Goal: Task Accomplishment & Management: Manage account settings

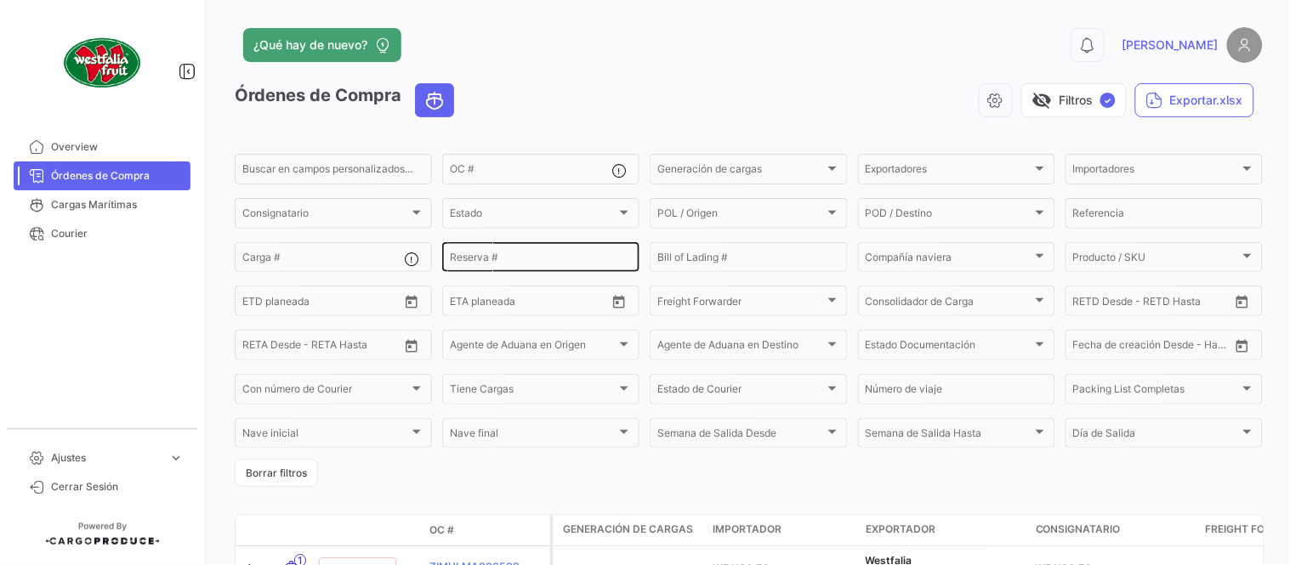
click at [494, 258] on input "Reserva #" at bounding box center [541, 260] width 182 height 12
paste input "2310891540"
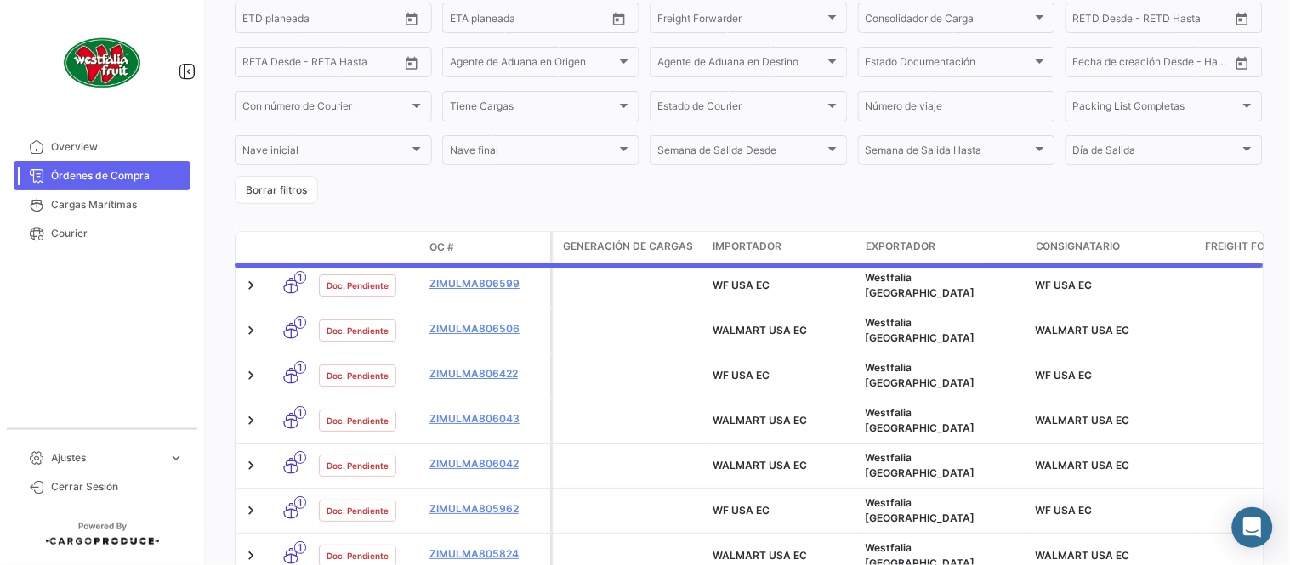
scroll to position [116, 0]
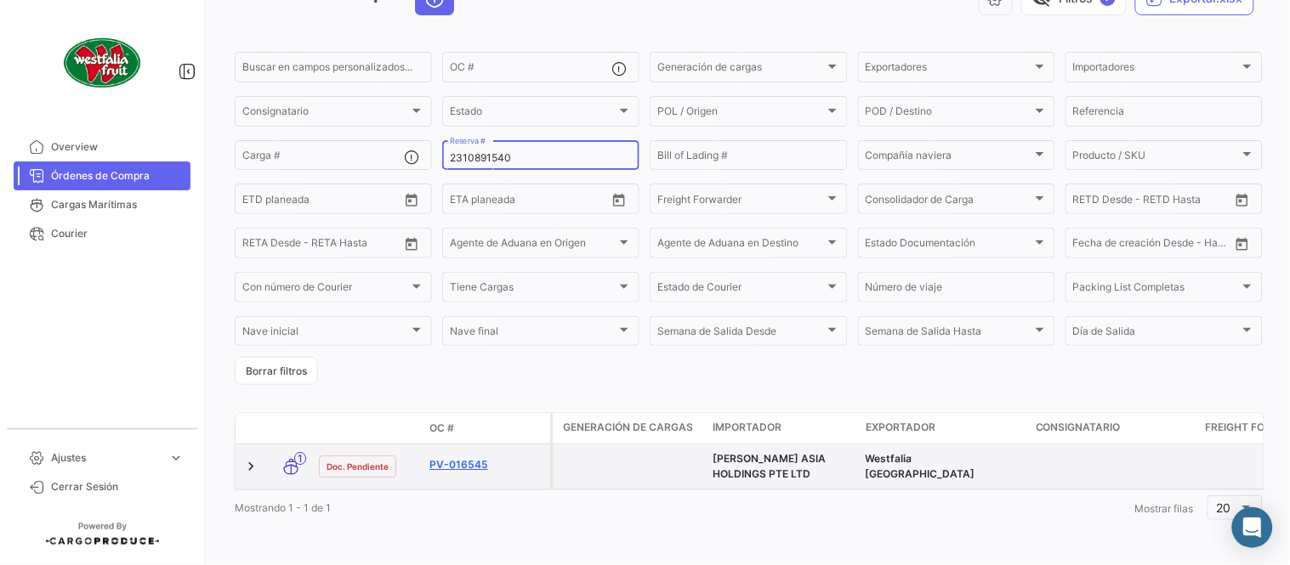
type input "2310891540"
click at [468, 457] on link "PV-016545" at bounding box center [486, 464] width 114 height 15
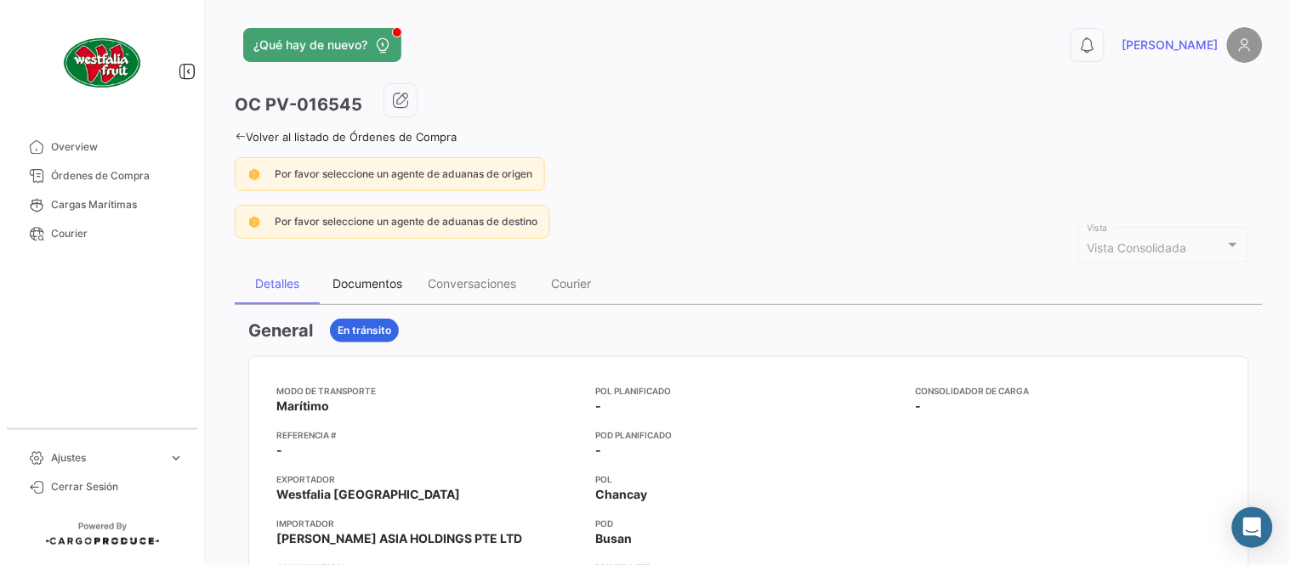
click at [366, 285] on div "Documentos" at bounding box center [367, 283] width 70 height 14
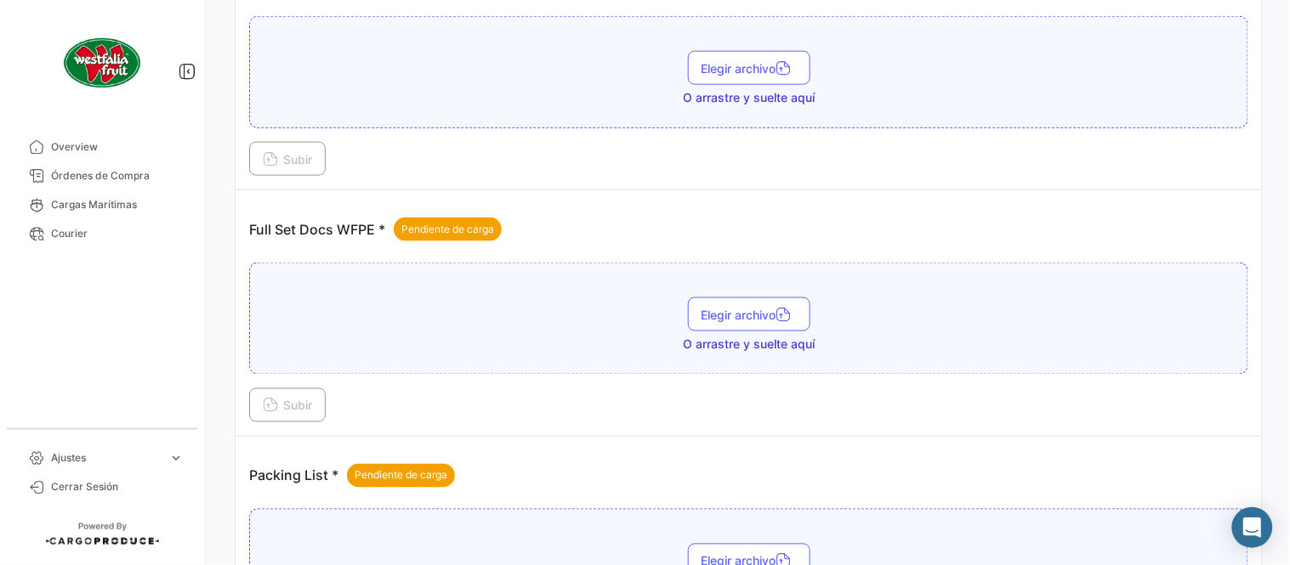
scroll to position [685, 0]
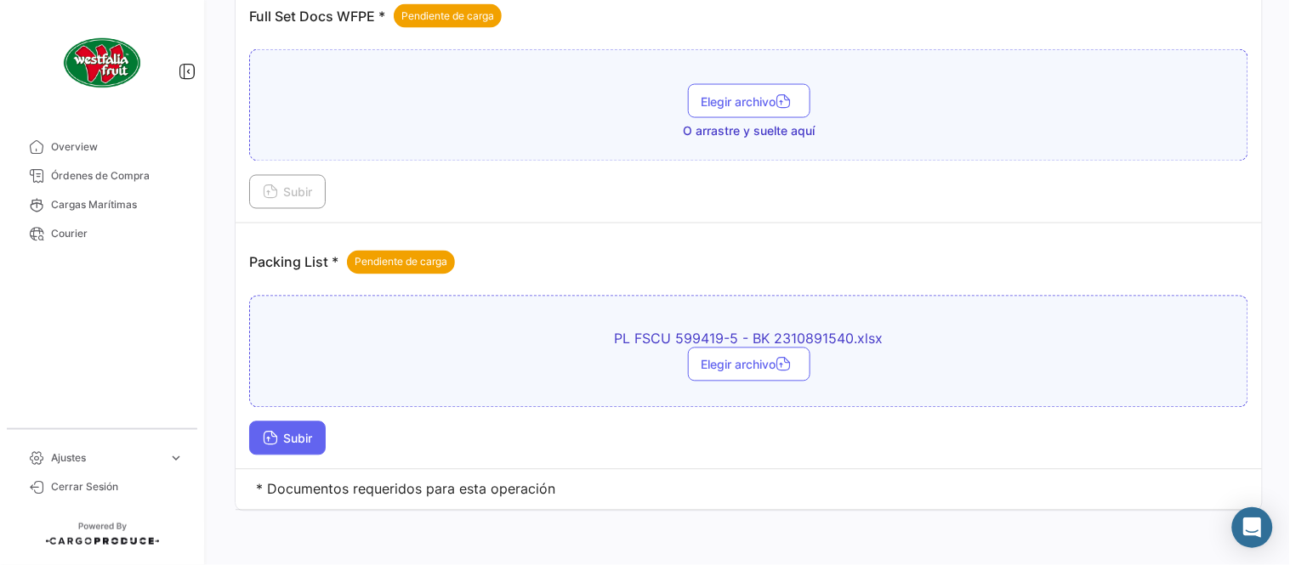
click at [304, 439] on span "Subir" at bounding box center [287, 439] width 49 height 14
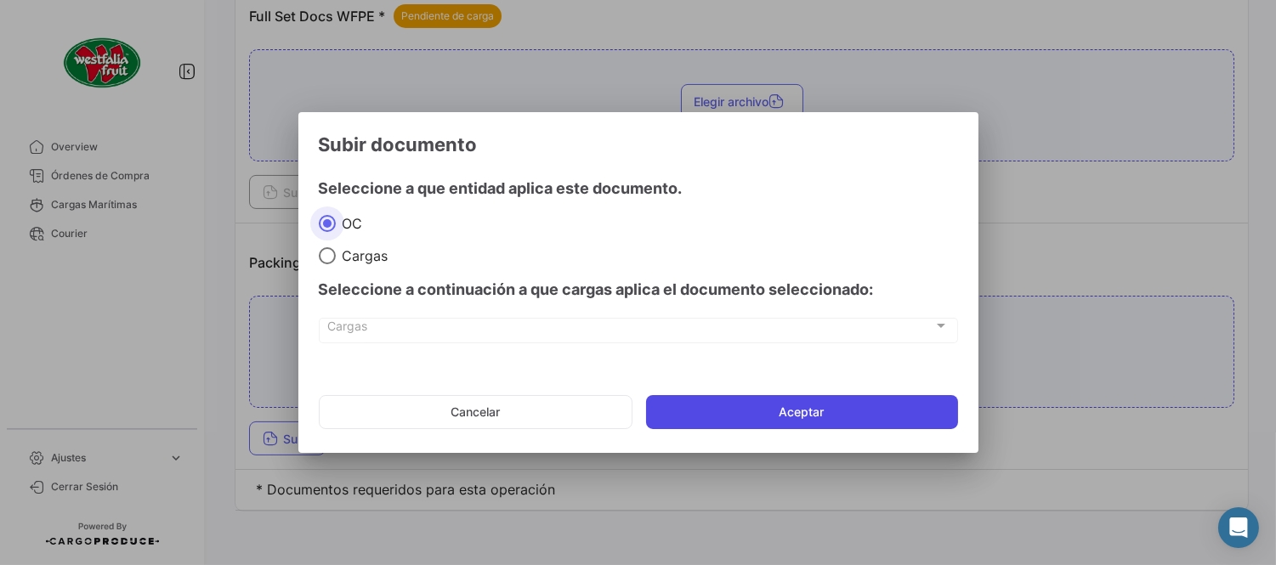
click at [682, 403] on button "Aceptar" at bounding box center [802, 412] width 312 height 34
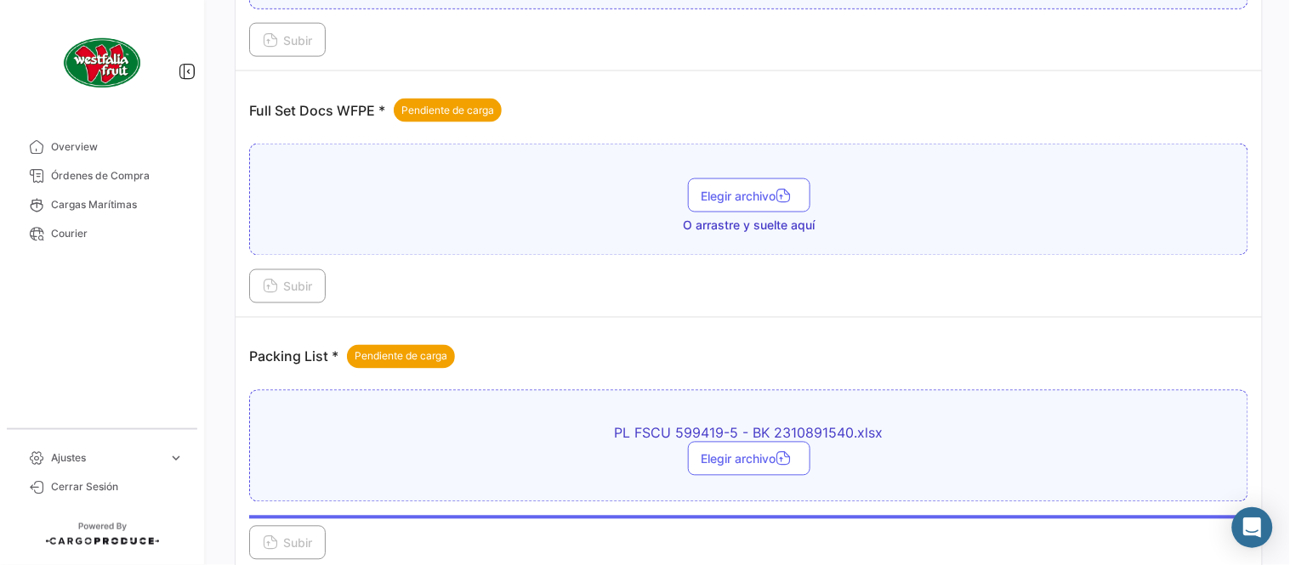
scroll to position [496, 0]
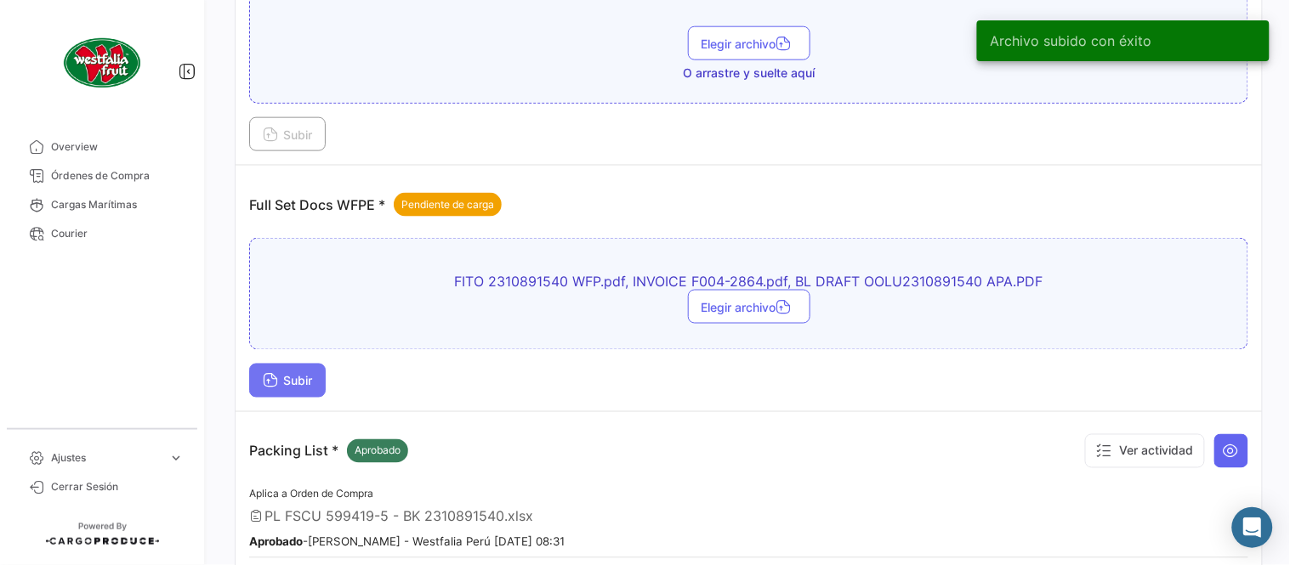
click at [312, 378] on span "Subir" at bounding box center [287, 381] width 49 height 14
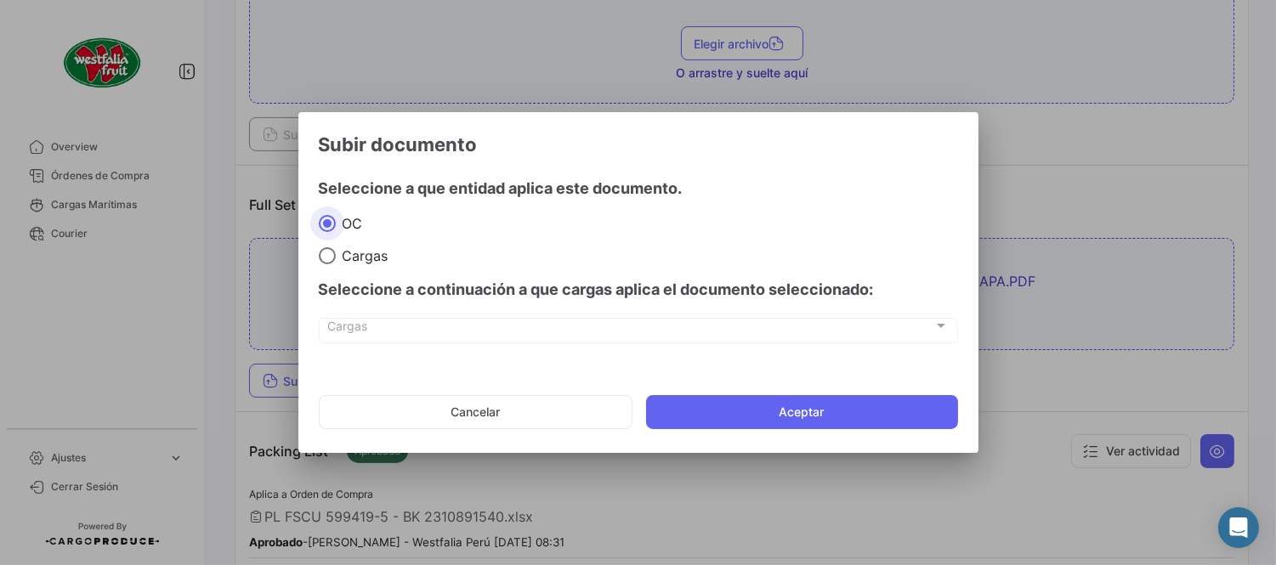
click at [837, 435] on mat-dialog-actions "Cancelar Aceptar" at bounding box center [638, 412] width 639 height 58
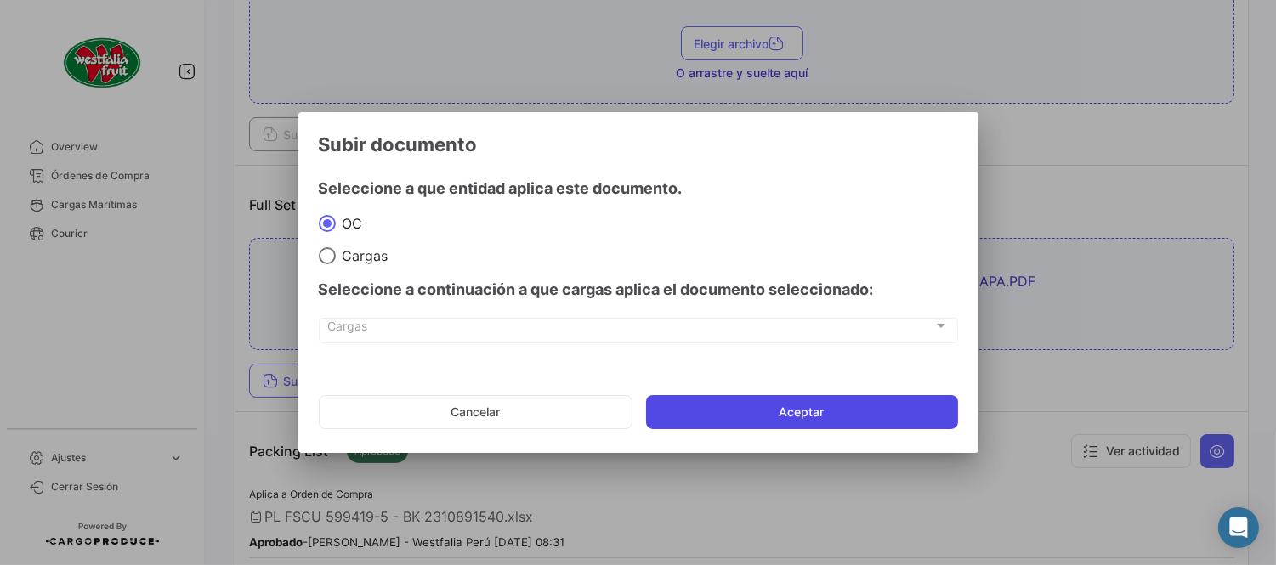
click at [829, 406] on button "Aceptar" at bounding box center [802, 412] width 312 height 34
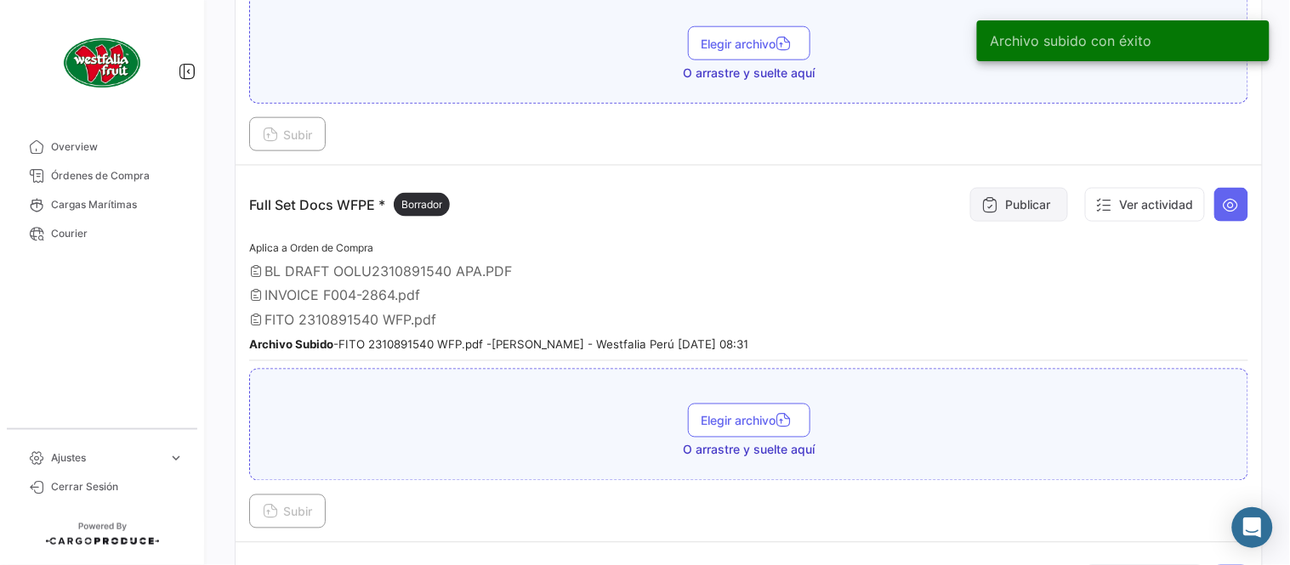
click at [1023, 191] on button "Publicar" at bounding box center [1019, 205] width 98 height 34
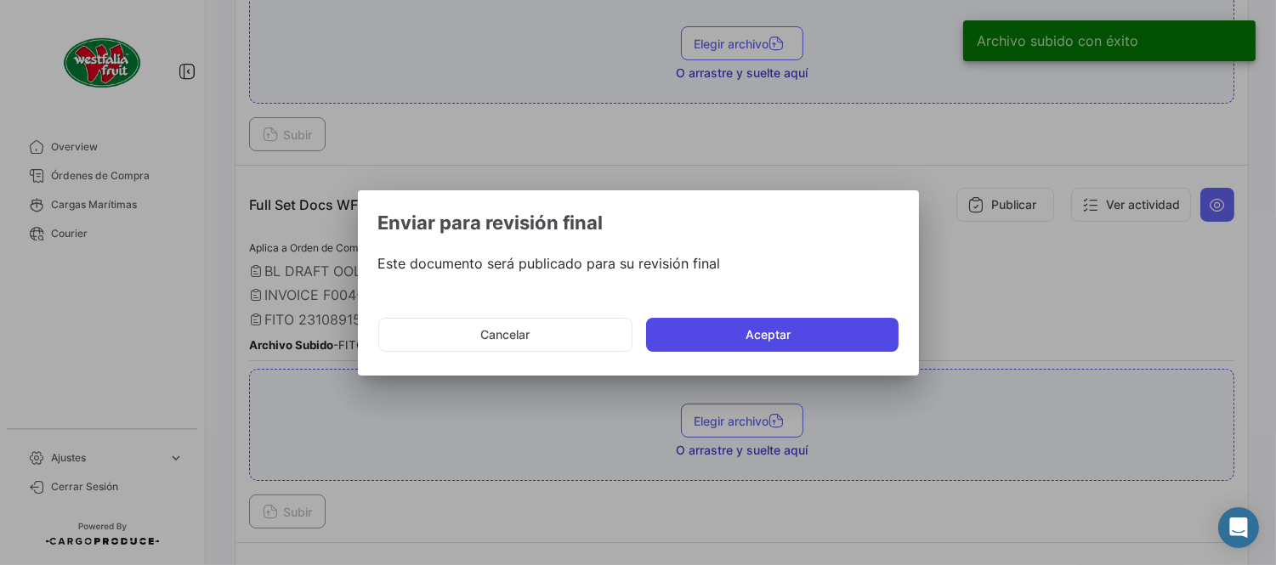
click at [729, 344] on button "Aceptar" at bounding box center [772, 335] width 252 height 34
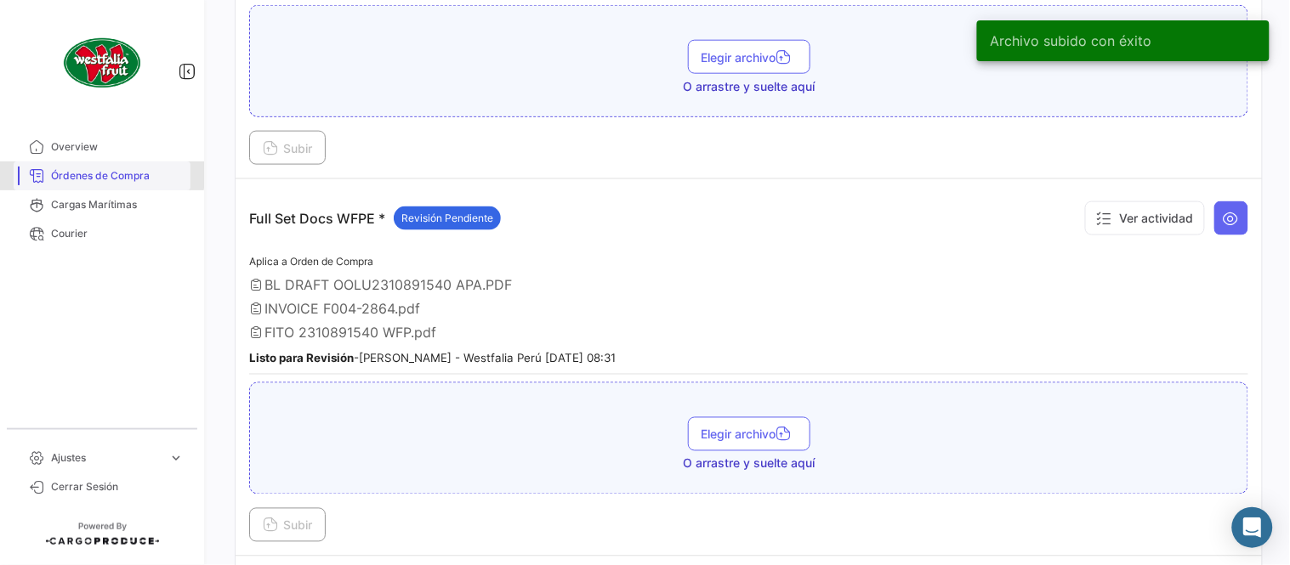
click at [82, 164] on link "Órdenes de Compra" at bounding box center [102, 176] width 177 height 29
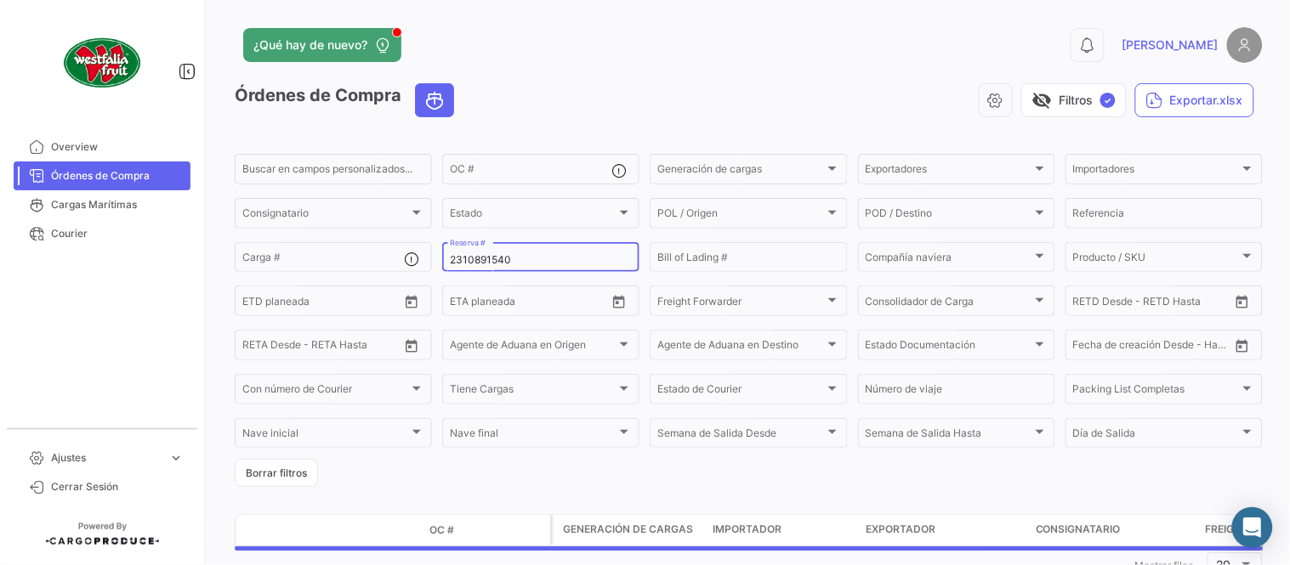
click at [536, 249] on div "2310891540 Reserva #" at bounding box center [541, 256] width 182 height 33
click at [536, 250] on div "2310891540 Reserva #" at bounding box center [541, 256] width 182 height 33
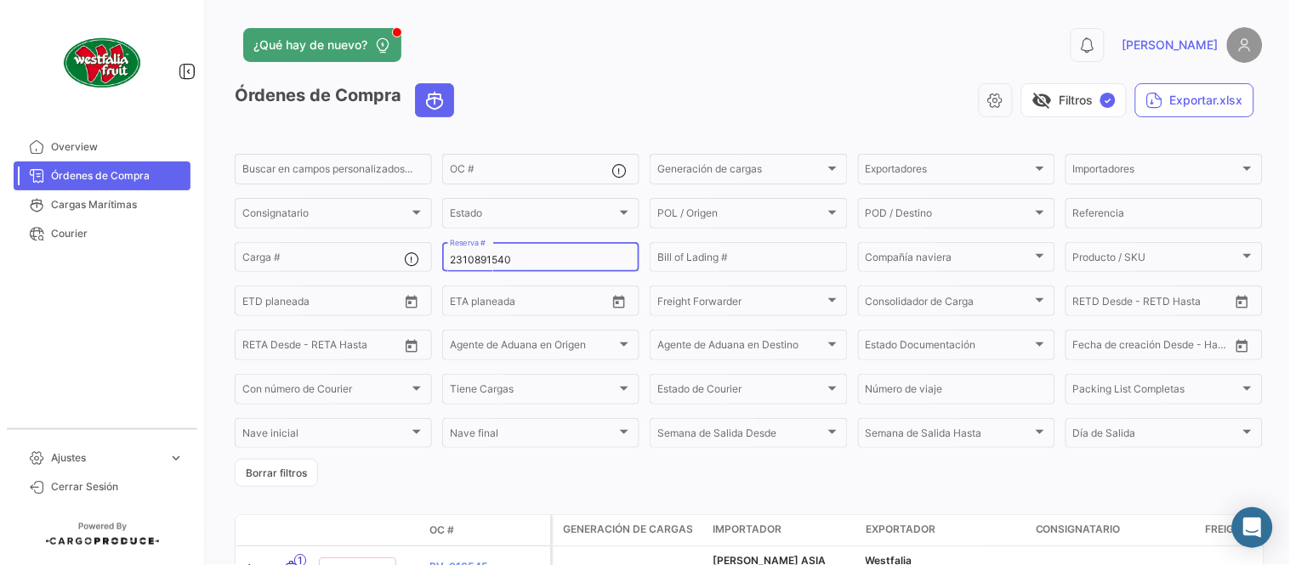
click at [536, 250] on div "2310891540 Reserva #" at bounding box center [541, 256] width 182 height 33
click at [538, 255] on input "2310891540" at bounding box center [541, 260] width 182 height 12
paste input "67"
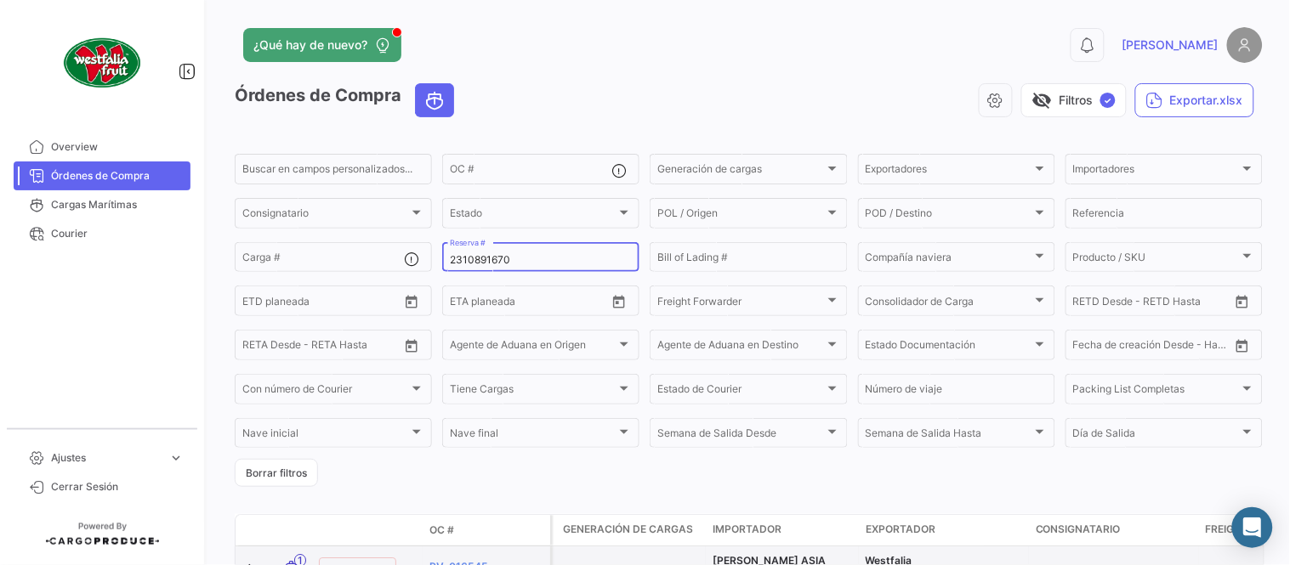
type input "2310891670"
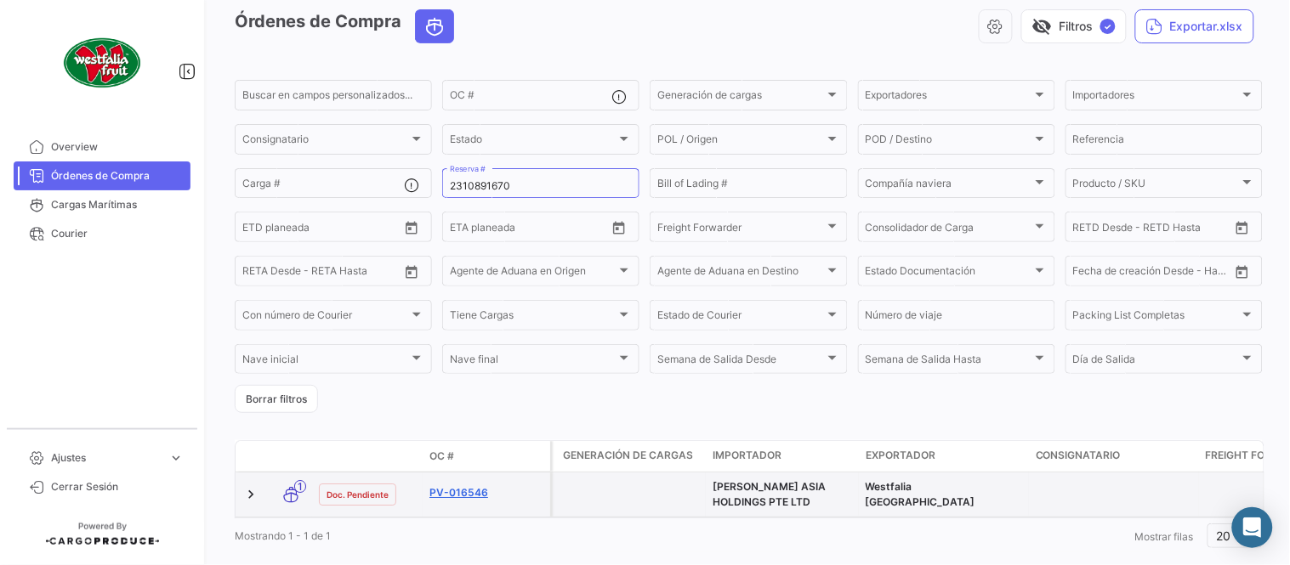
scroll to position [94, 0]
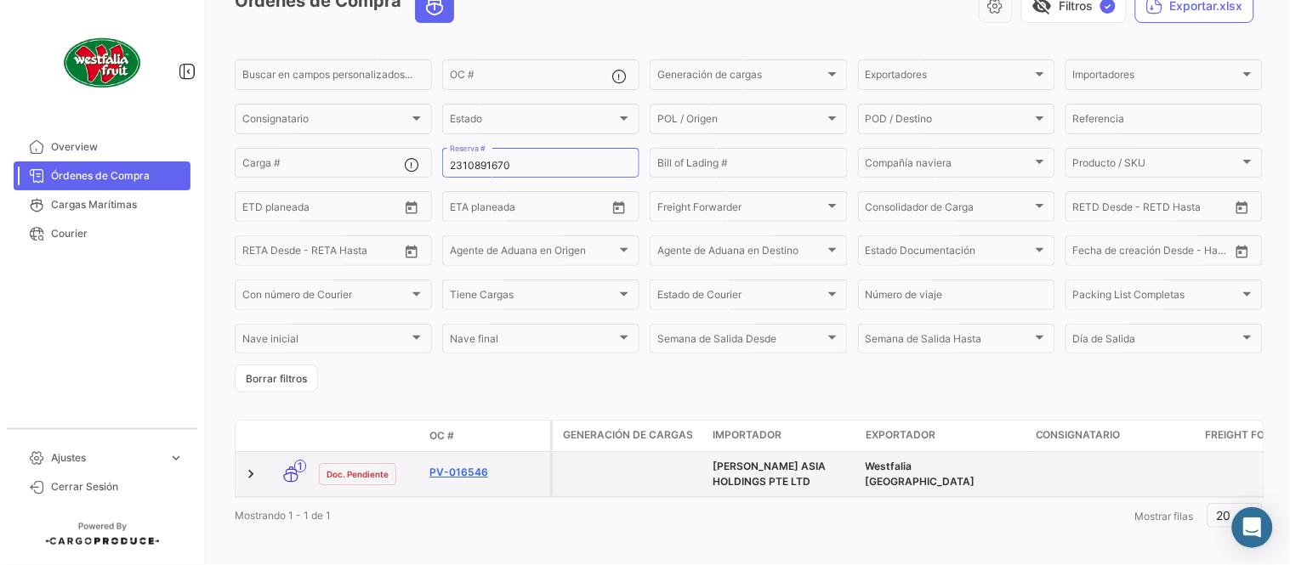
click at [469, 478] on link "PV-016546" at bounding box center [486, 472] width 114 height 15
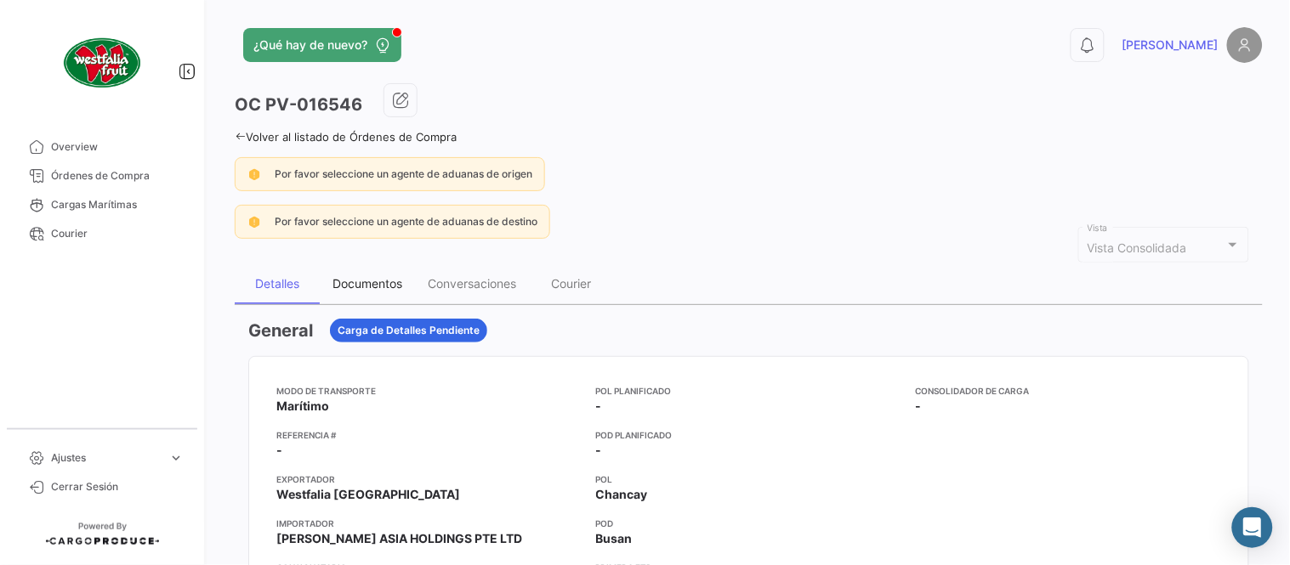
click at [368, 282] on div "Documentos" at bounding box center [367, 283] width 70 height 14
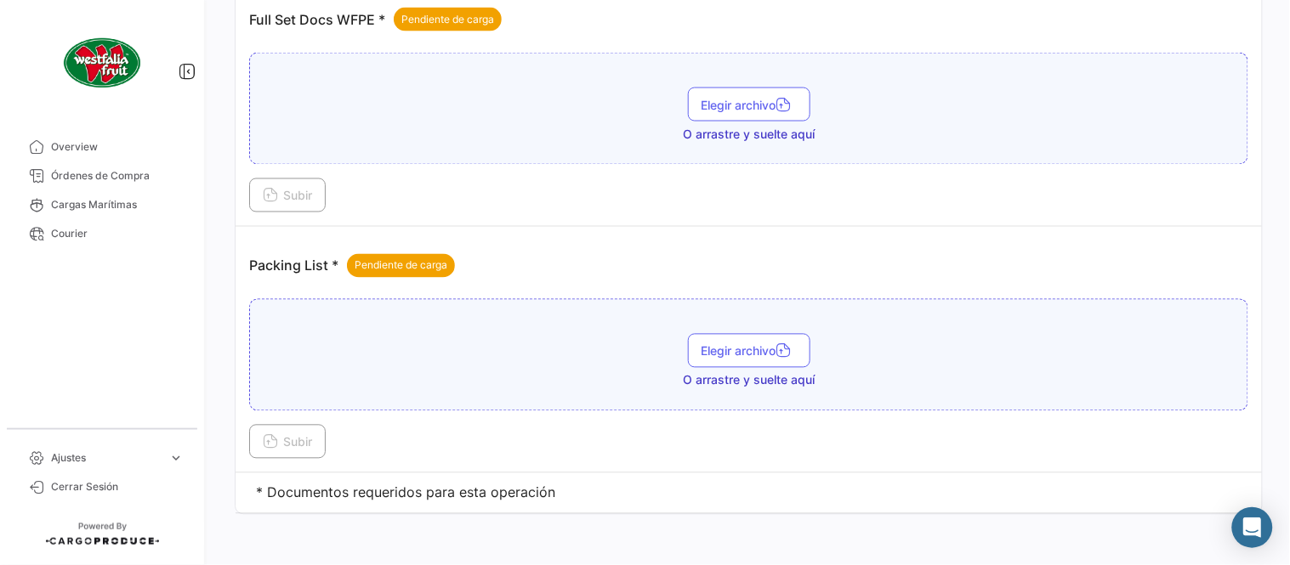
scroll to position [685, 0]
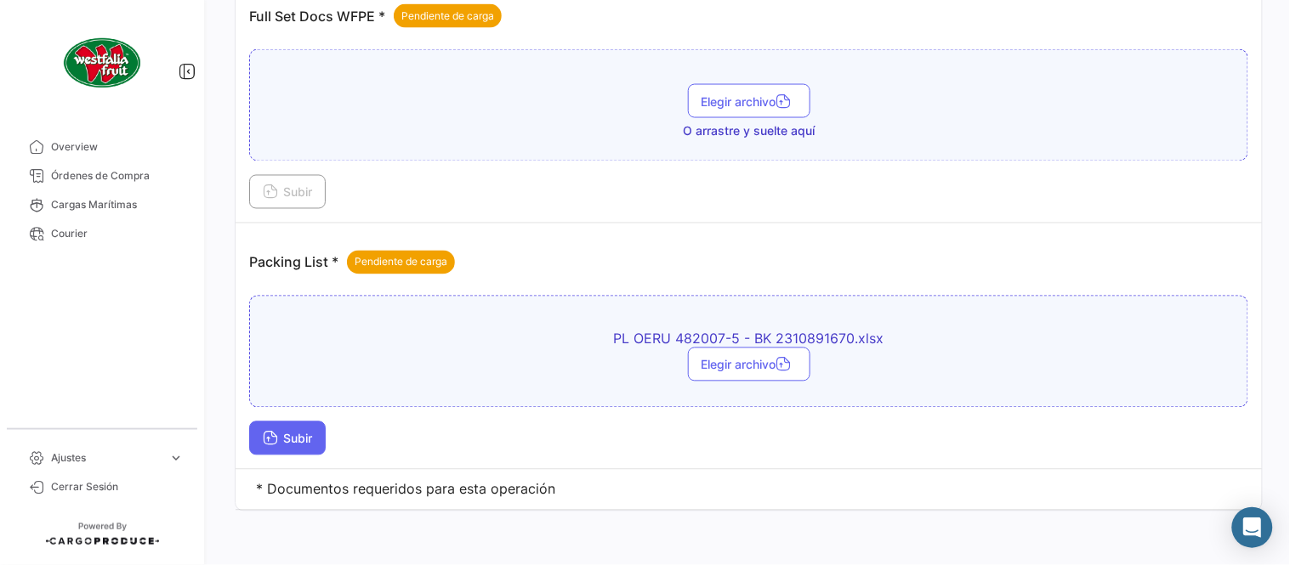
click at [267, 445] on icon at bounding box center [270, 440] width 15 height 15
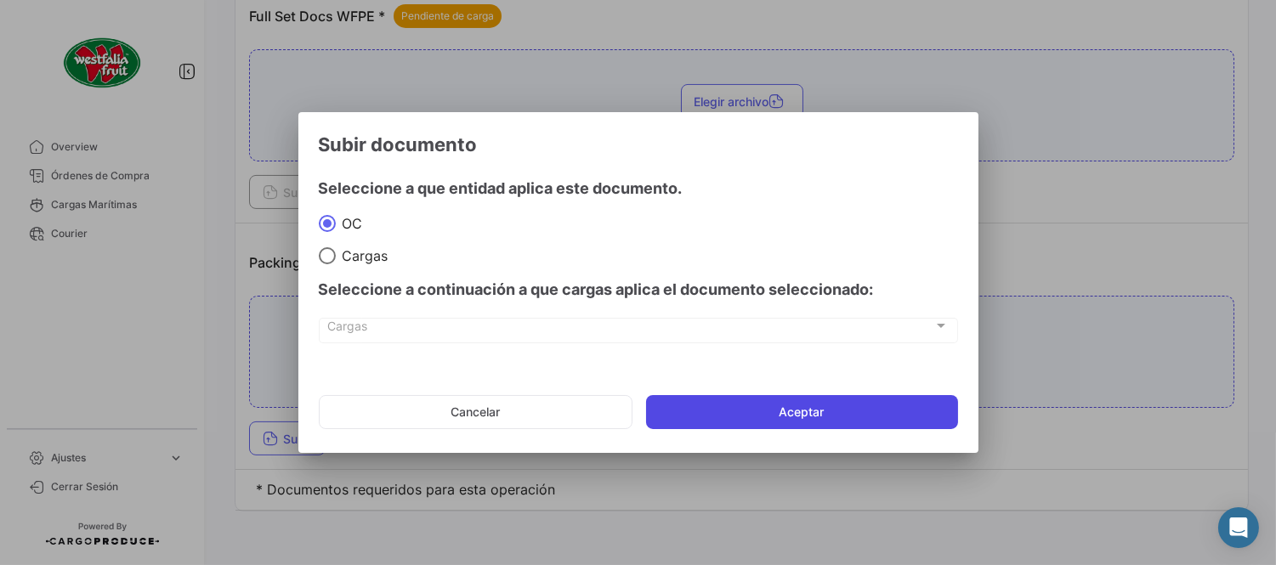
drag, startPoint x: 822, startPoint y: 395, endPoint x: 821, endPoint y: 405, distance: 10.2
click at [821, 405] on button "Aceptar" at bounding box center [802, 412] width 312 height 34
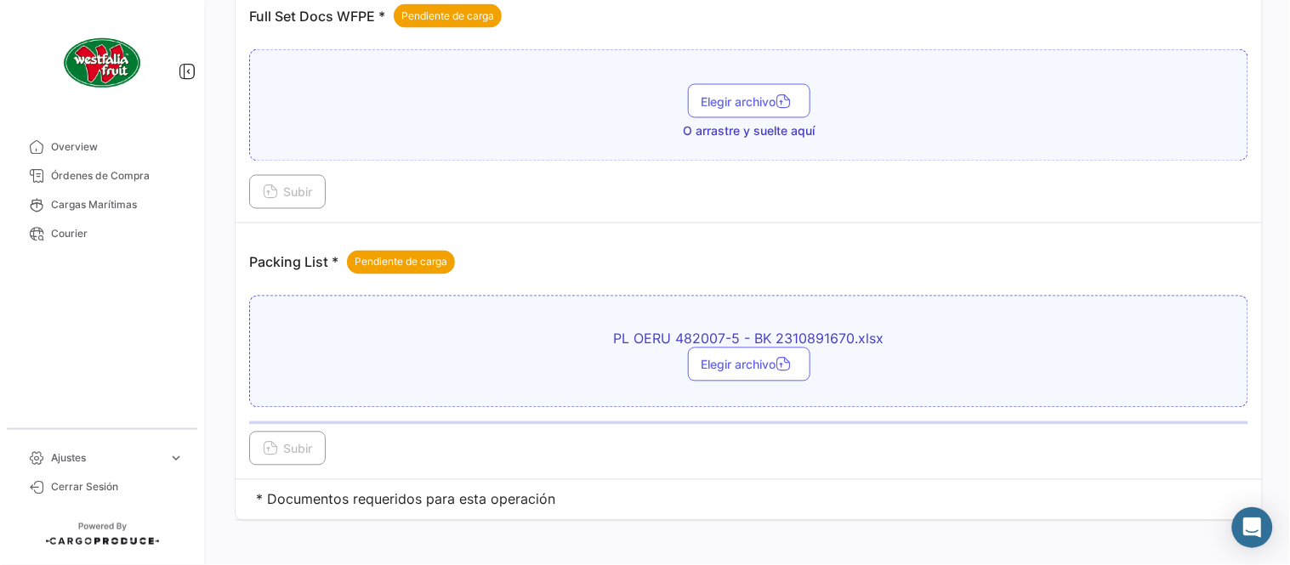
click at [821, 406] on div "PL OERU 482007-5 - BK 2310891670.xlsx Elegir archivo" at bounding box center [748, 352] width 999 height 112
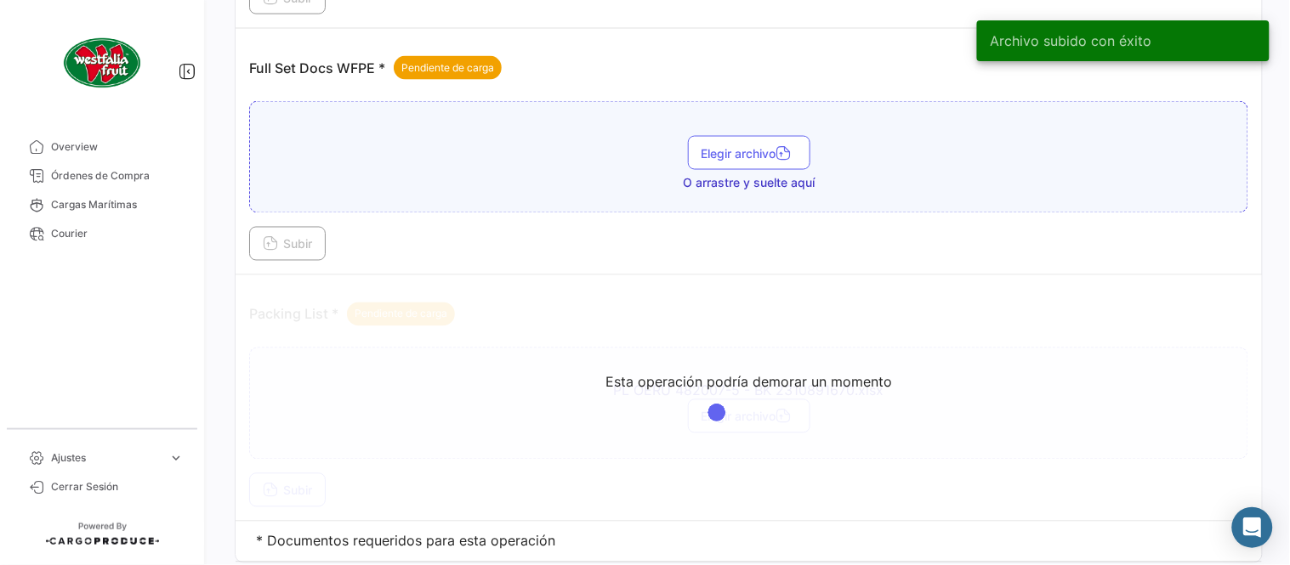
scroll to position [591, 0]
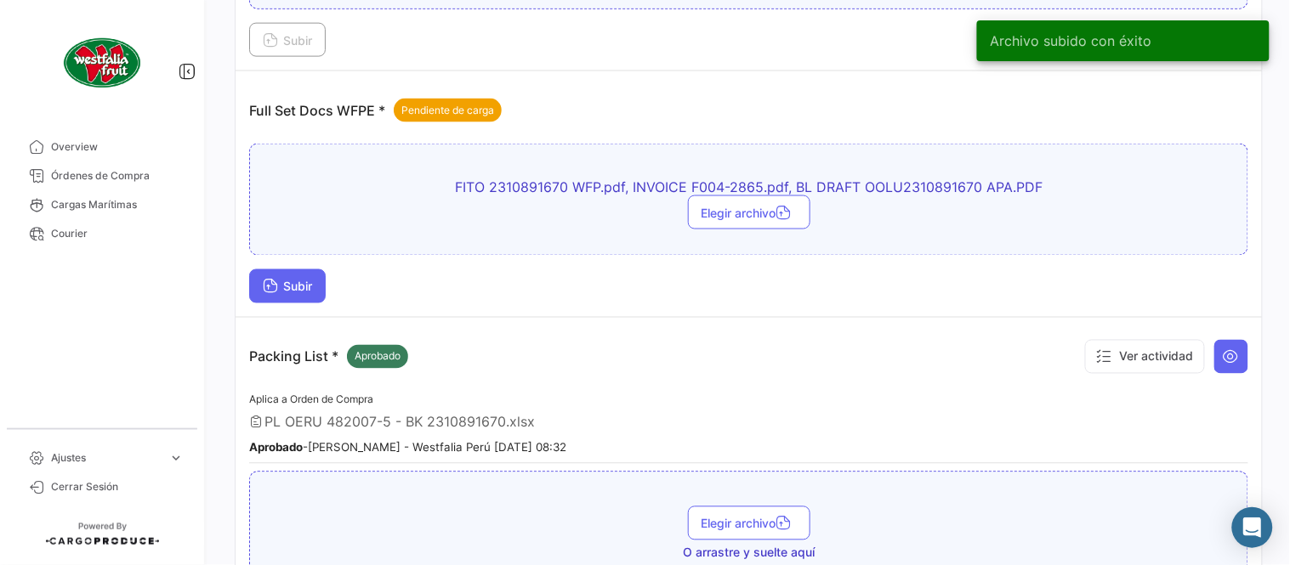
click at [273, 290] on icon at bounding box center [270, 288] width 15 height 15
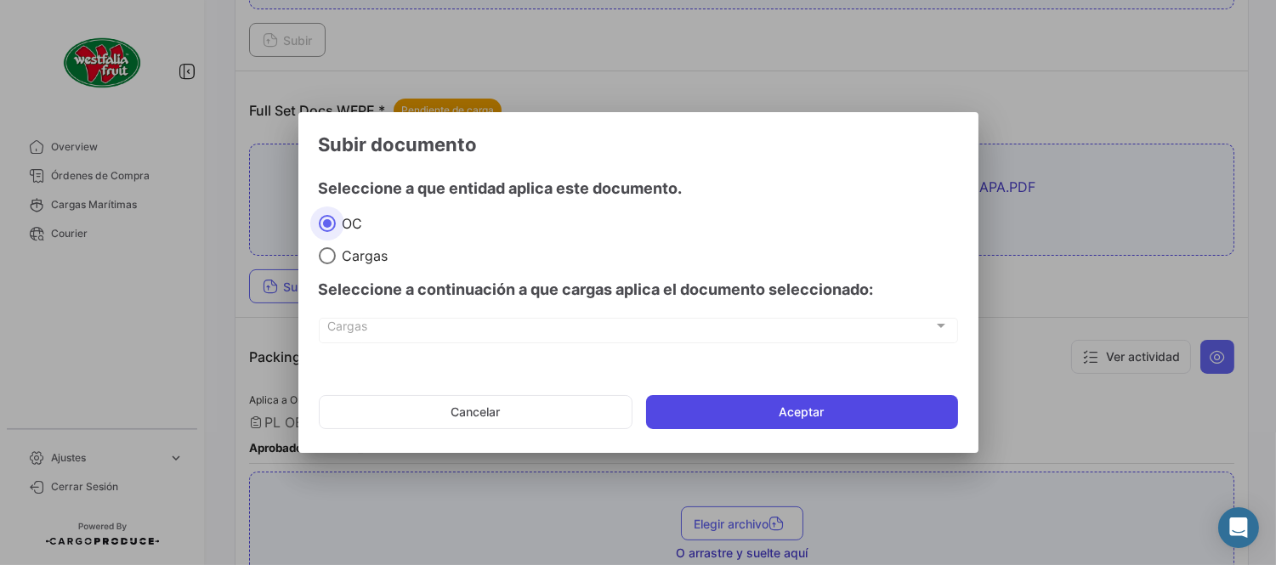
click at [744, 412] on button "Aceptar" at bounding box center [802, 412] width 312 height 34
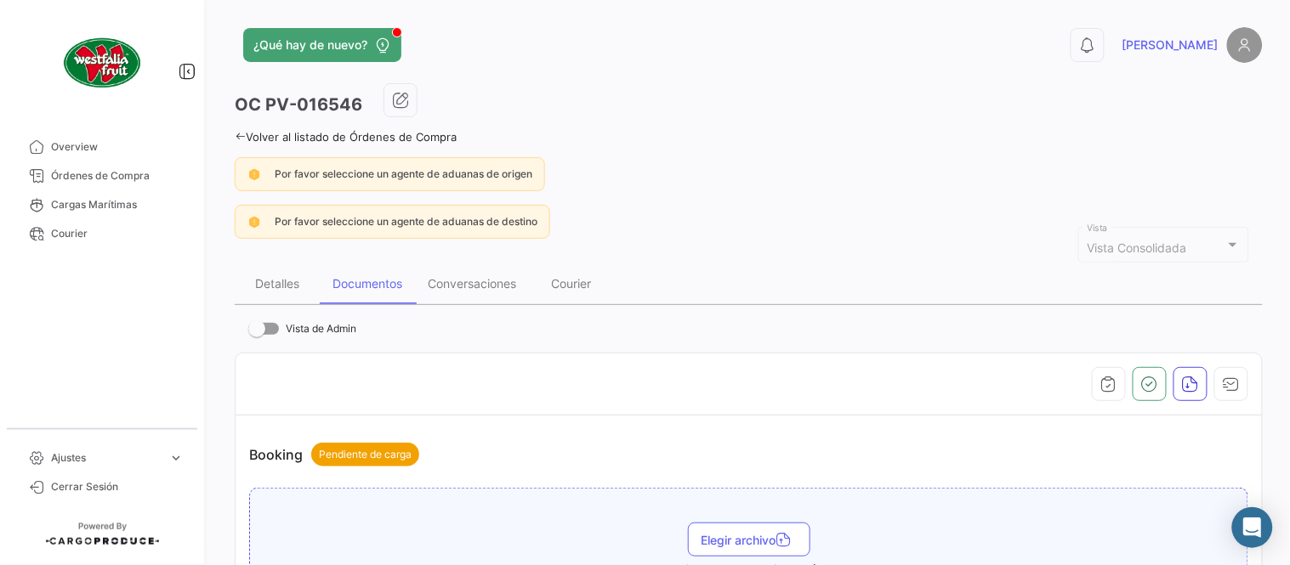
scroll to position [472, 0]
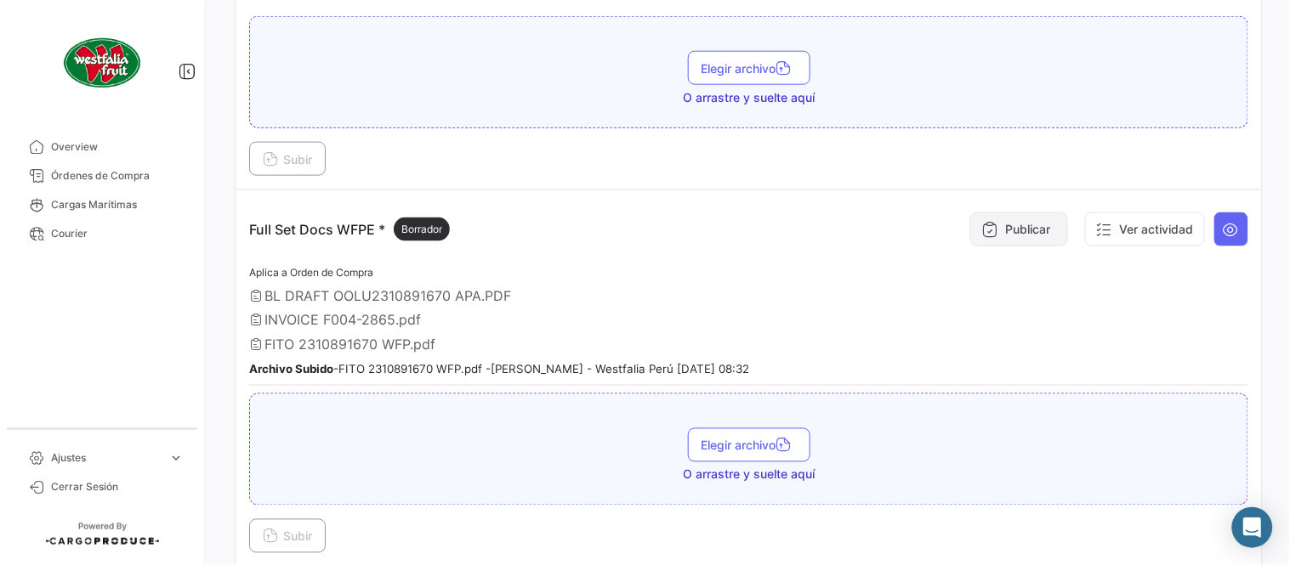
click at [1005, 226] on button "Publicar" at bounding box center [1019, 230] width 98 height 34
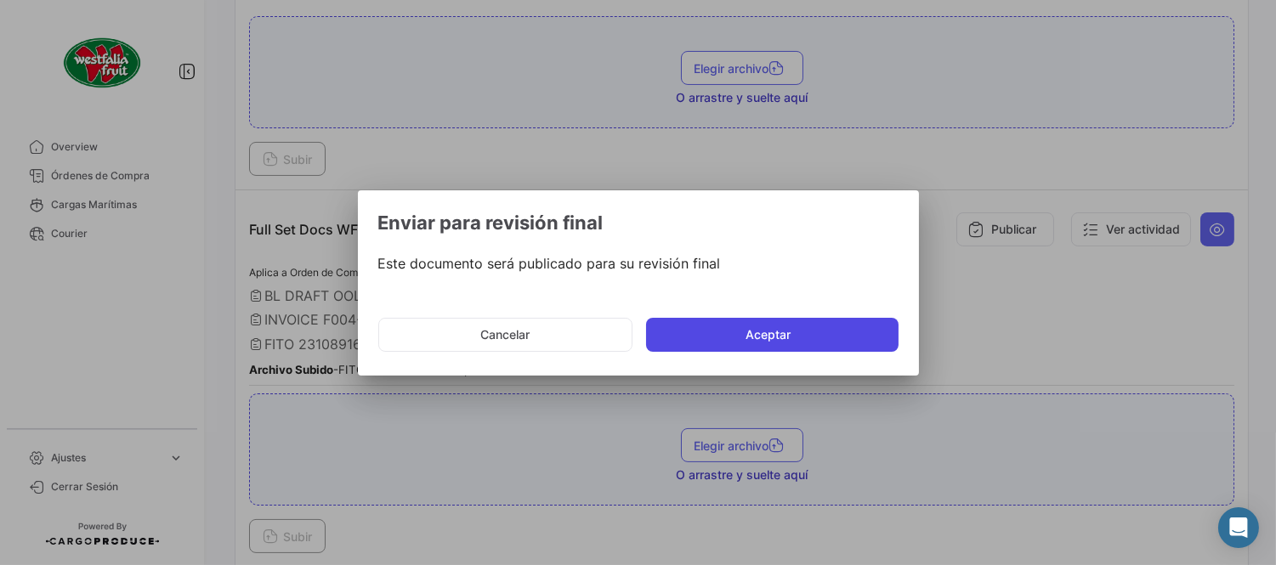
click at [737, 326] on button "Aceptar" at bounding box center [772, 335] width 252 height 34
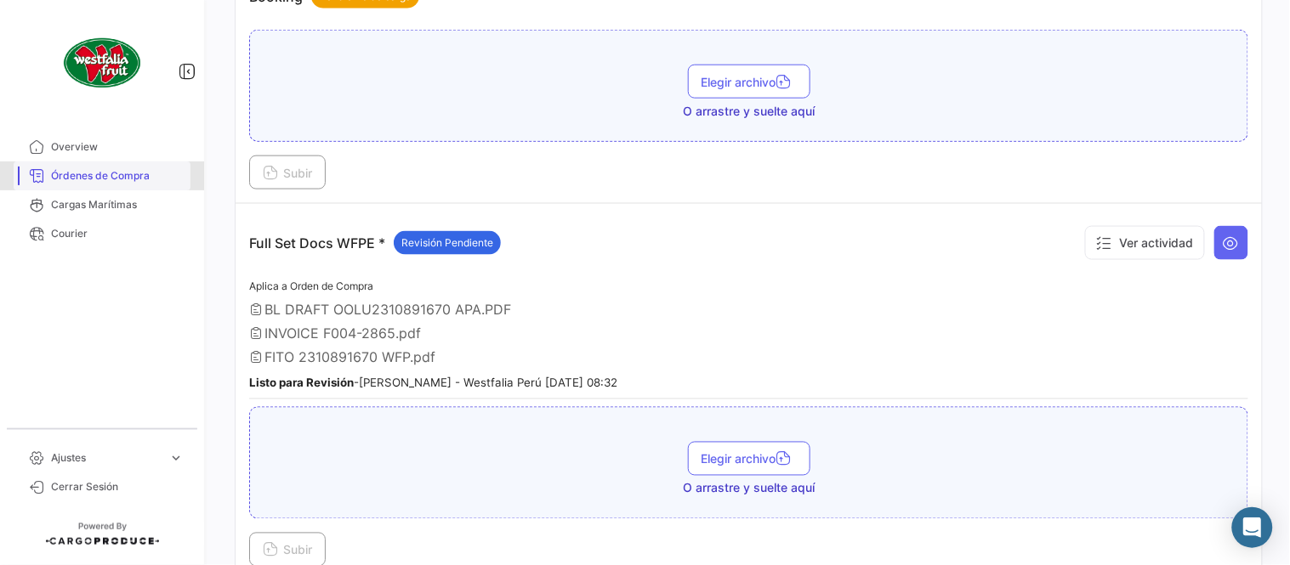
click at [153, 177] on span "Órdenes de Compra" at bounding box center [117, 175] width 133 height 15
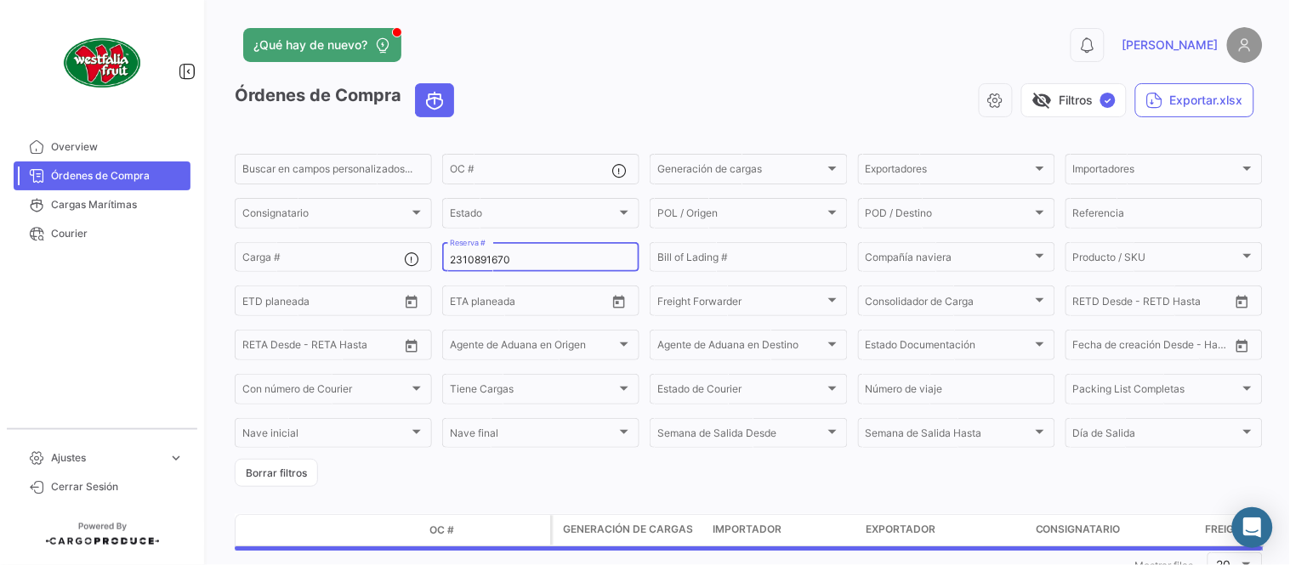
click at [537, 260] on input "2310891670" at bounding box center [541, 260] width 182 height 12
paste input "8"
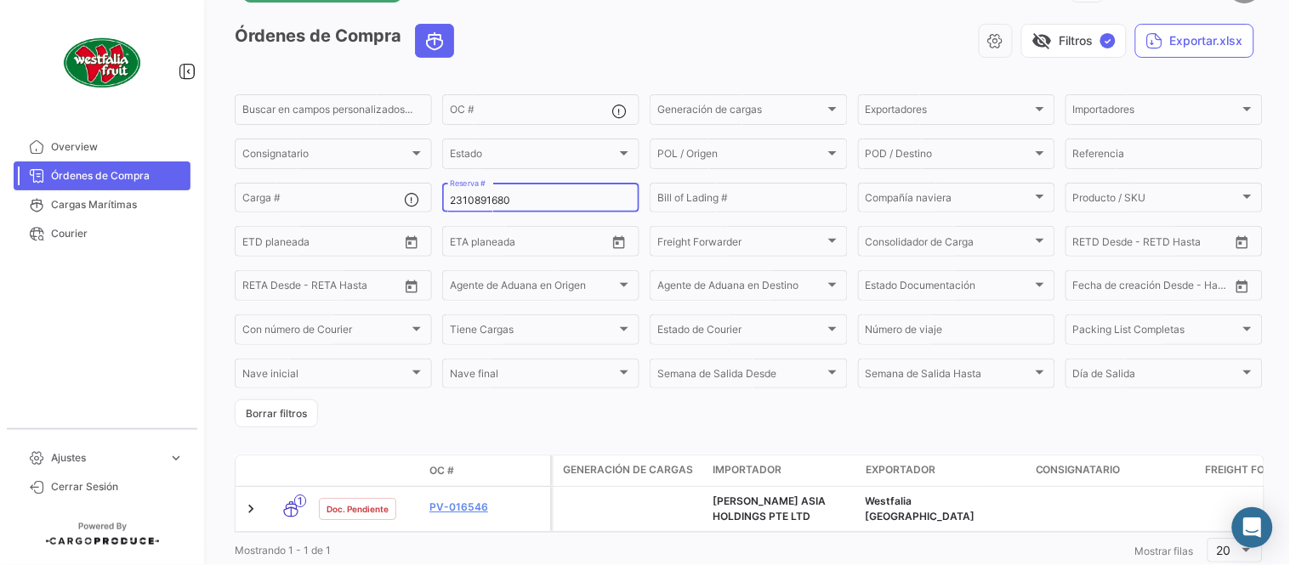
scroll to position [116, 0]
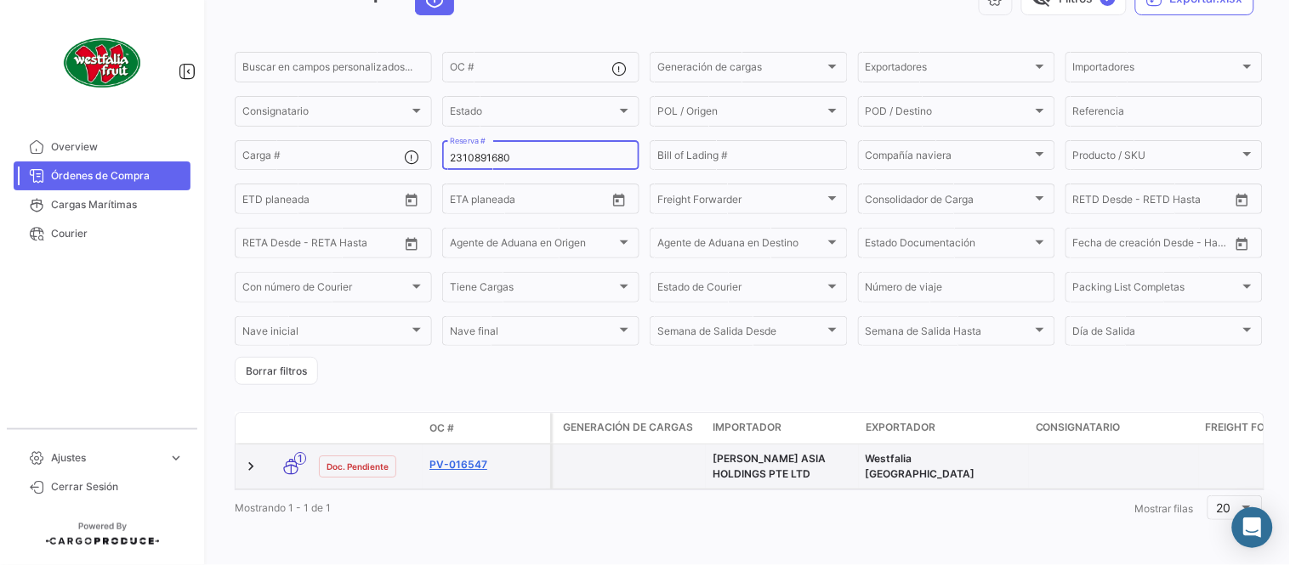
type input "2310891680"
click at [481, 457] on link "PV-016547" at bounding box center [486, 464] width 114 height 15
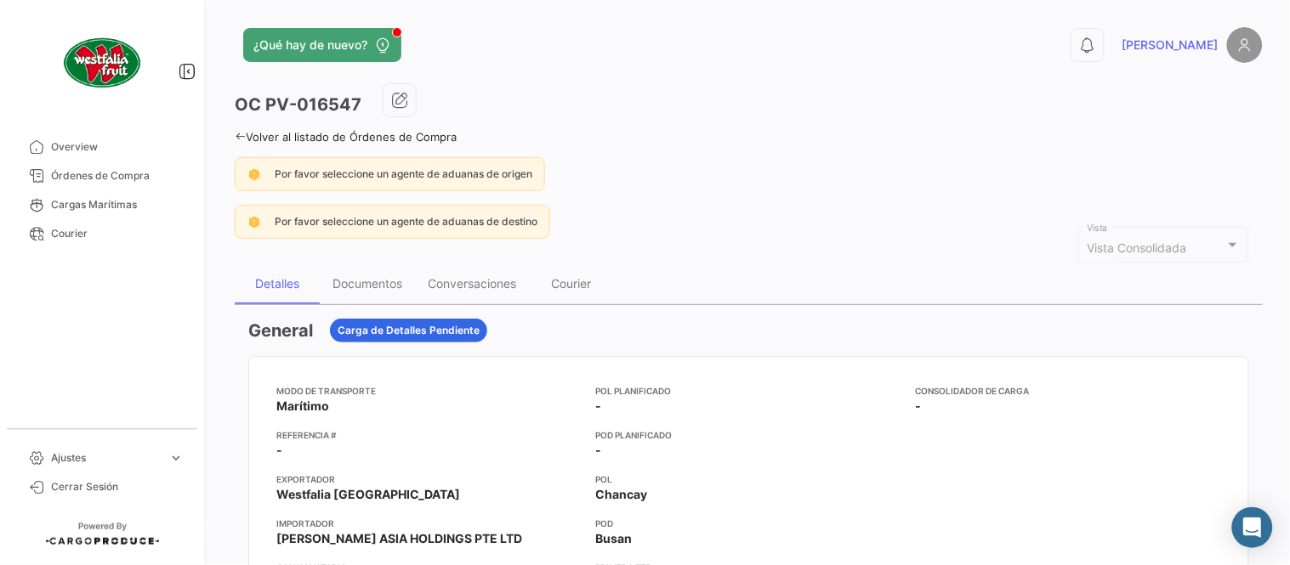
click at [368, 286] on div "Documentos" at bounding box center [367, 283] width 70 height 14
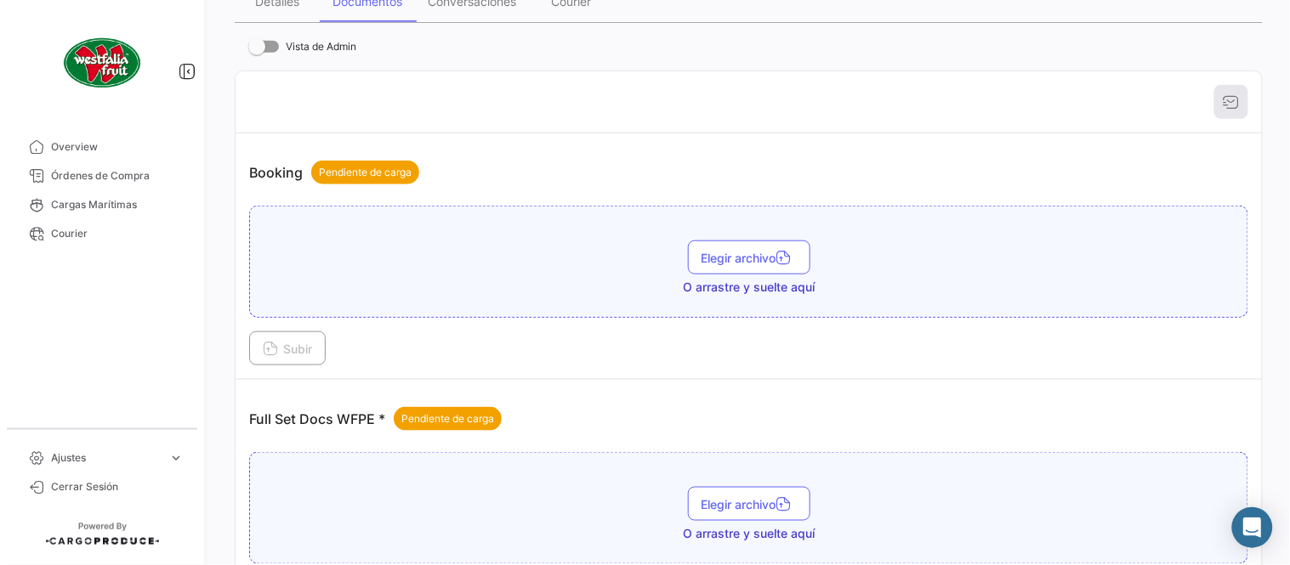
scroll to position [685, 0]
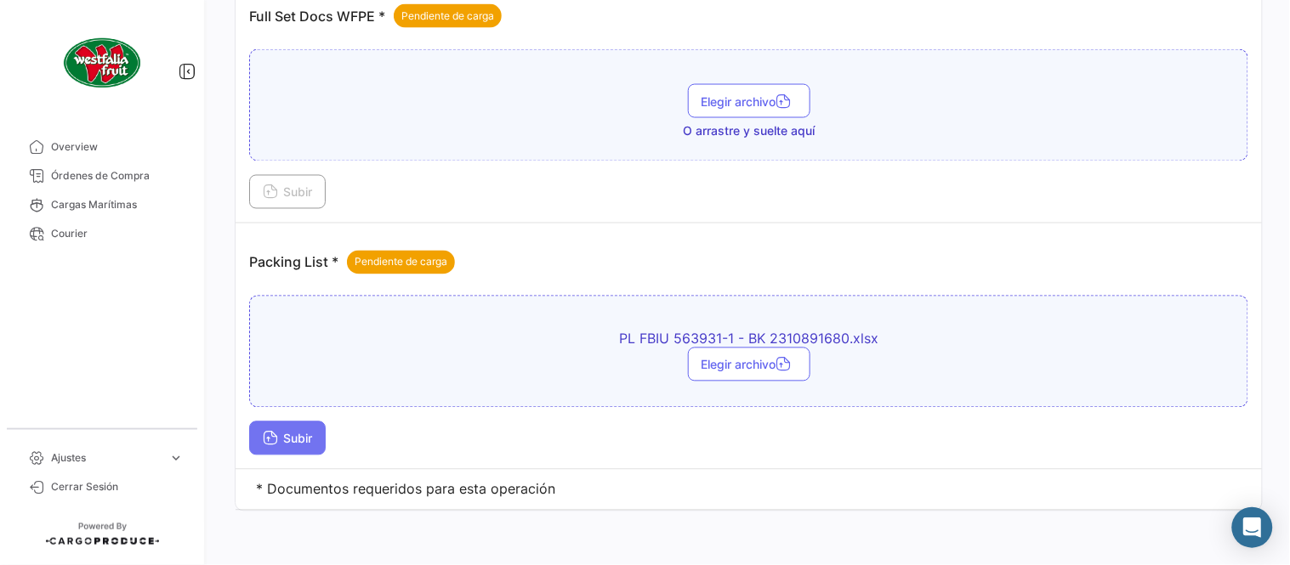
click at [309, 435] on span "Subir" at bounding box center [287, 439] width 49 height 14
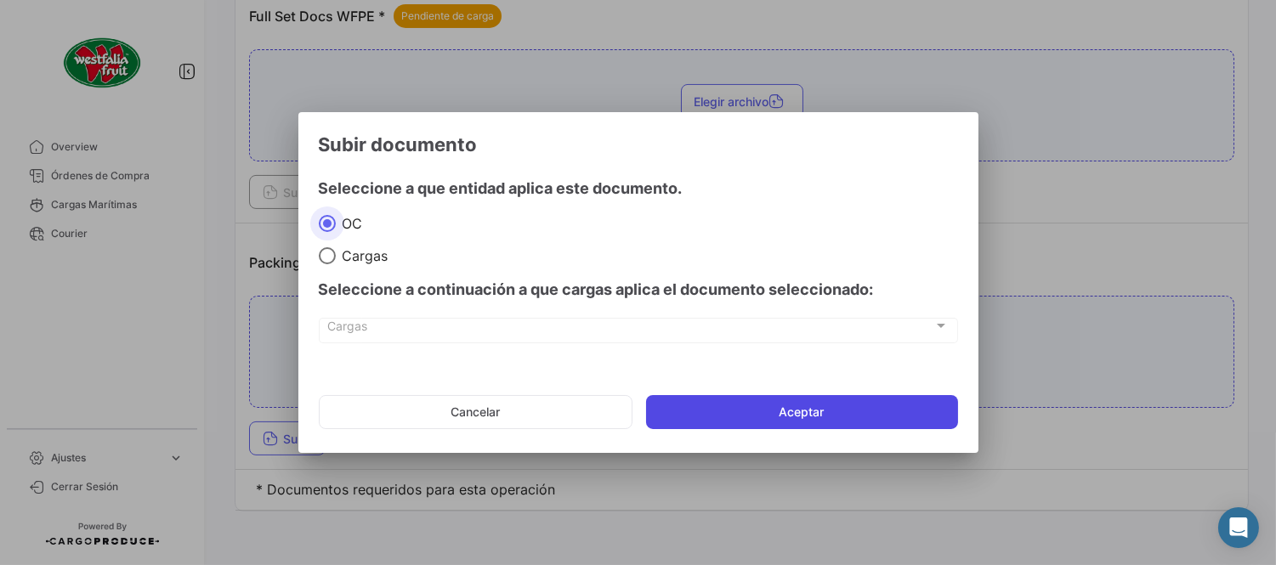
click at [687, 427] on button "Aceptar" at bounding box center [802, 412] width 312 height 34
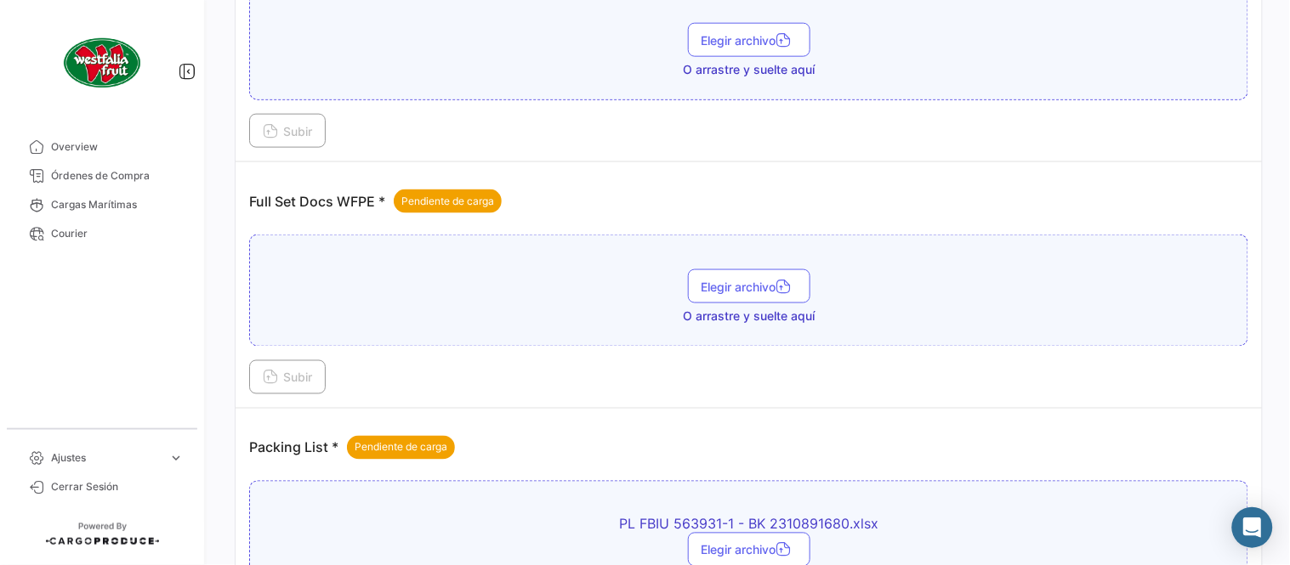
scroll to position [496, 0]
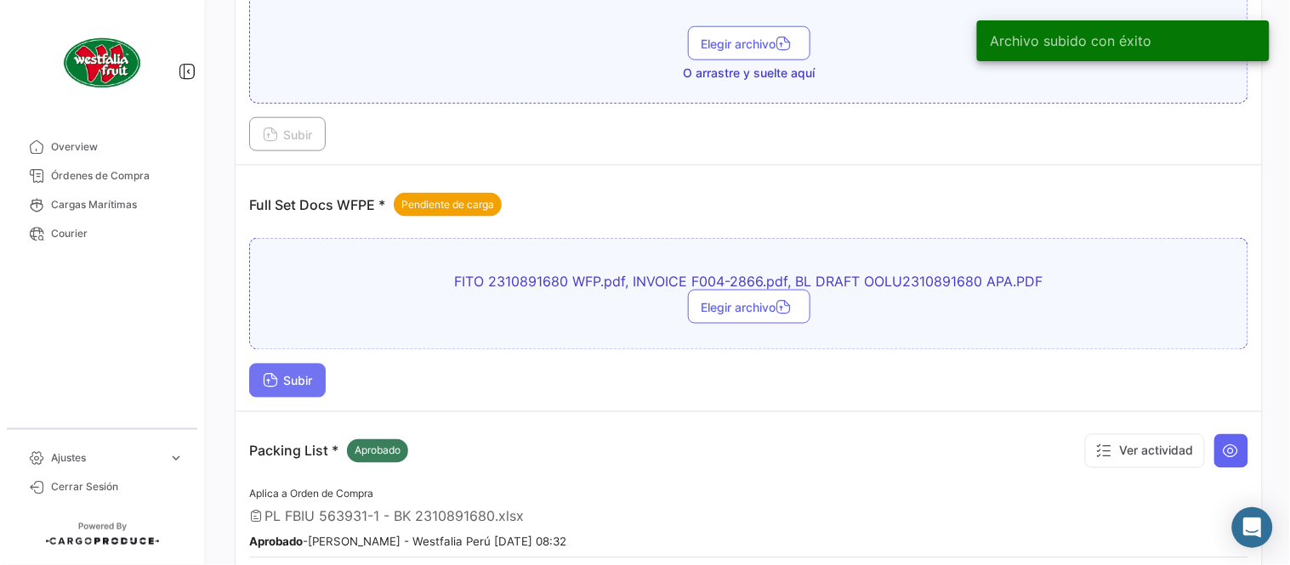
click at [309, 394] on button "Subir" at bounding box center [287, 381] width 77 height 34
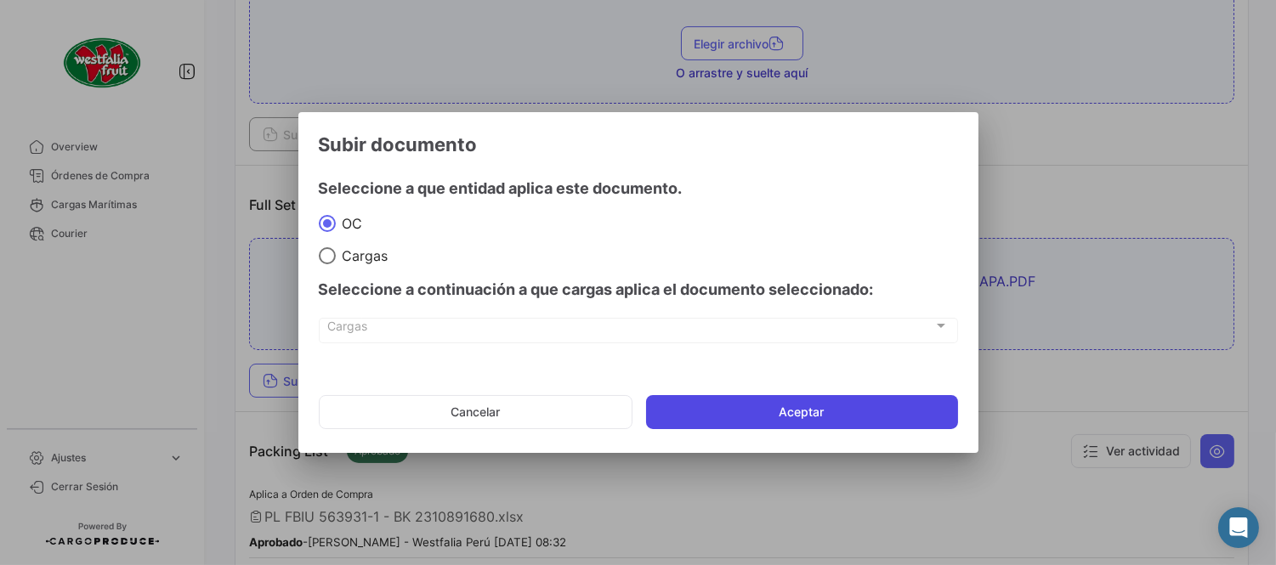
click at [872, 419] on button "Aceptar" at bounding box center [802, 412] width 312 height 34
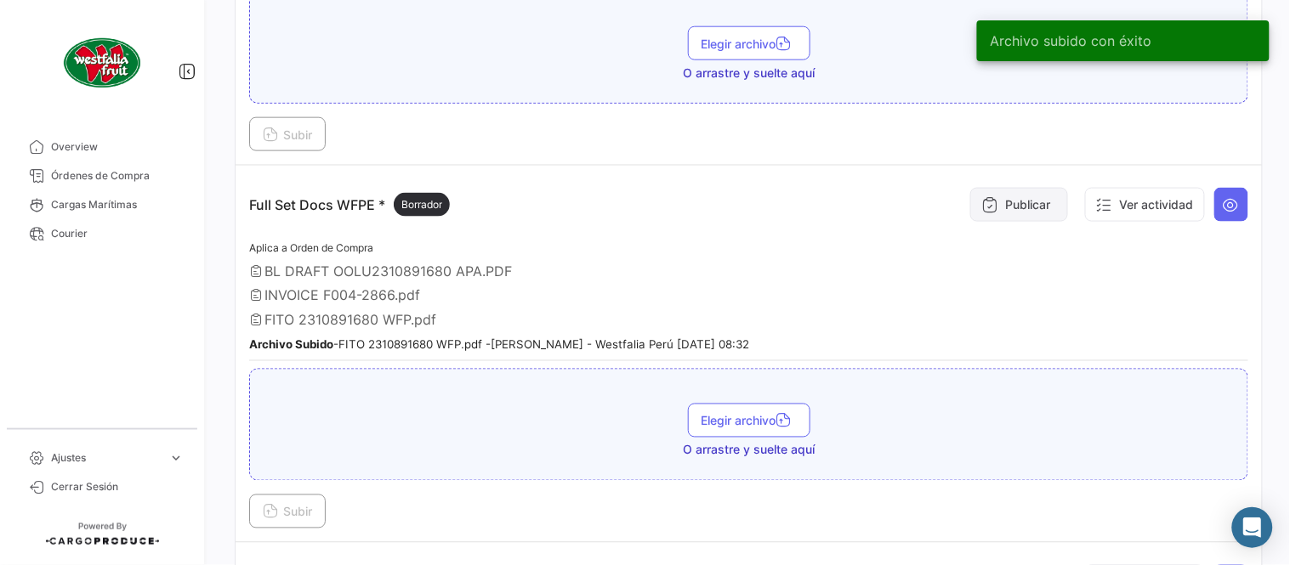
click at [1012, 204] on button "Publicar" at bounding box center [1019, 205] width 98 height 34
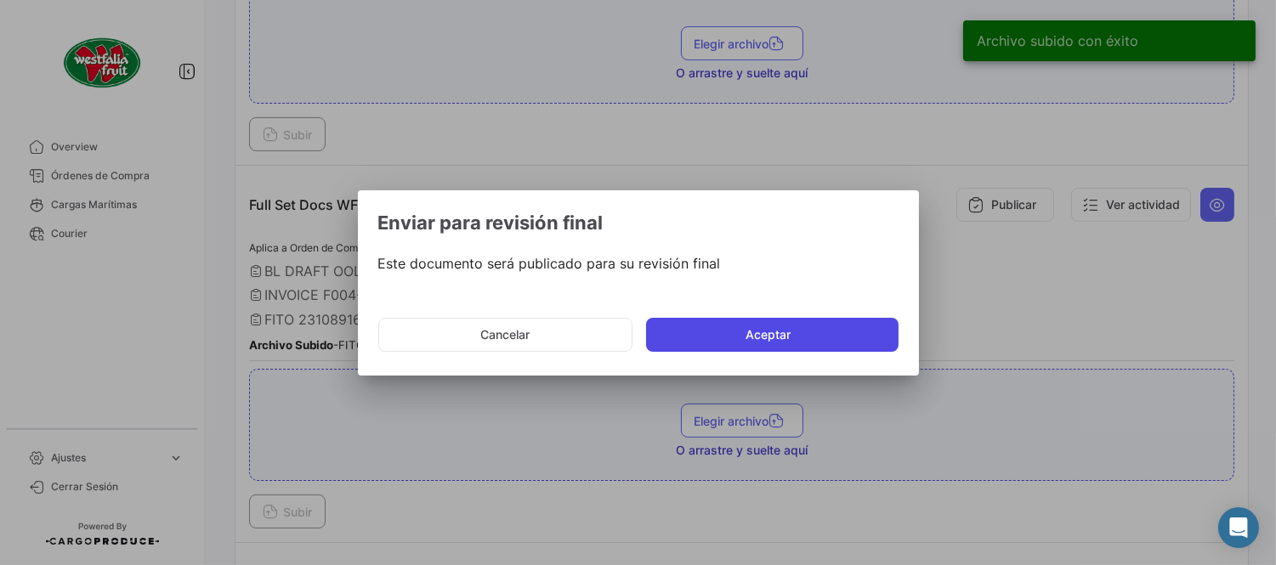
click at [767, 326] on button "Aceptar" at bounding box center [772, 335] width 252 height 34
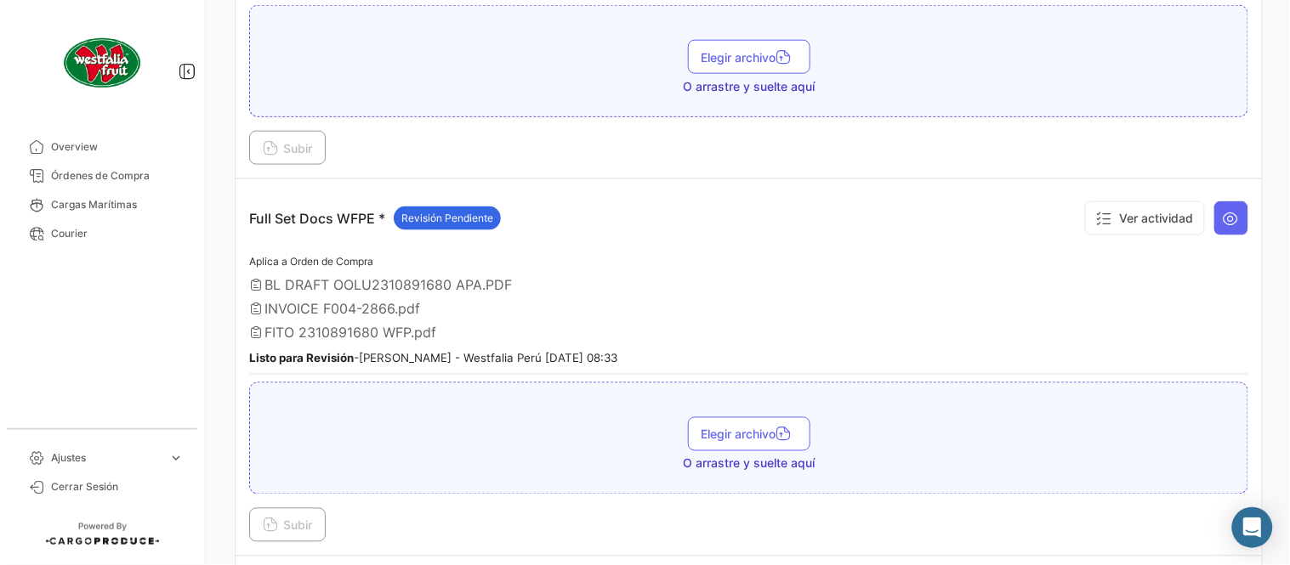
drag, startPoint x: 156, startPoint y: 170, endPoint x: 196, endPoint y: 190, distance: 43.7
click at [156, 170] on span "Órdenes de Compra" at bounding box center [117, 175] width 133 height 15
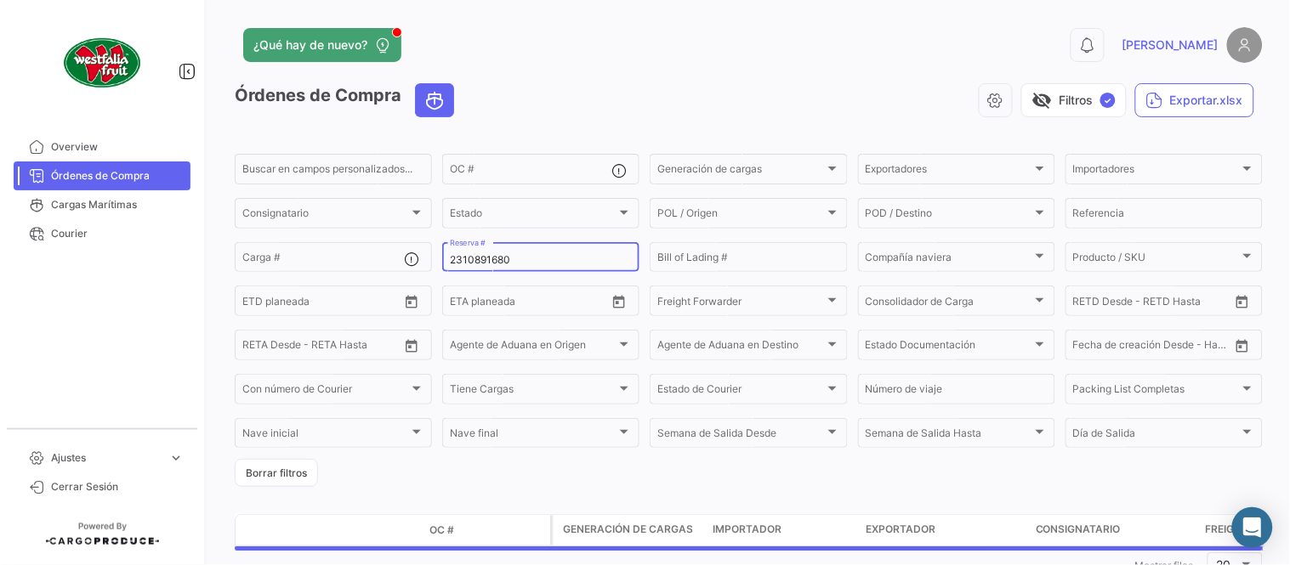
click at [566, 268] on div "2310891680 Reserva #" at bounding box center [541, 256] width 182 height 33
drag, startPoint x: 565, startPoint y: 268, endPoint x: 550, endPoint y: 265, distance: 15.5
click at [562, 268] on div "2310891680 Reserva #" at bounding box center [541, 256] width 182 height 33
click at [549, 265] on input "2310891680" at bounding box center [541, 260] width 182 height 12
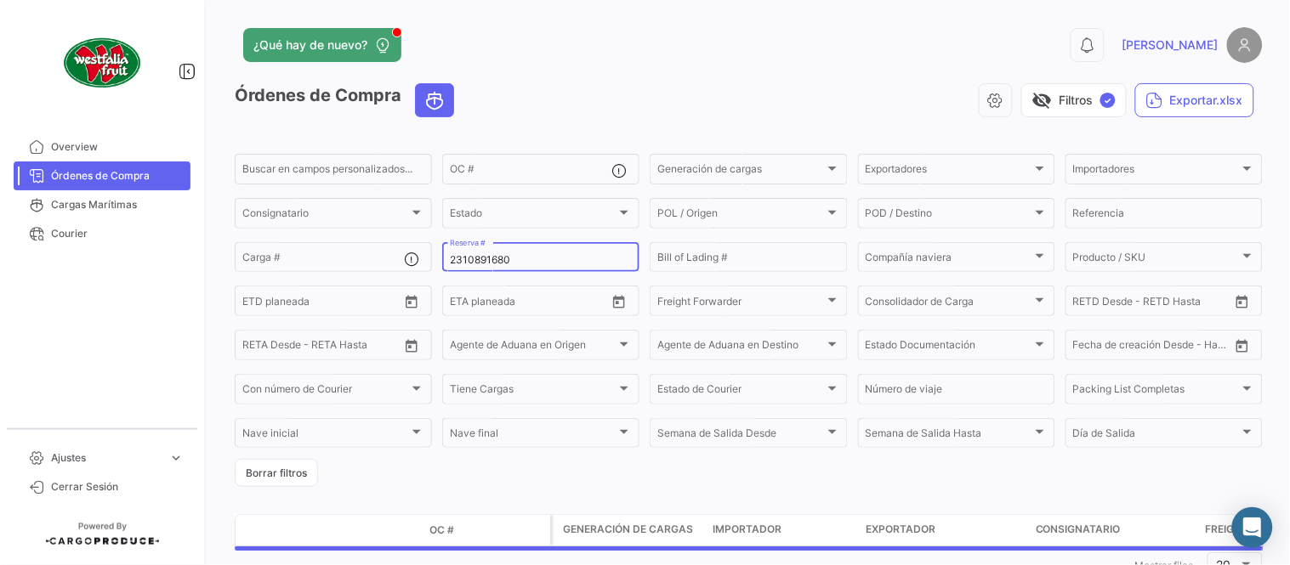
paste input "3"
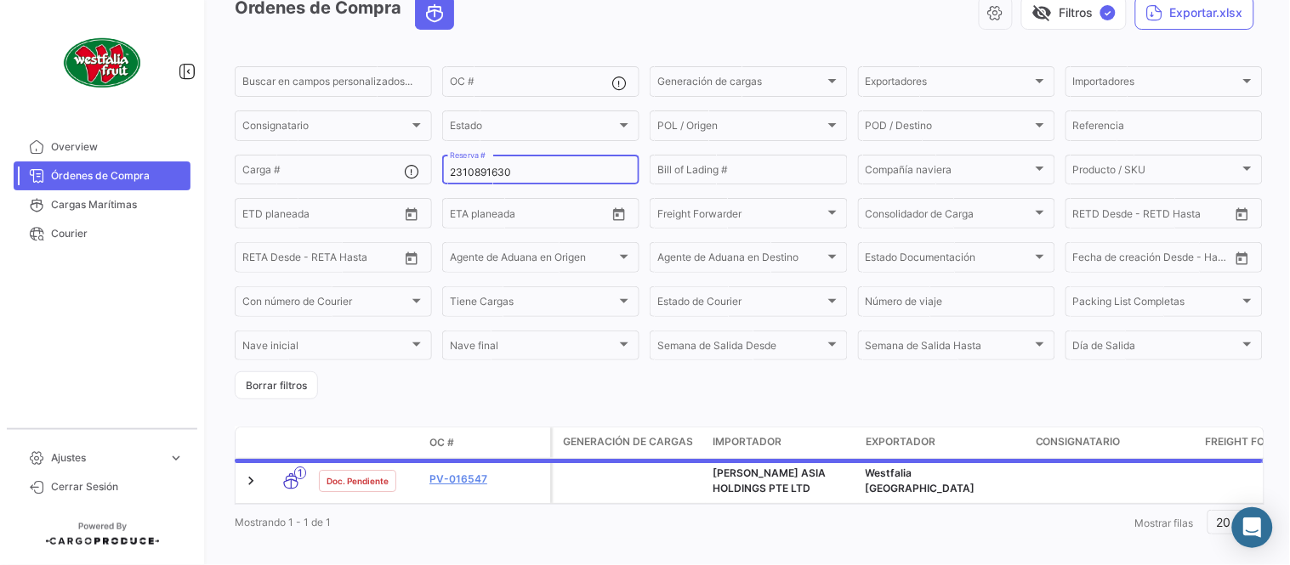
scroll to position [116, 0]
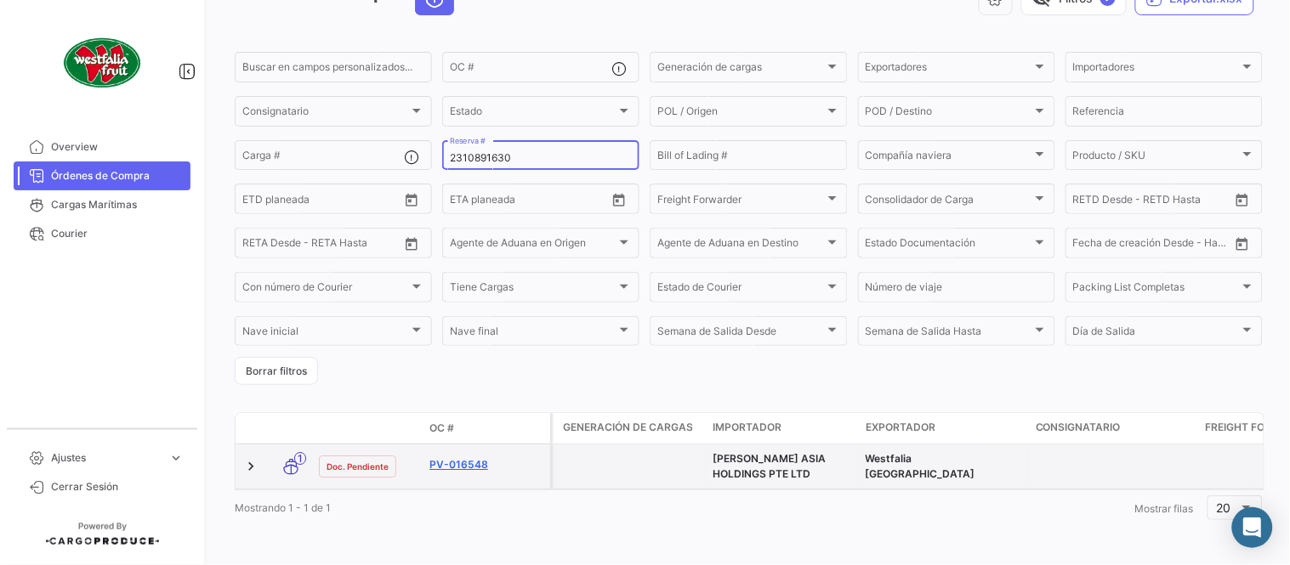
type input "2310891630"
click at [473, 457] on link "PV-016548" at bounding box center [486, 464] width 114 height 15
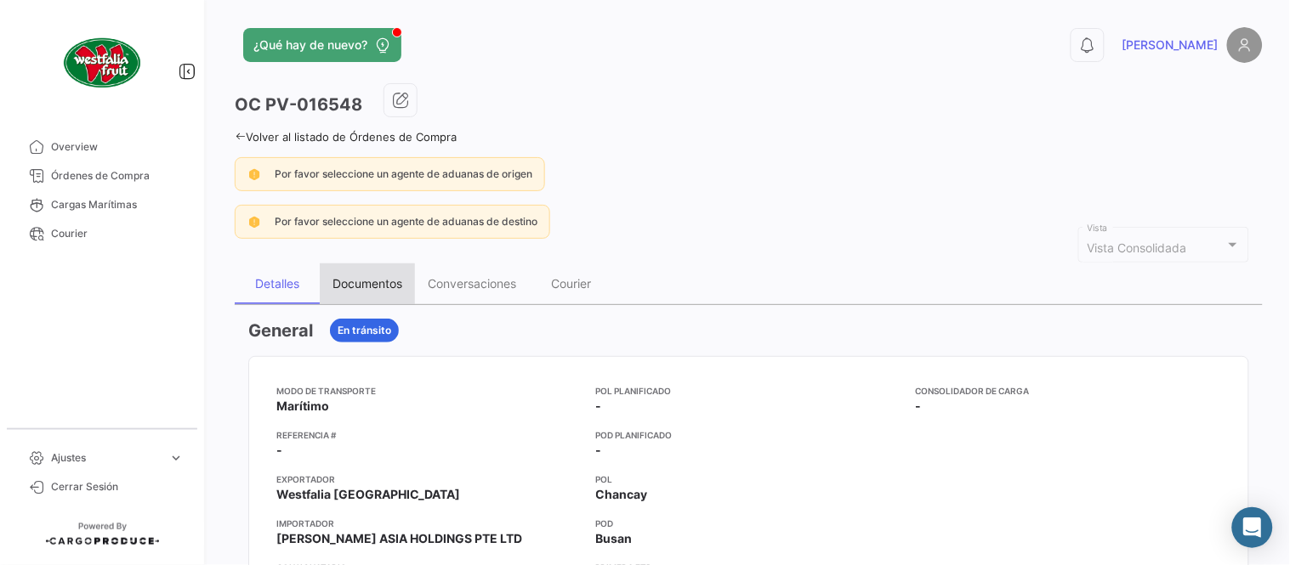
click at [388, 289] on div "Documentos" at bounding box center [367, 283] width 70 height 14
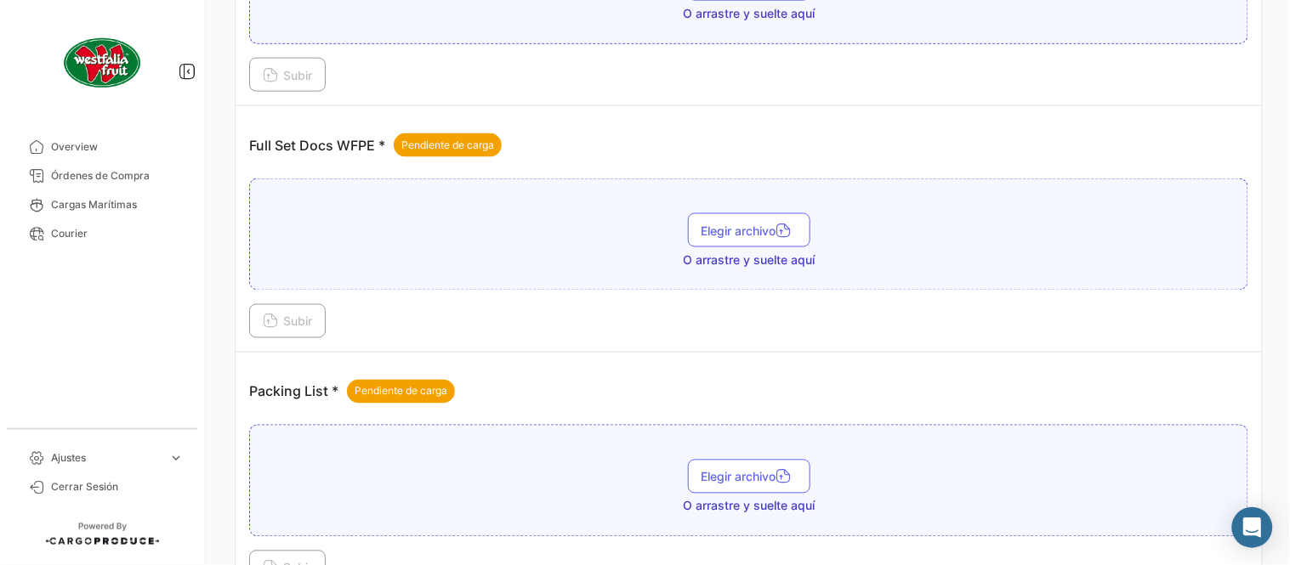
scroll to position [685, 0]
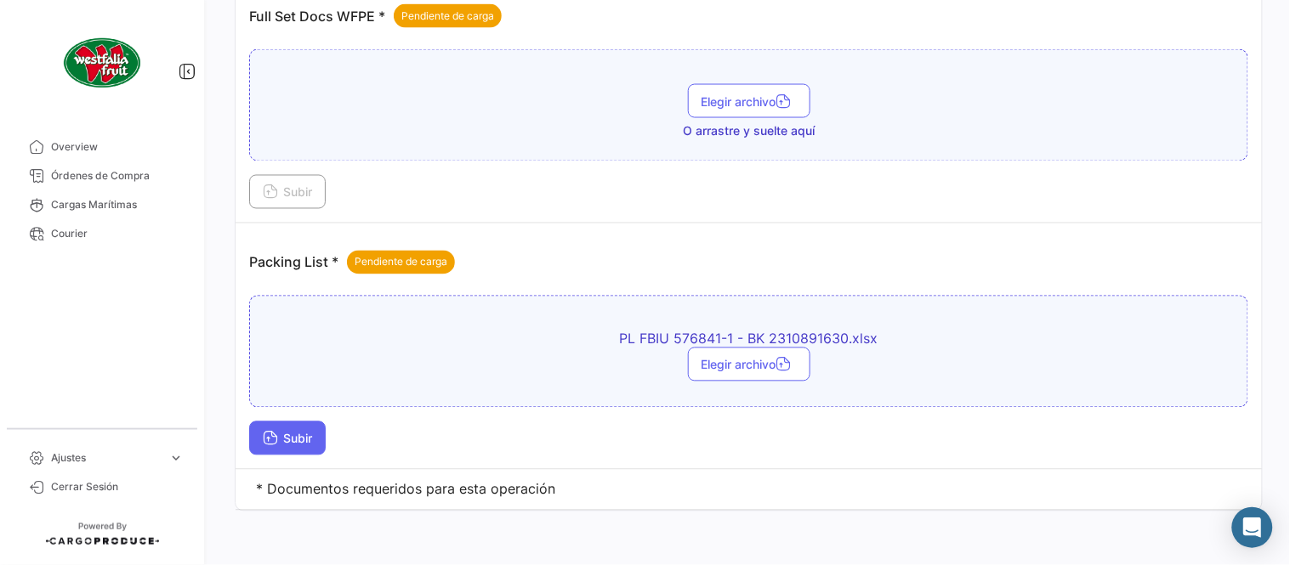
click at [303, 439] on span "Subir" at bounding box center [287, 439] width 49 height 14
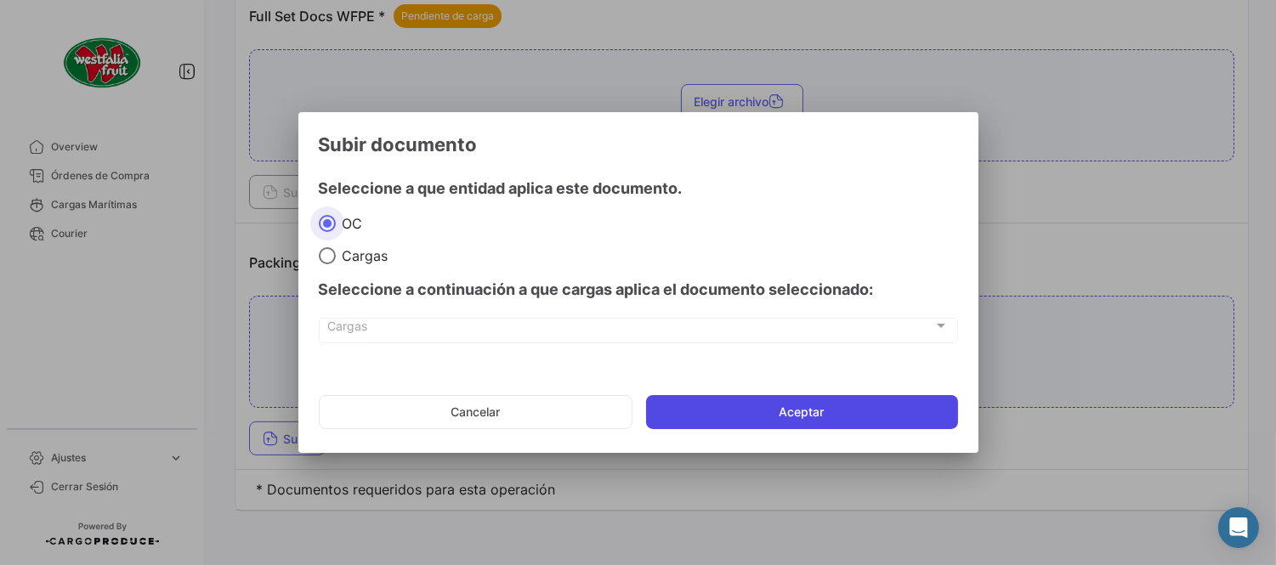
click at [661, 400] on button "Aceptar" at bounding box center [802, 412] width 312 height 34
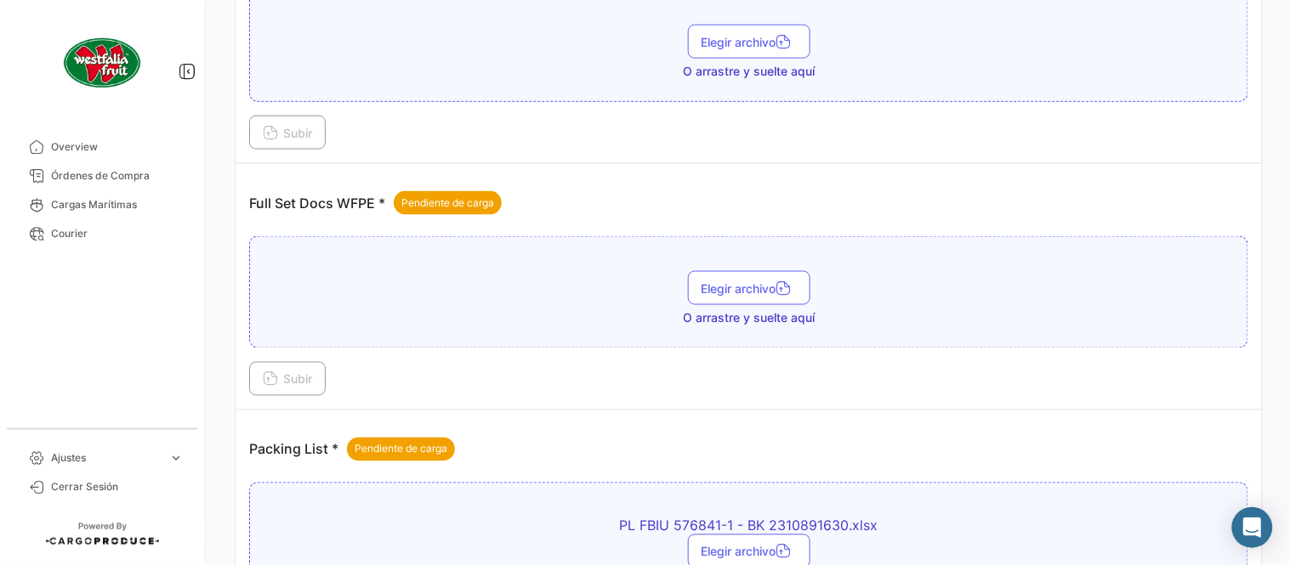
scroll to position [496, 0]
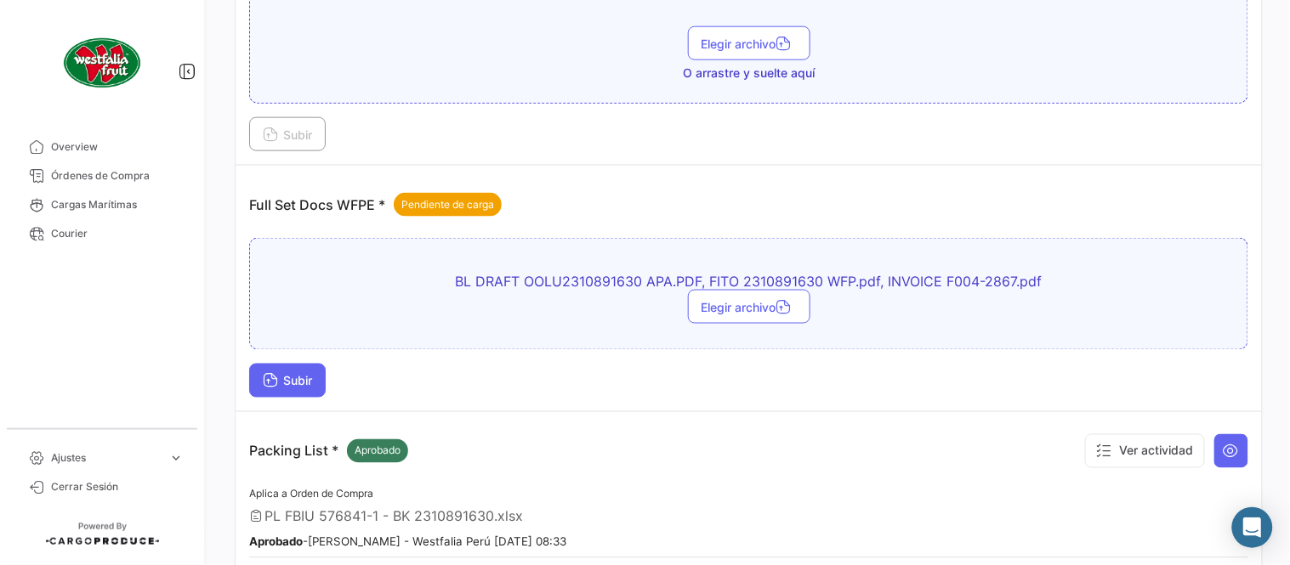
click at [286, 388] on button "Subir" at bounding box center [287, 381] width 77 height 34
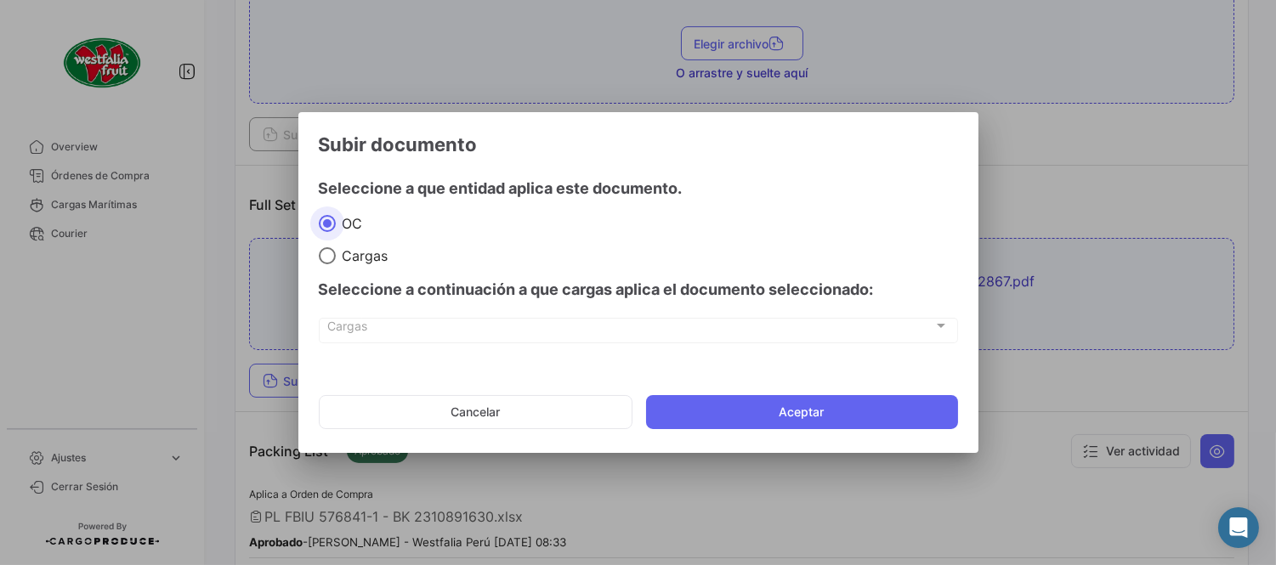
click at [748, 432] on mat-dialog-actions "Cancelar Aceptar" at bounding box center [638, 412] width 639 height 58
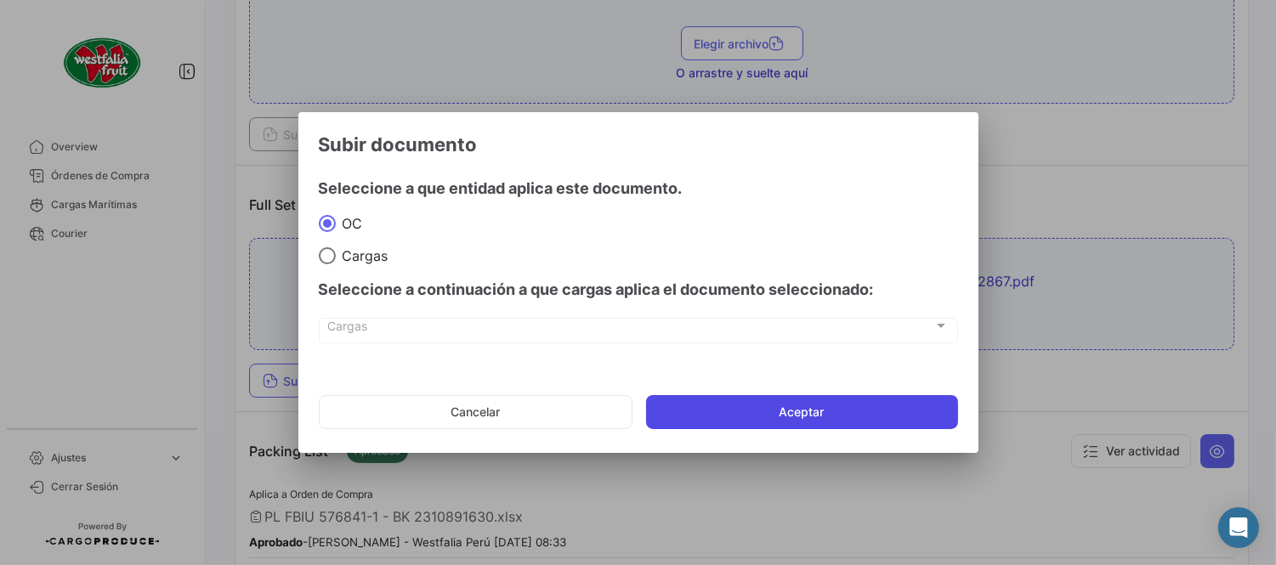
click at [754, 406] on button "Aceptar" at bounding box center [802, 412] width 312 height 34
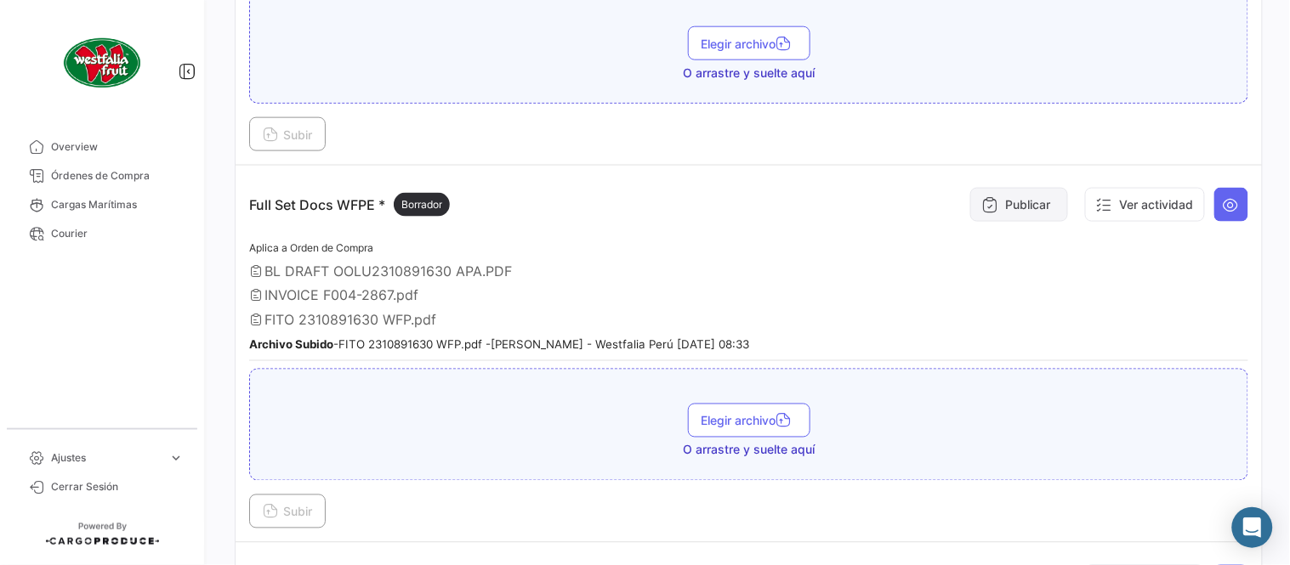
click at [1040, 189] on button "Publicar" at bounding box center [1019, 205] width 98 height 34
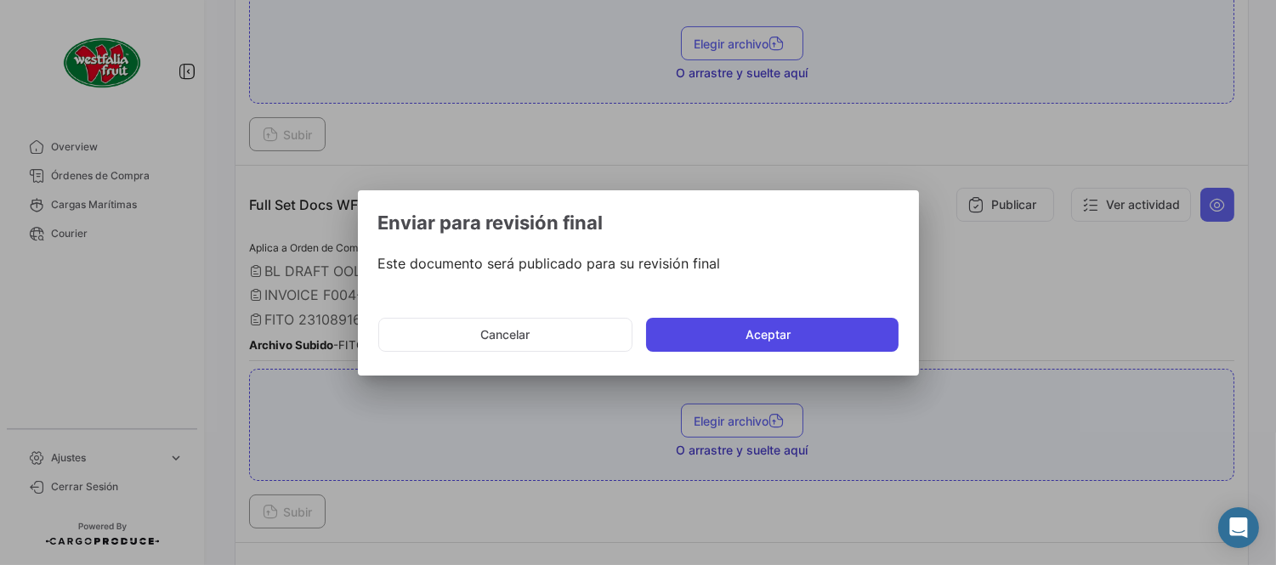
click at [857, 341] on button "Aceptar" at bounding box center [772, 335] width 252 height 34
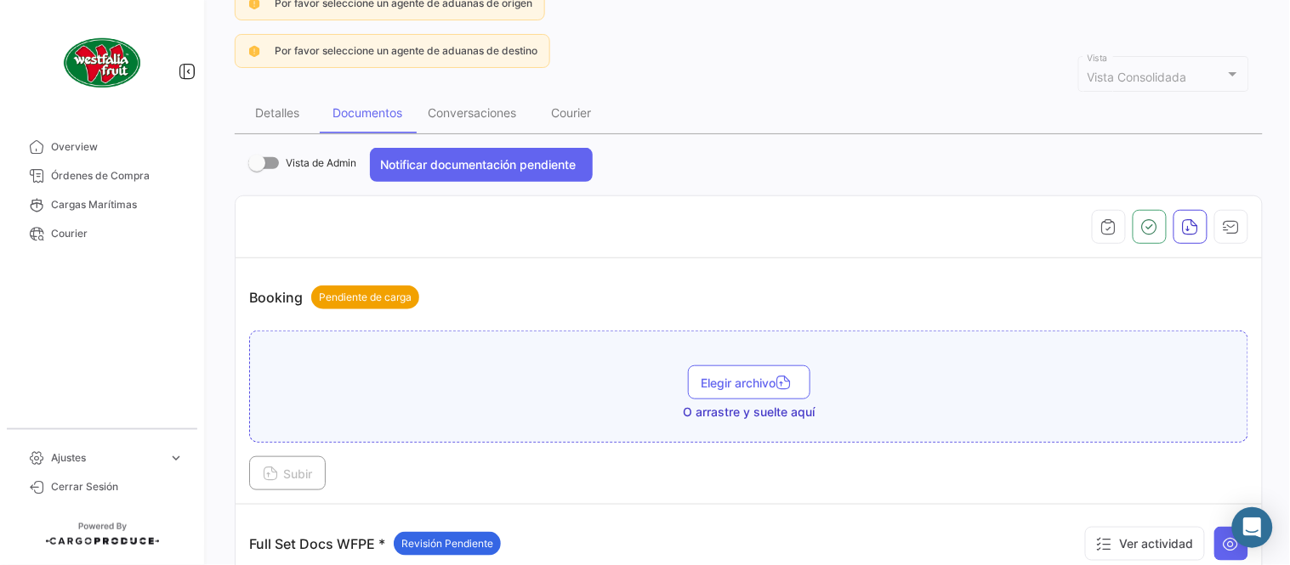
scroll to position [377, 0]
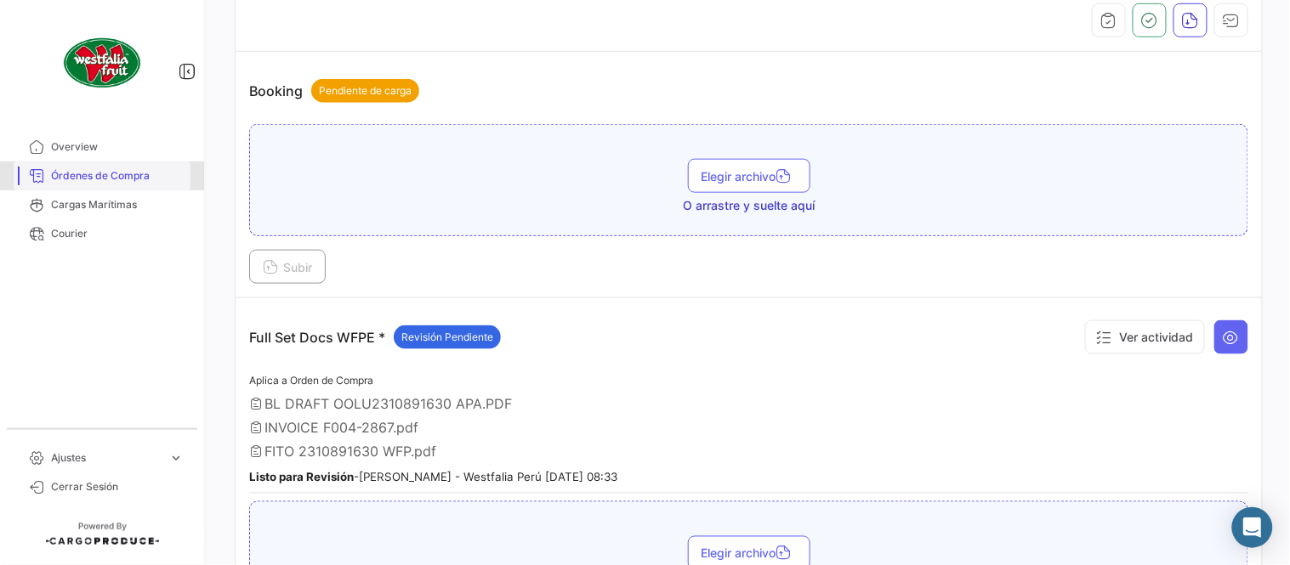
click at [140, 184] on link "Órdenes de Compra" at bounding box center [102, 176] width 177 height 29
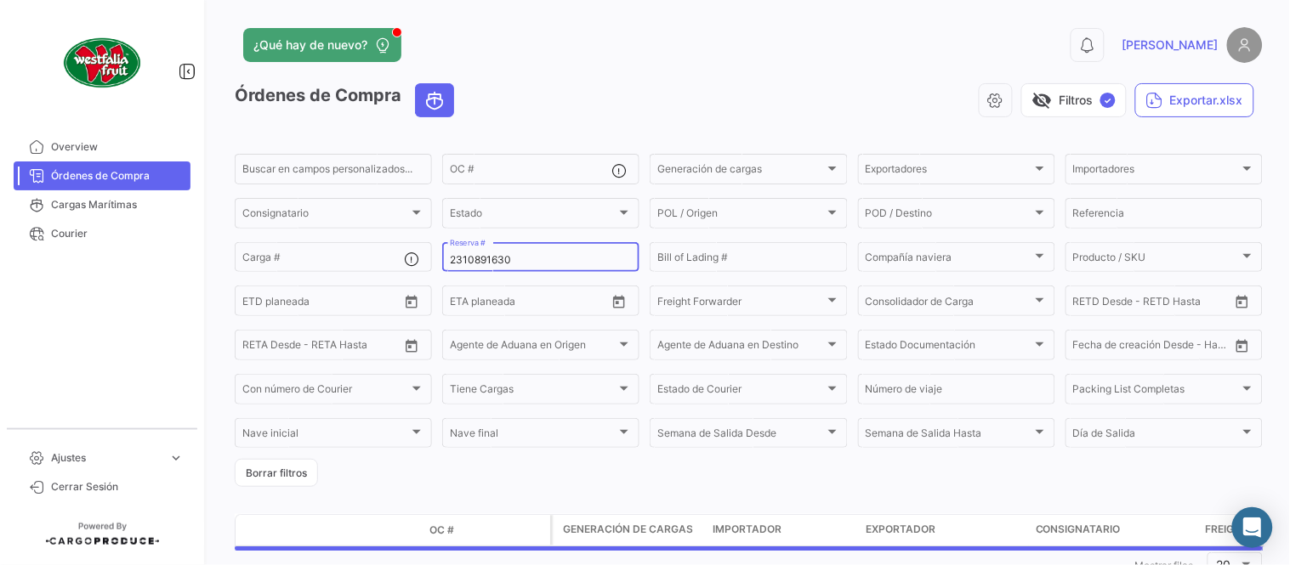
click at [483, 262] on input "2310891630" at bounding box center [541, 260] width 182 height 12
paste input "642750986"
type input "6427509860"
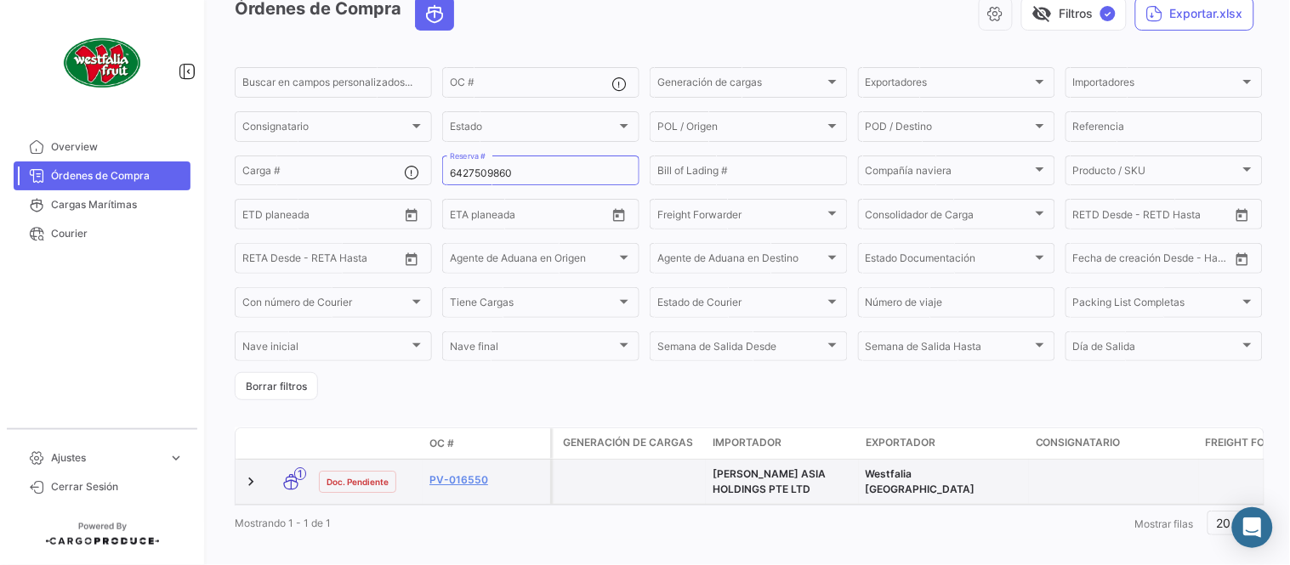
scroll to position [116, 0]
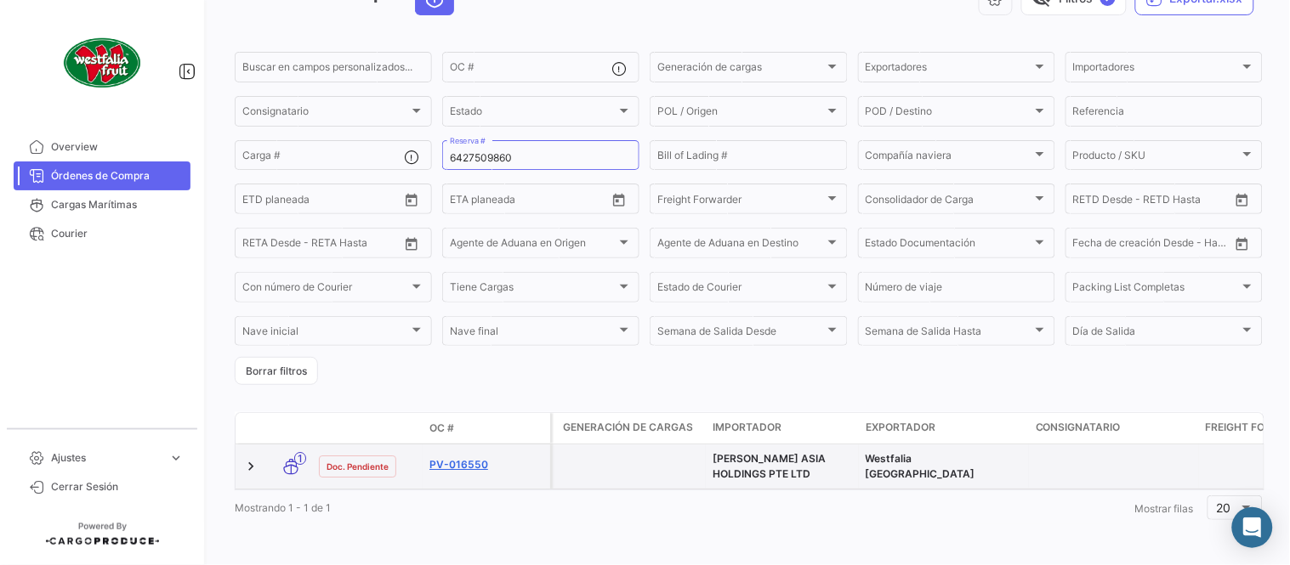
click at [459, 457] on link "PV-016550" at bounding box center [486, 464] width 114 height 15
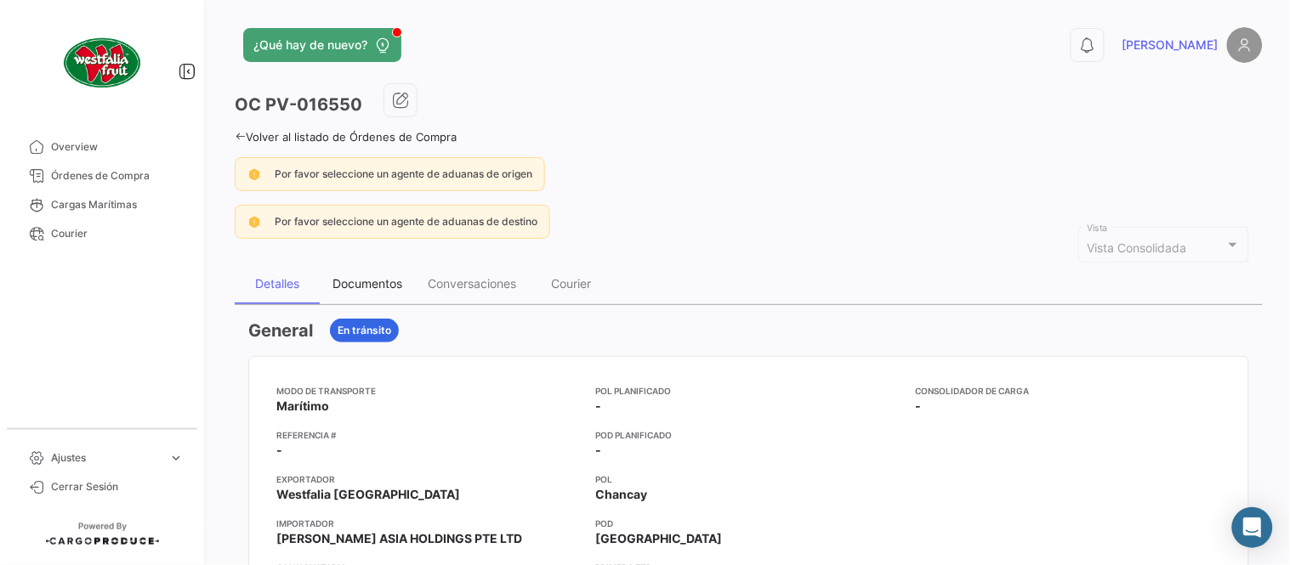
click at [386, 283] on div "Documentos" at bounding box center [367, 283] width 70 height 14
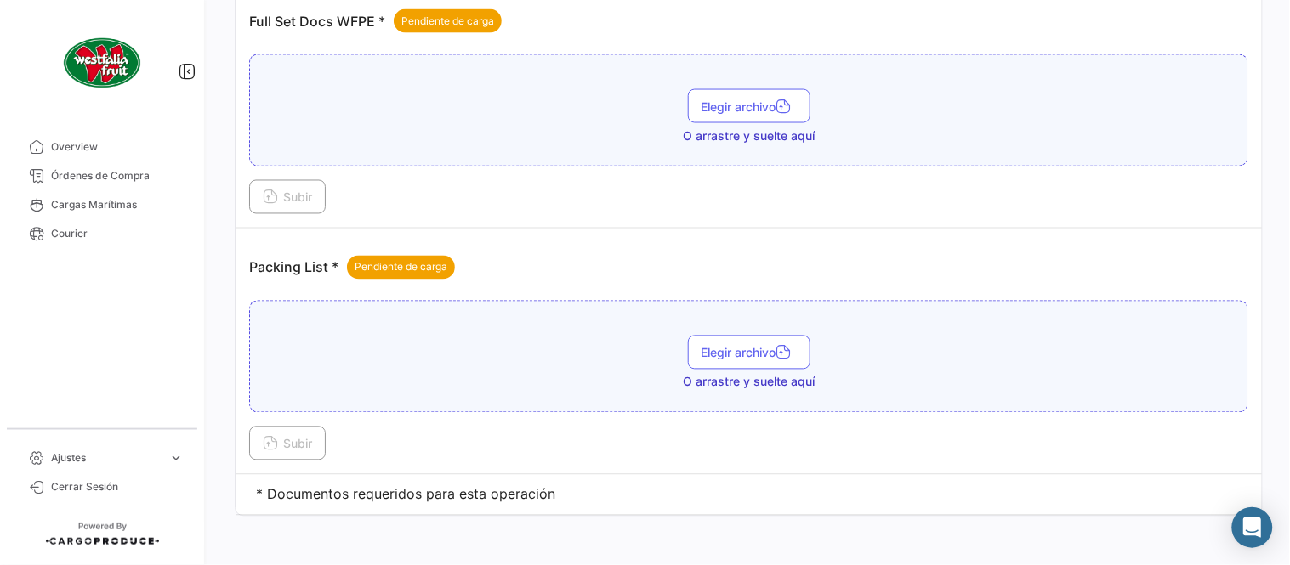
scroll to position [685, 0]
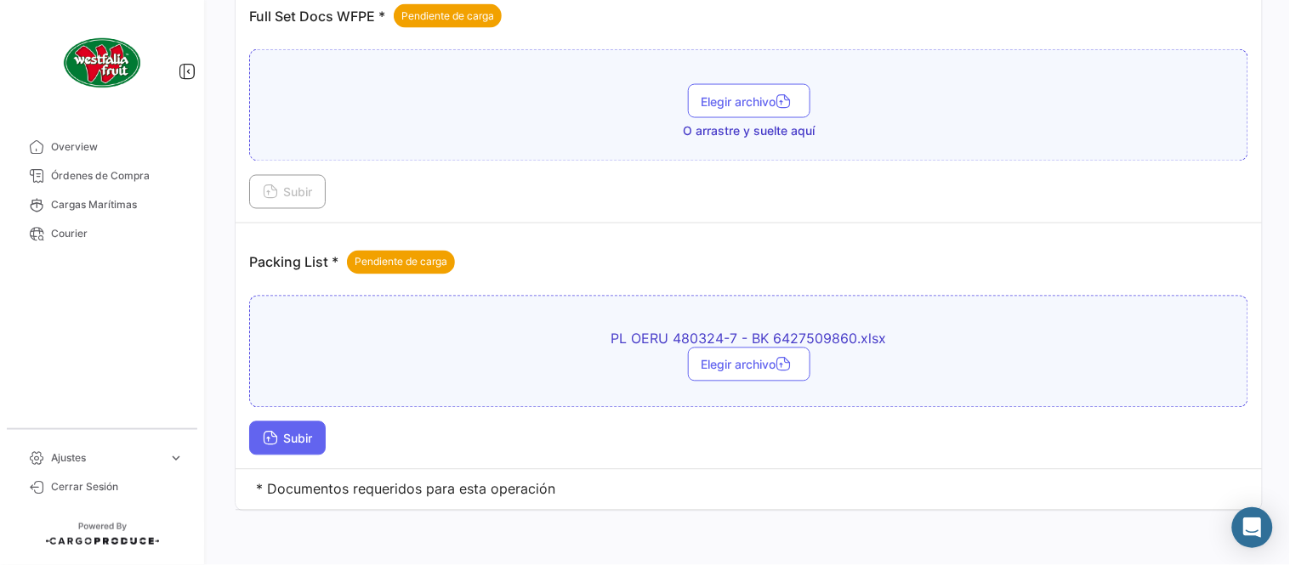
click at [306, 446] on button "Subir" at bounding box center [287, 439] width 77 height 34
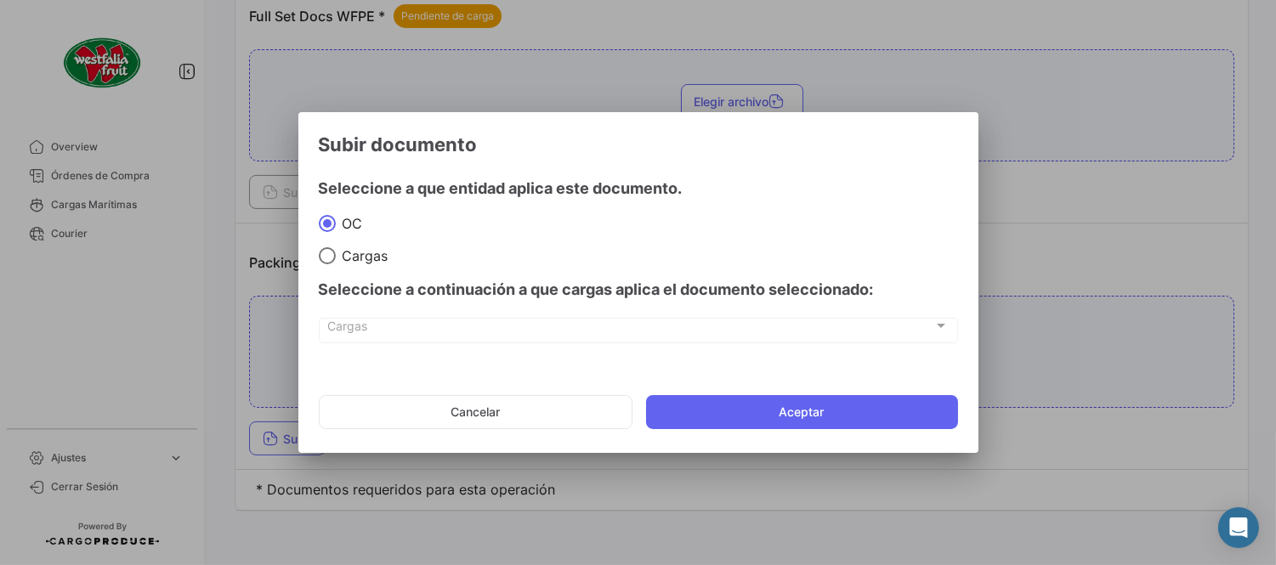
click at [795, 432] on mat-dialog-actions "Cancelar Aceptar" at bounding box center [638, 412] width 639 height 58
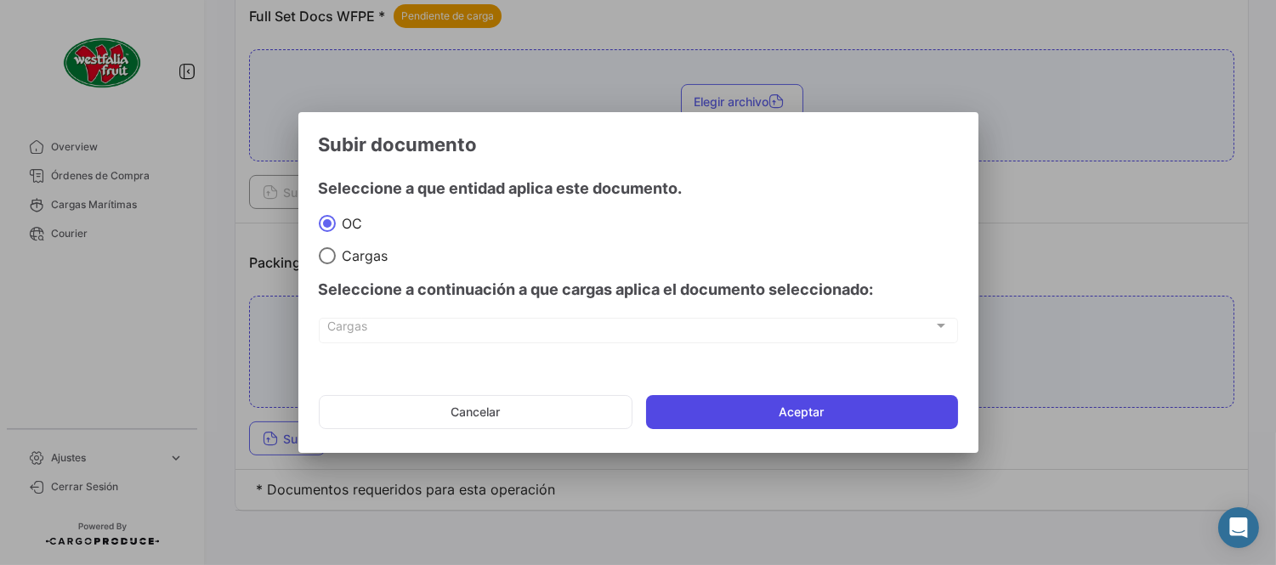
click at [782, 415] on button "Aceptar" at bounding box center [802, 412] width 312 height 34
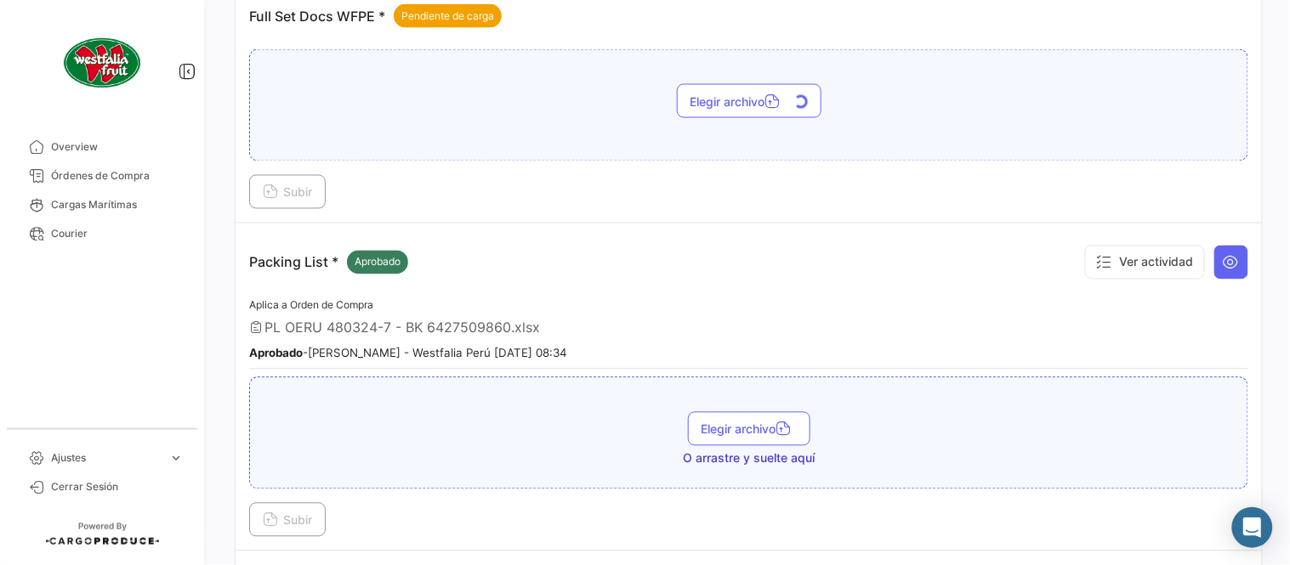
scroll to position [591, 0]
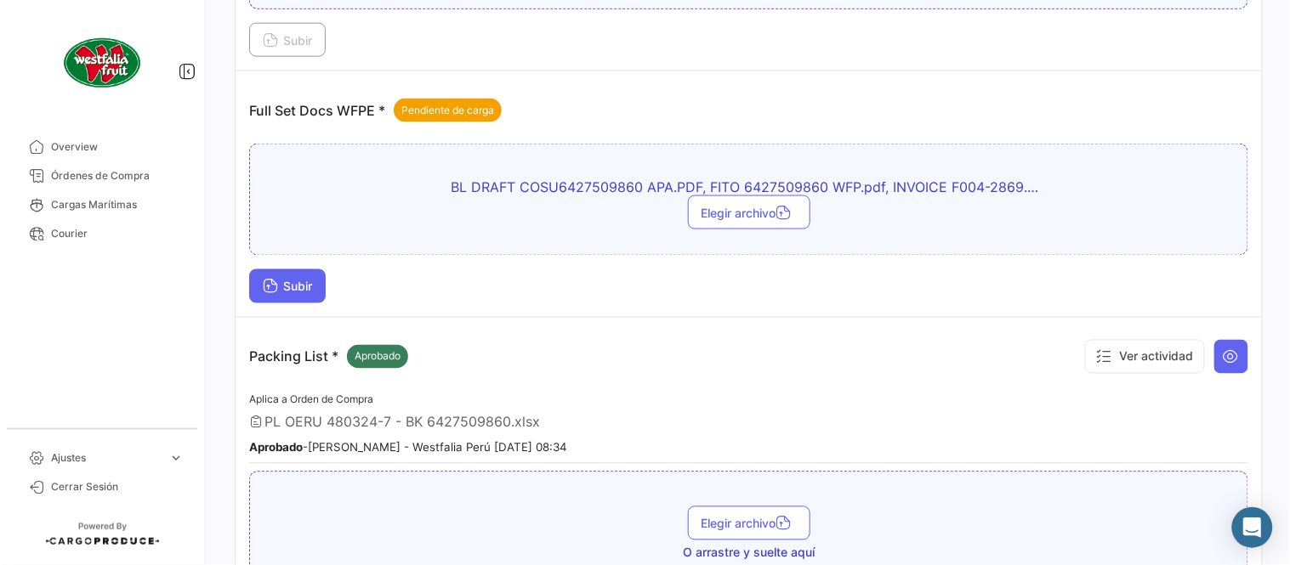
click at [292, 292] on button "Subir" at bounding box center [287, 286] width 77 height 34
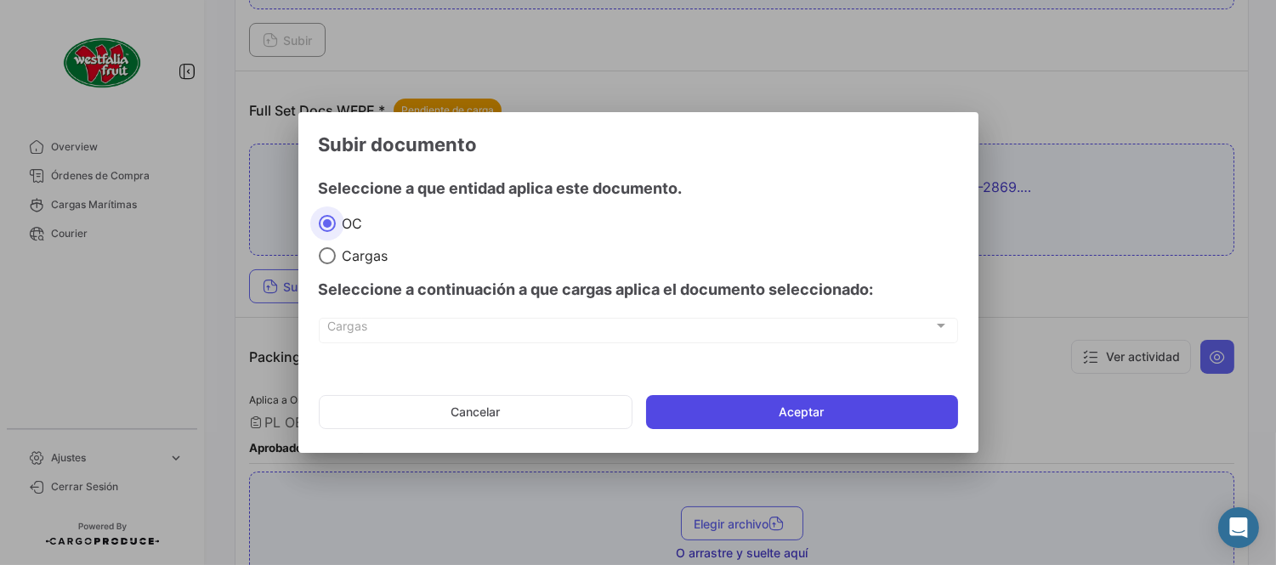
click at [780, 405] on button "Aceptar" at bounding box center [802, 412] width 312 height 34
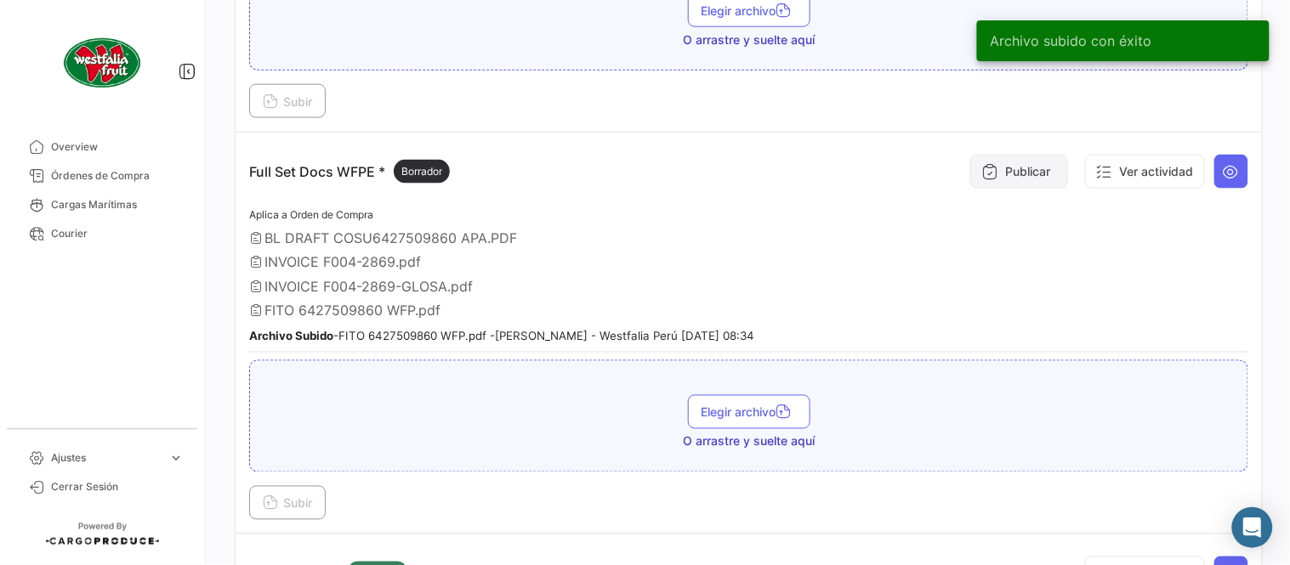
scroll to position [496, 0]
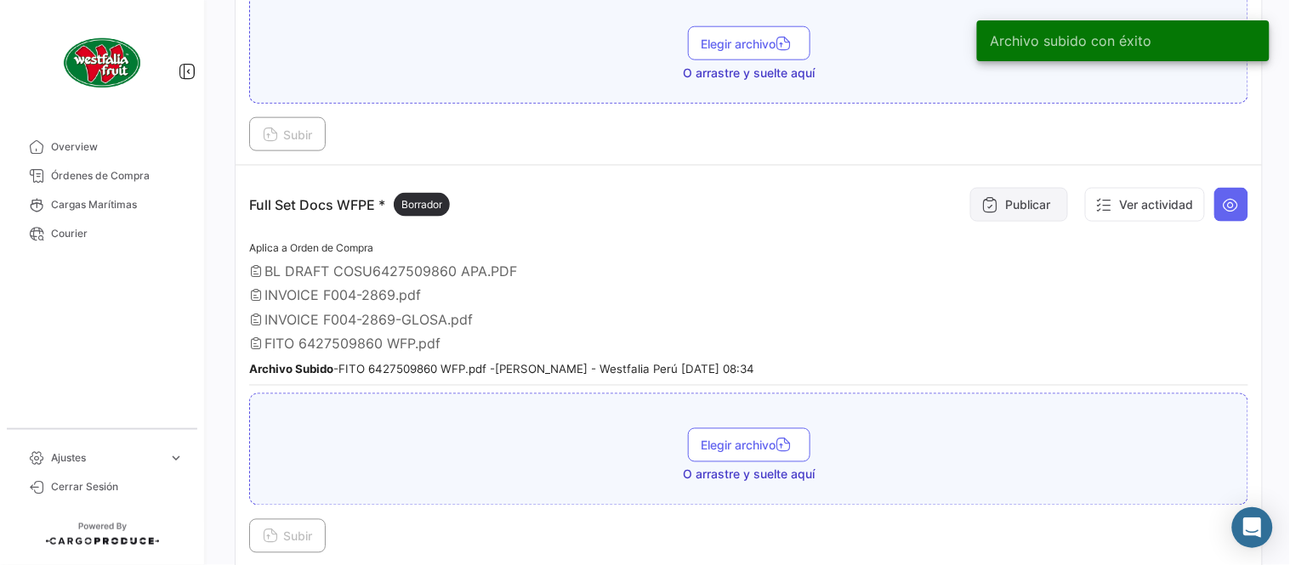
click at [989, 210] on button "Publicar" at bounding box center [1019, 205] width 98 height 34
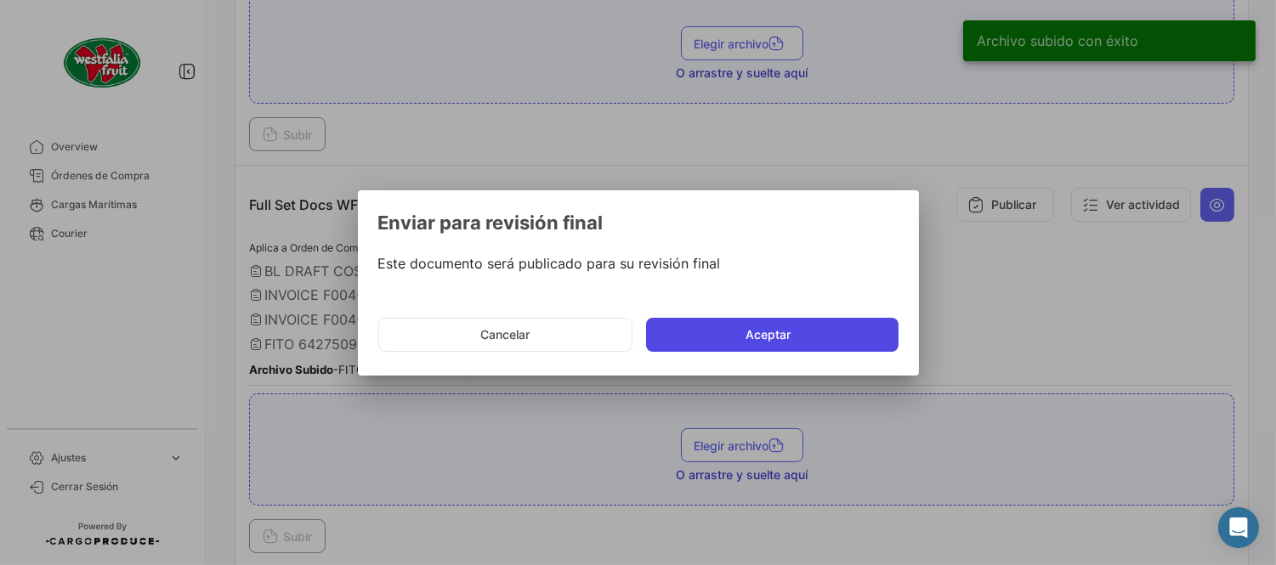
drag, startPoint x: 801, startPoint y: 343, endPoint x: 797, endPoint y: 334, distance: 9.5
click at [800, 343] on button "Aceptar" at bounding box center [772, 335] width 252 height 34
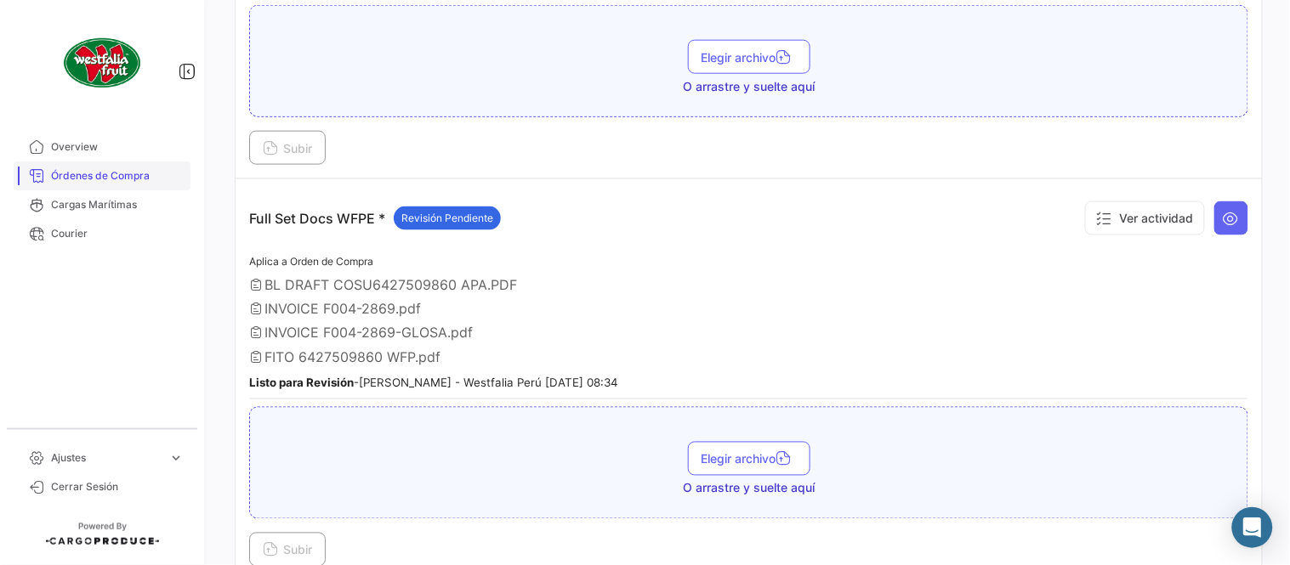
click at [82, 173] on span "Órdenes de Compra" at bounding box center [117, 175] width 133 height 15
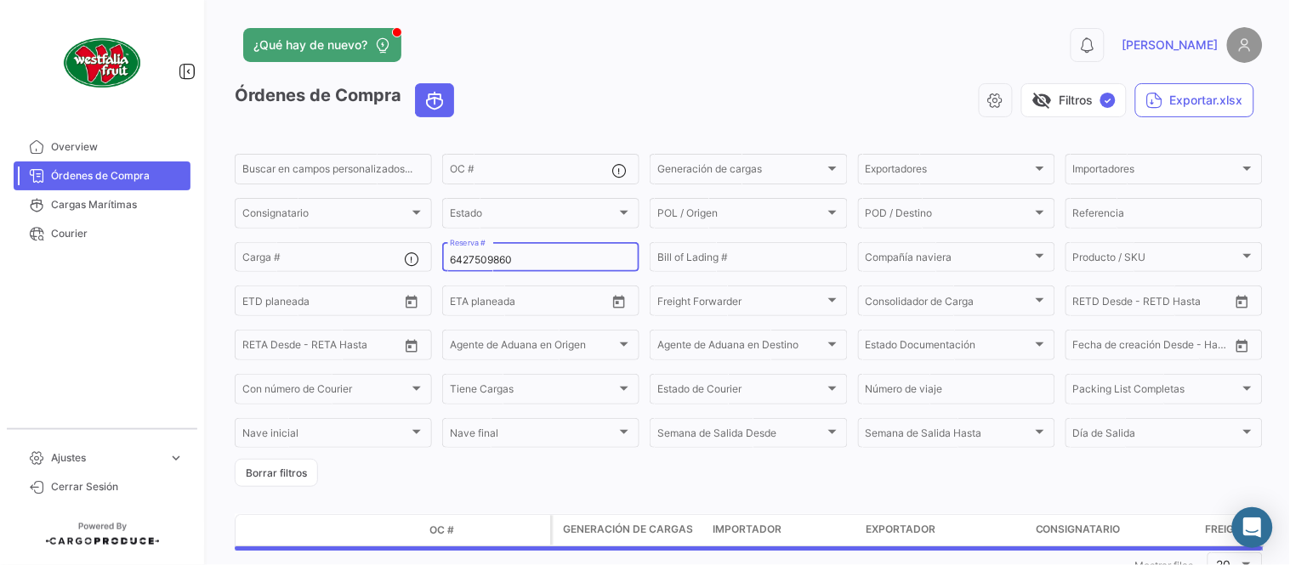
click at [514, 259] on input "6427509860" at bounding box center [541, 260] width 182 height 12
click at [513, 259] on input "6427509860" at bounding box center [541, 260] width 182 height 12
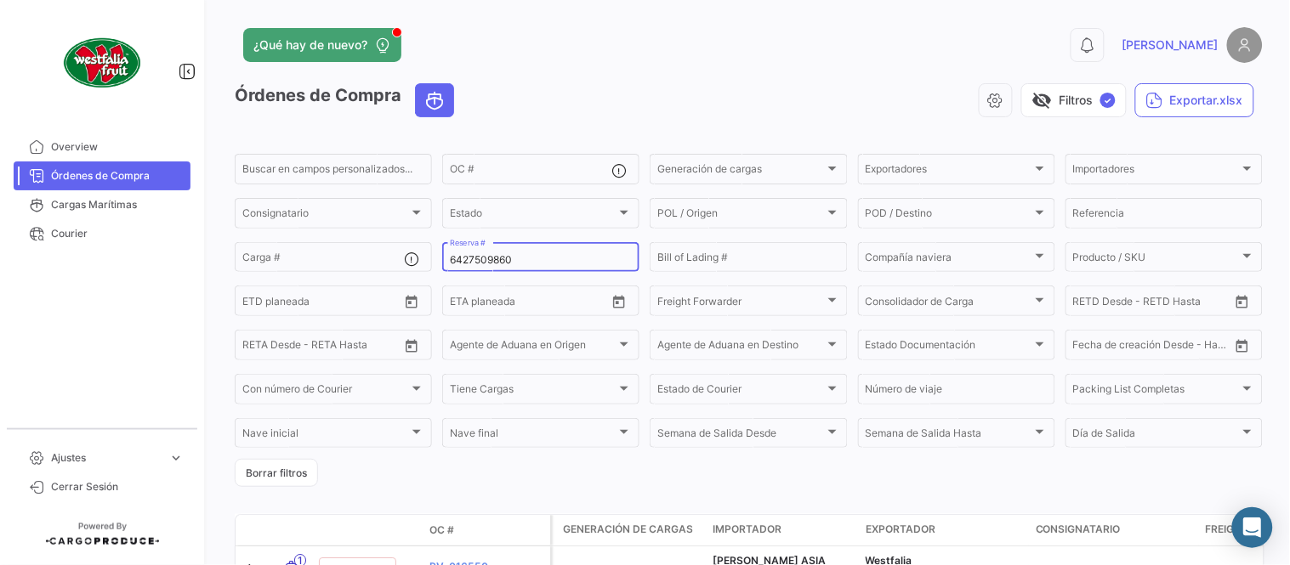
paste input "8"
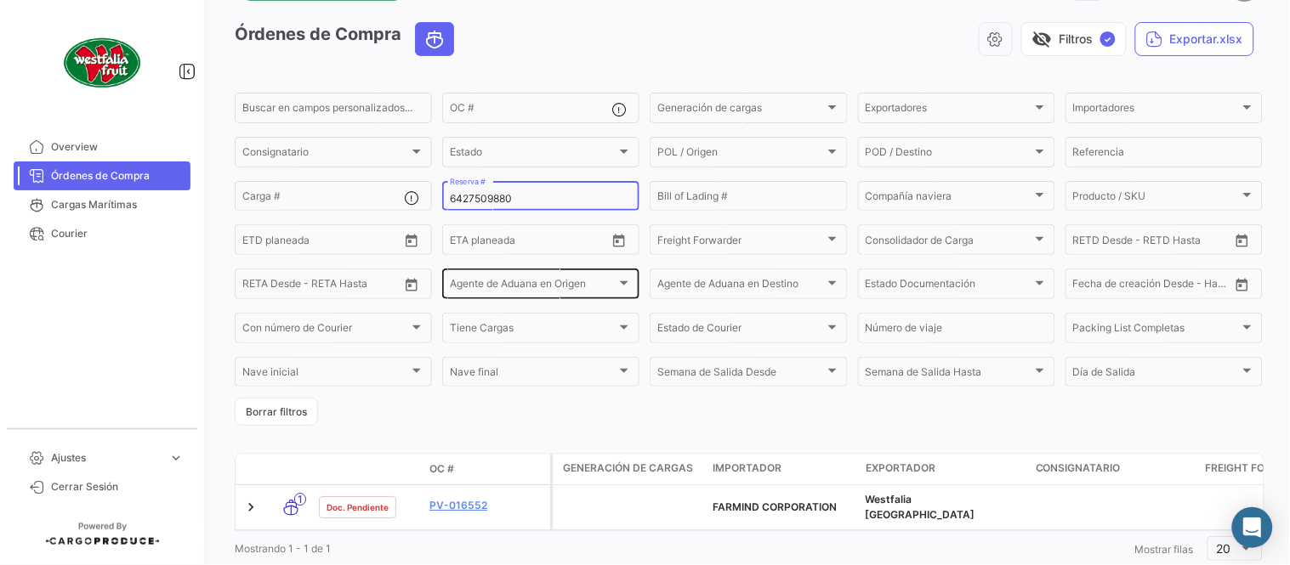
scroll to position [109, 0]
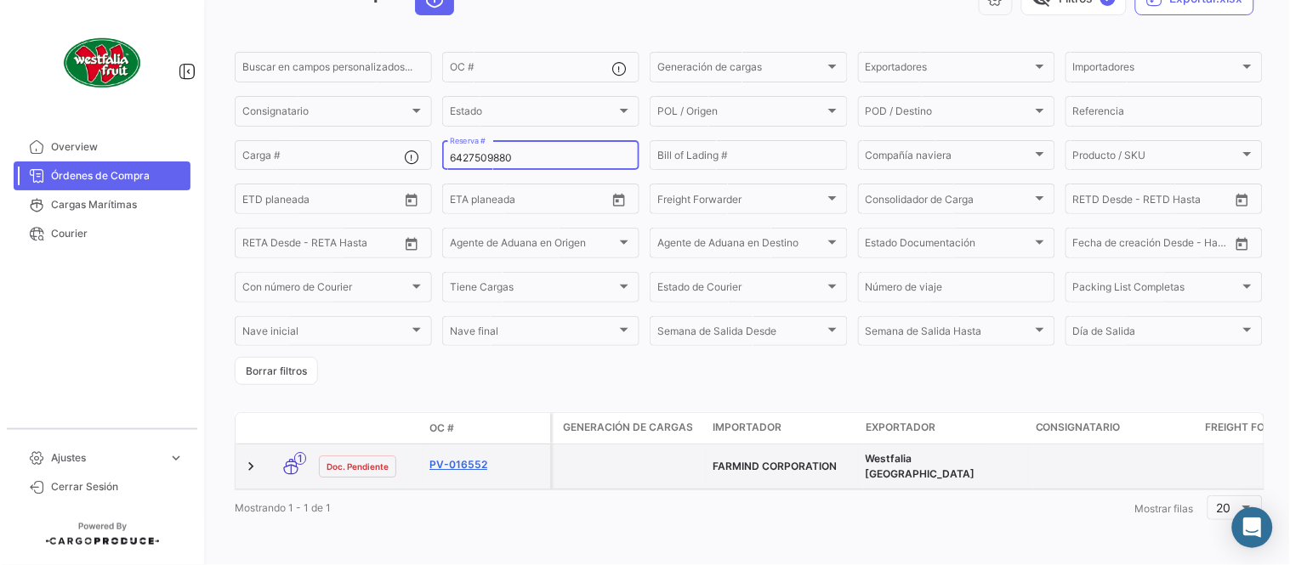
type input "6427509880"
click at [454, 457] on link "PV-016552" at bounding box center [486, 464] width 114 height 15
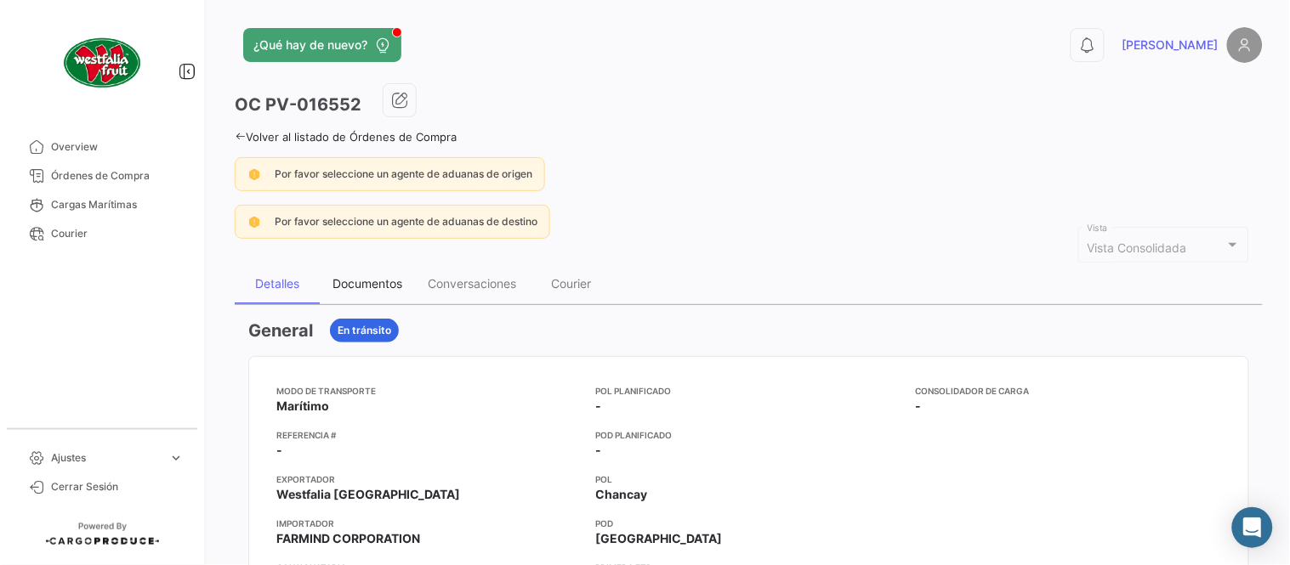
click at [375, 283] on div "Documentos" at bounding box center [367, 283] width 70 height 14
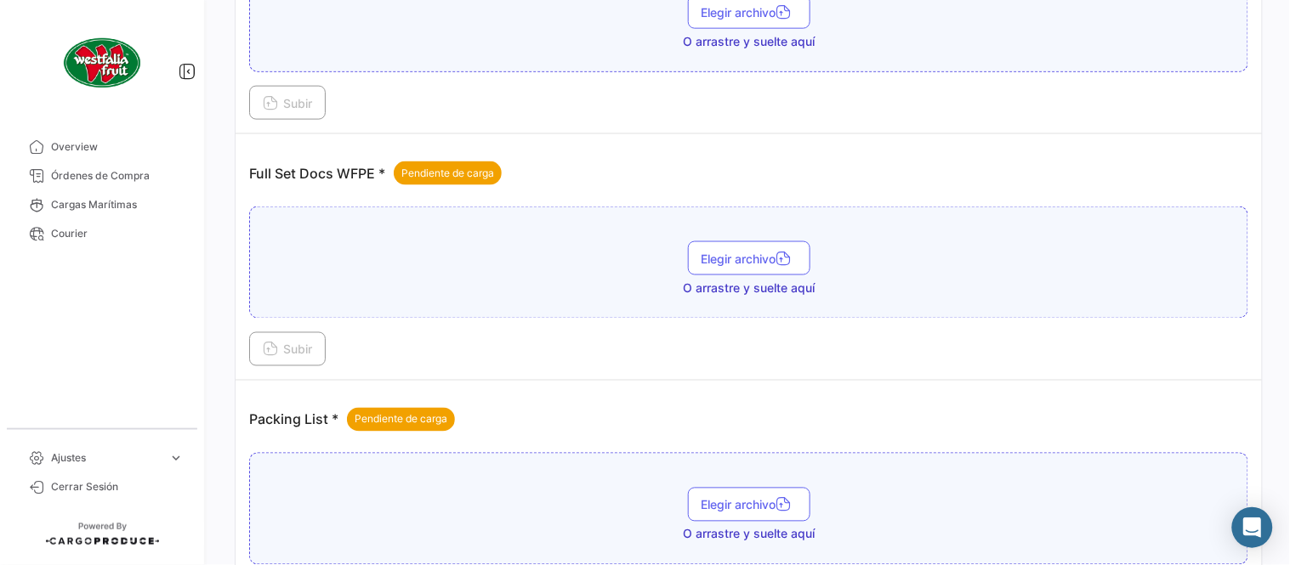
scroll to position [685, 0]
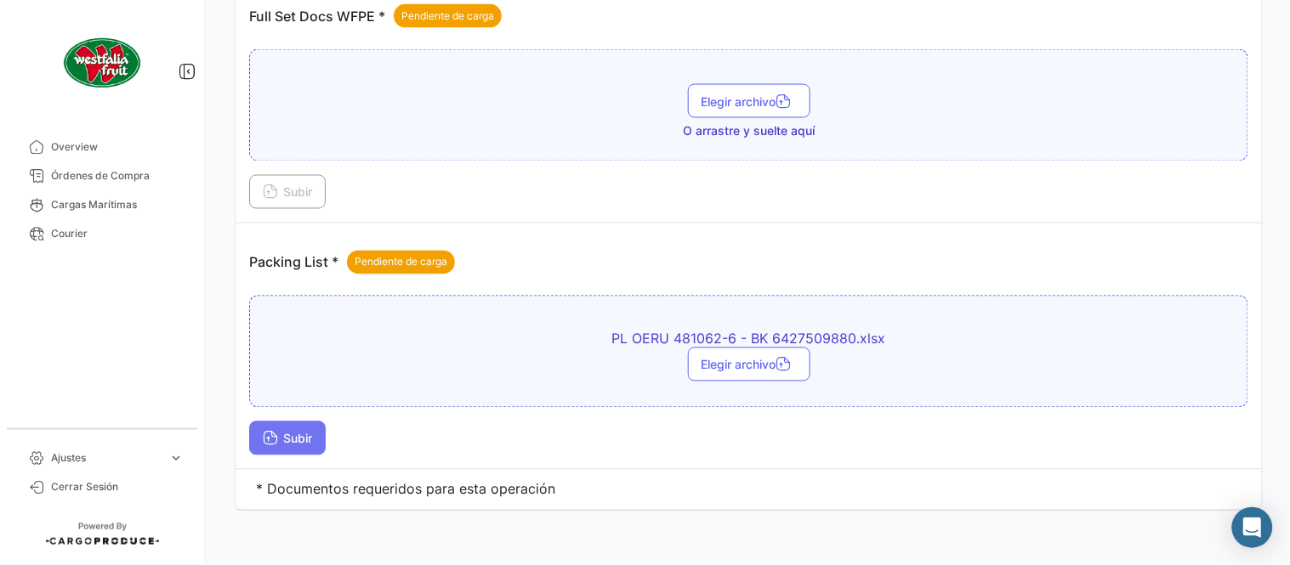
click at [281, 448] on button "Subir" at bounding box center [287, 439] width 77 height 34
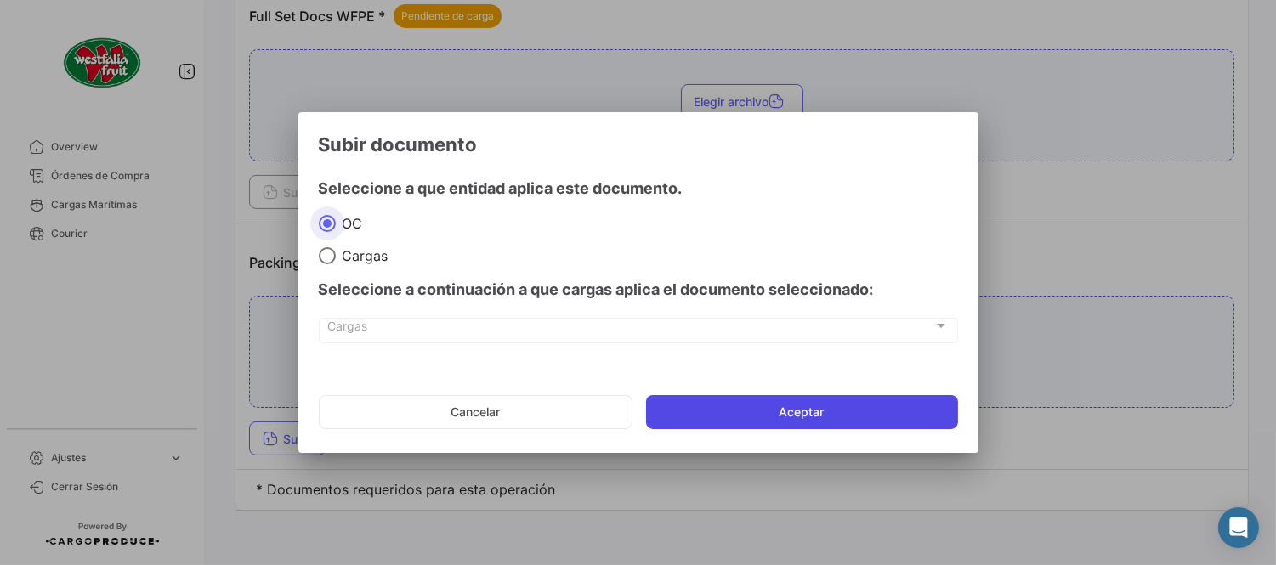
click at [697, 405] on button "Aceptar" at bounding box center [802, 412] width 312 height 34
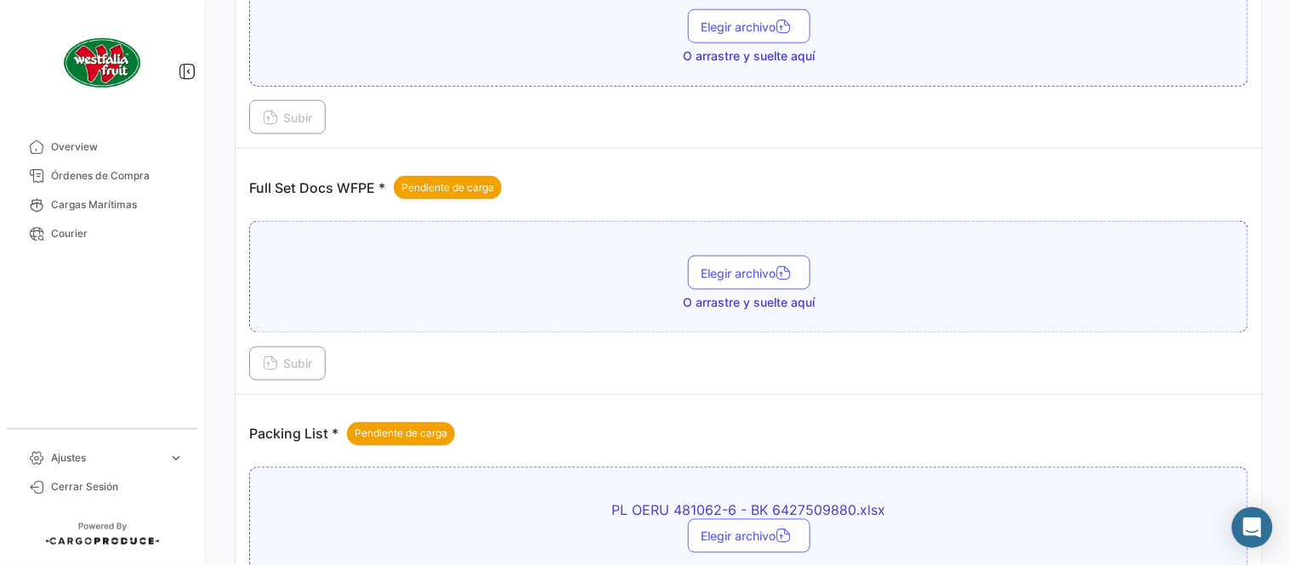
scroll to position [496, 0]
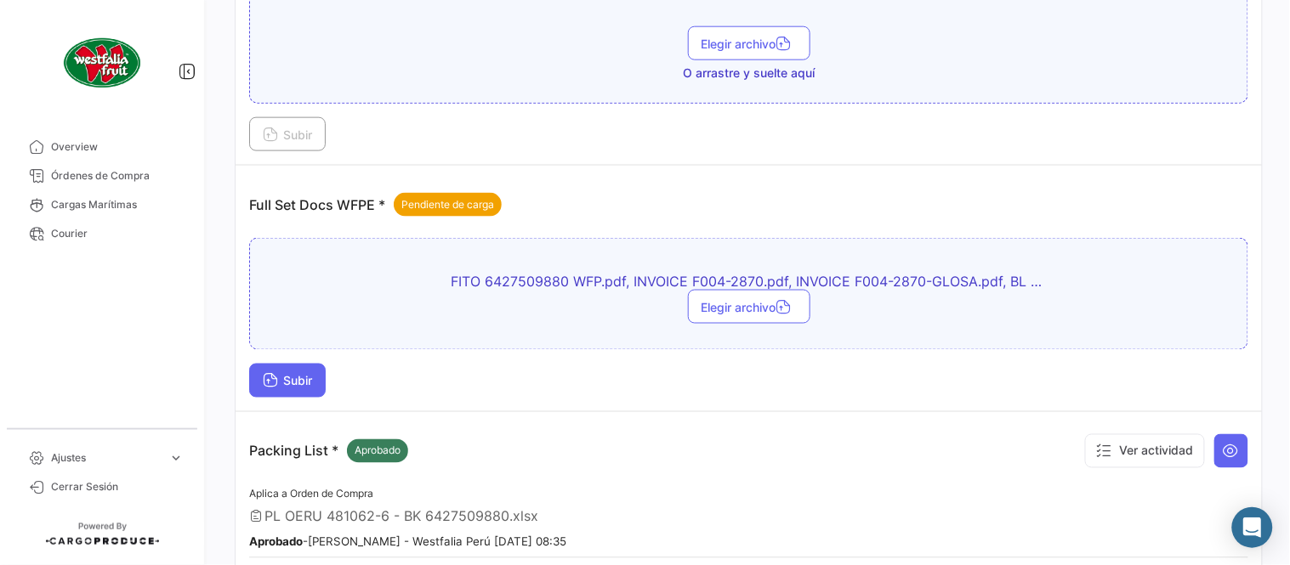
click at [281, 376] on span "Subir" at bounding box center [287, 381] width 49 height 14
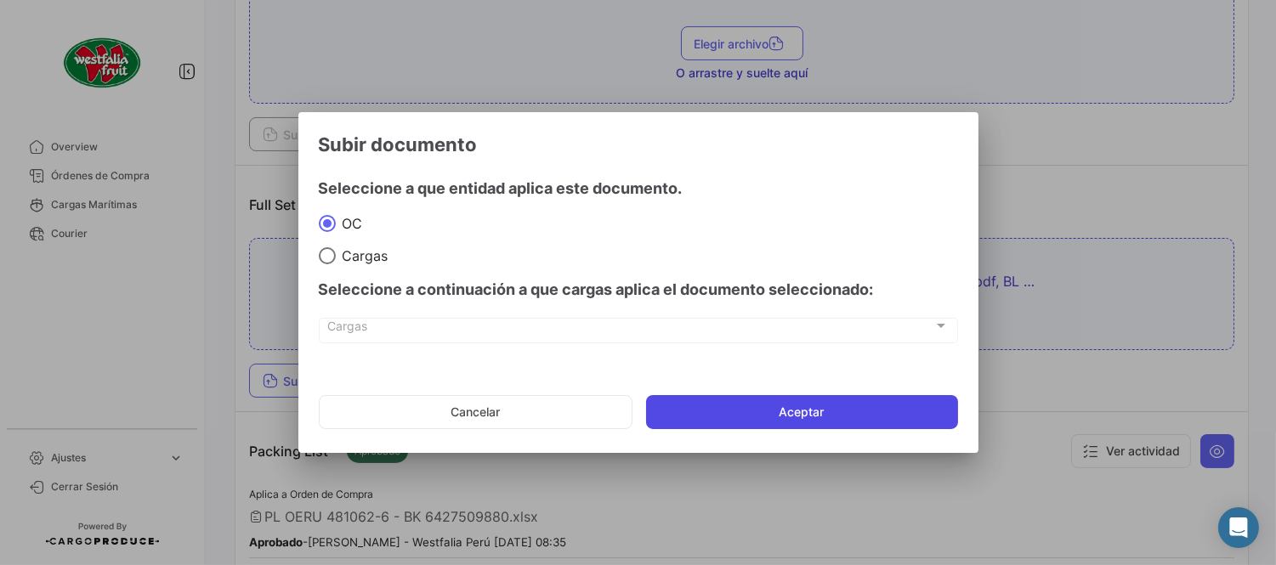
click at [812, 411] on button "Aceptar" at bounding box center [802, 412] width 312 height 34
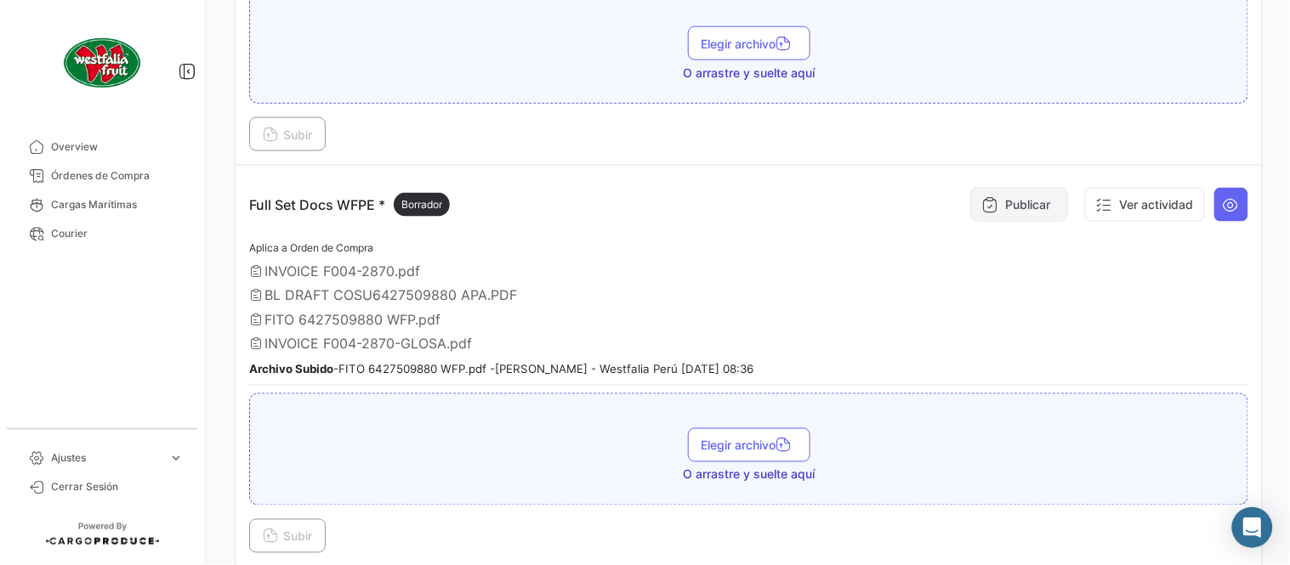
click at [1018, 207] on button "Publicar" at bounding box center [1019, 205] width 98 height 34
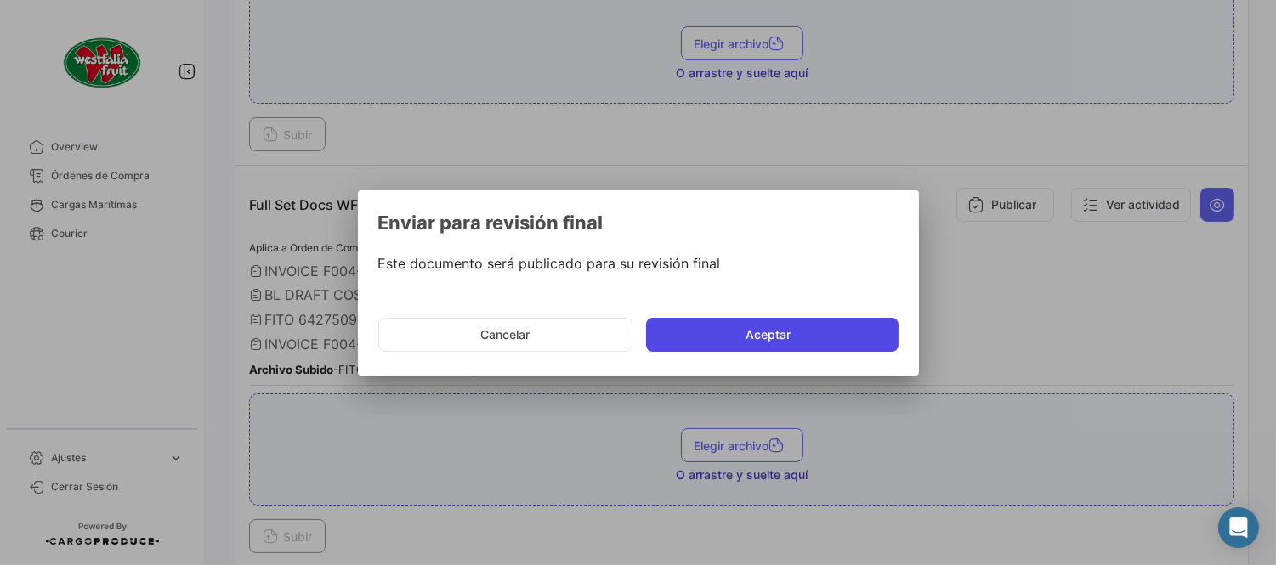
click at [794, 340] on button "Aceptar" at bounding box center [772, 335] width 252 height 34
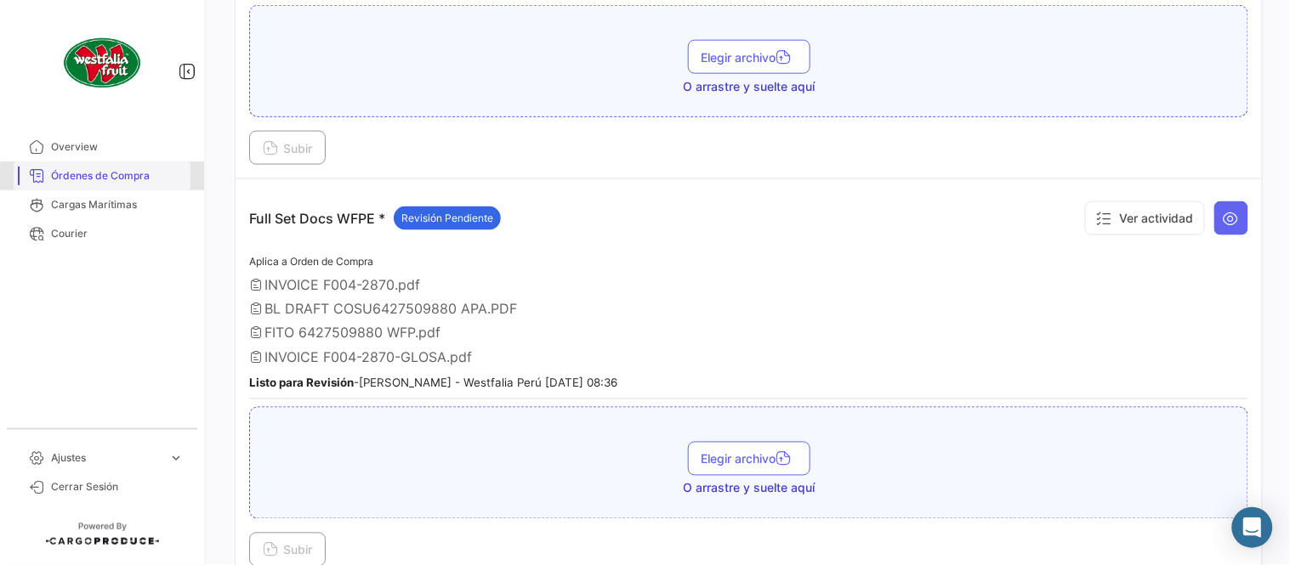
click at [116, 179] on span "Órdenes de Compra" at bounding box center [117, 175] width 133 height 15
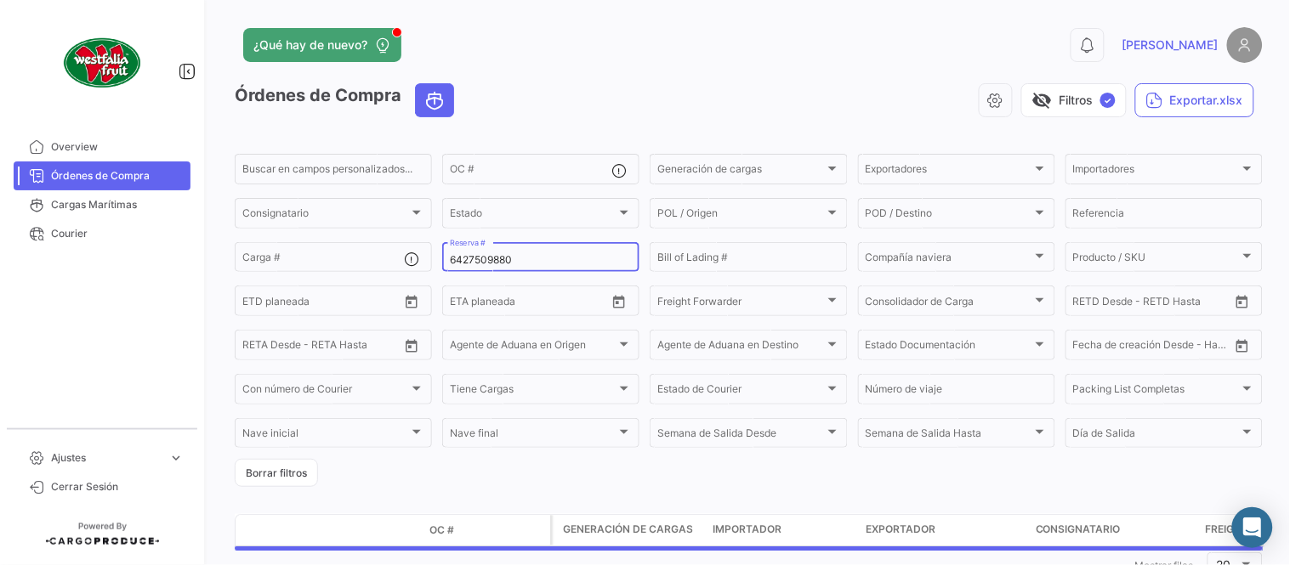
click at [513, 264] on input "6427509880" at bounding box center [541, 260] width 182 height 12
paste input "1"
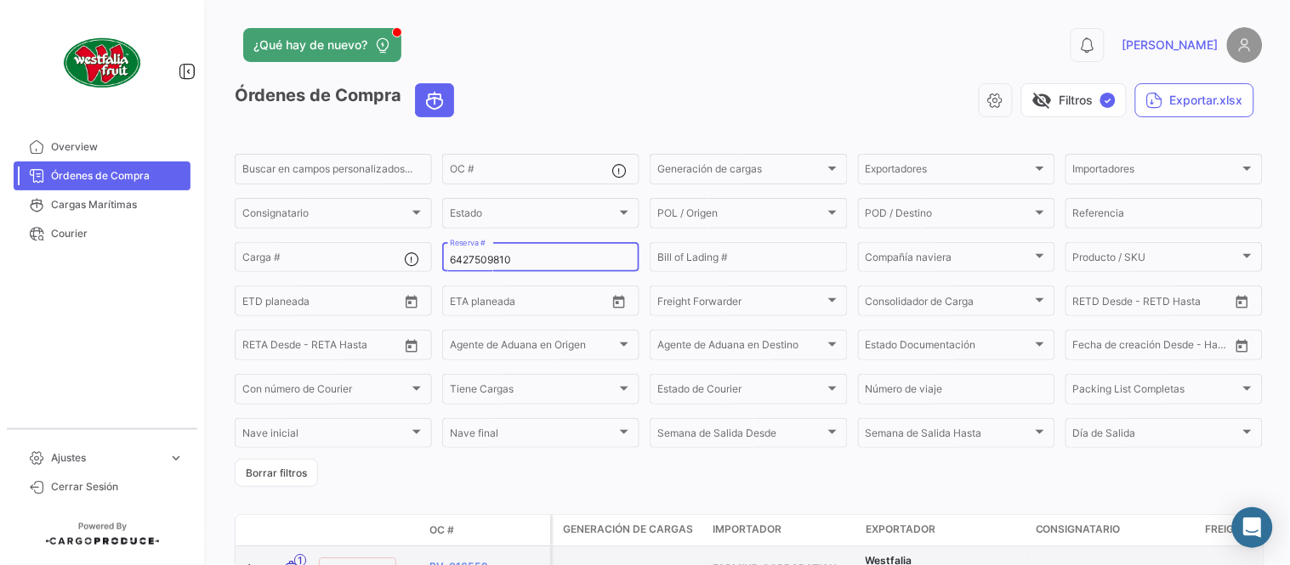
type input "6427509810"
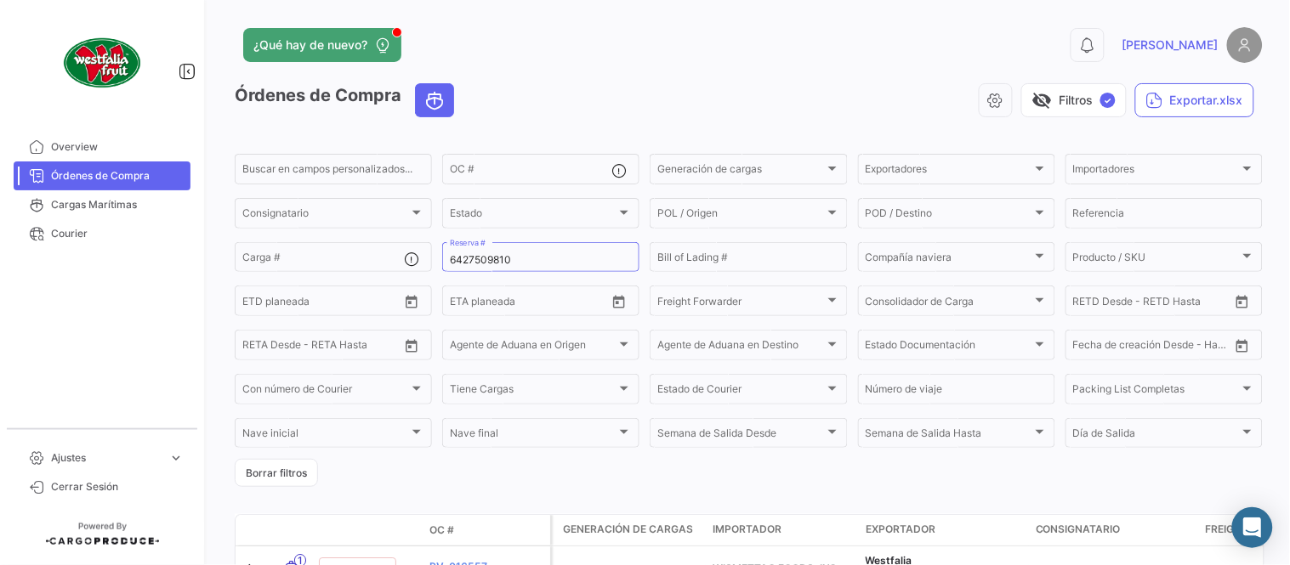
click at [551, 100] on div "visibility_off Filtros ✓ Exportar.xlsx" at bounding box center [865, 100] width 795 height 34
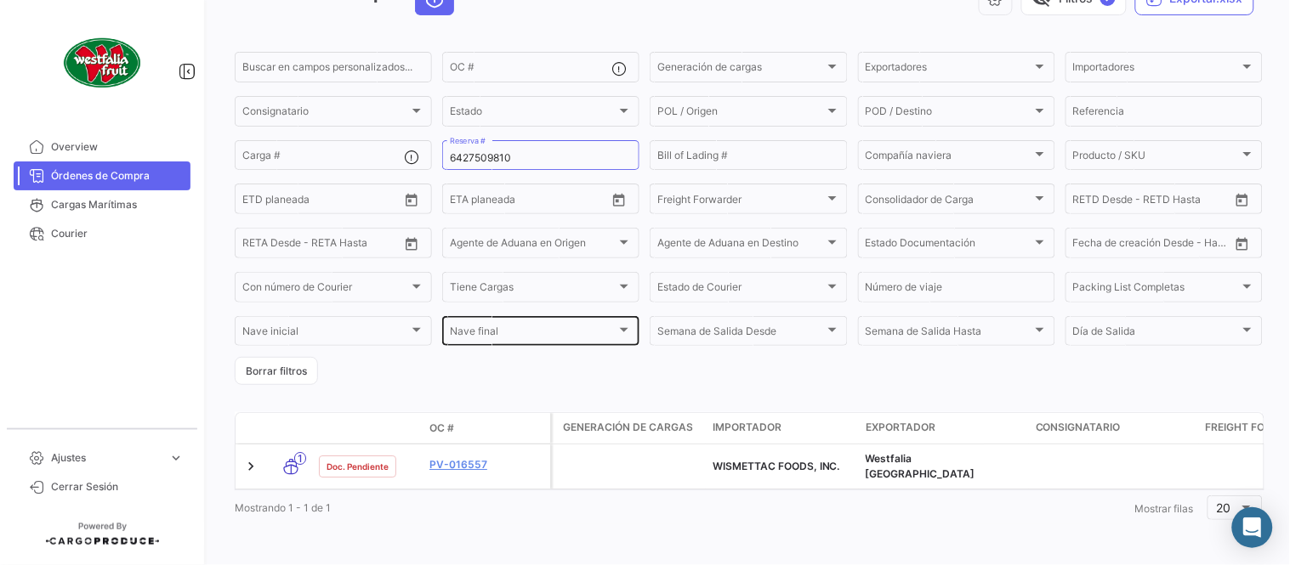
scroll to position [109, 0]
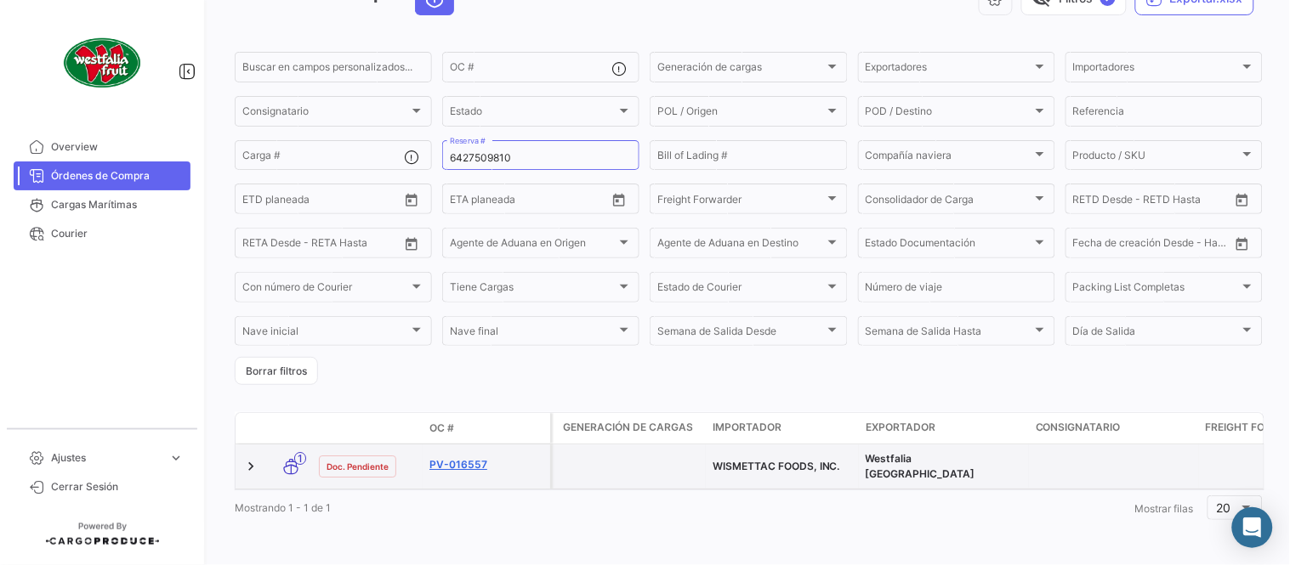
click at [455, 457] on link "PV-016557" at bounding box center [486, 464] width 114 height 15
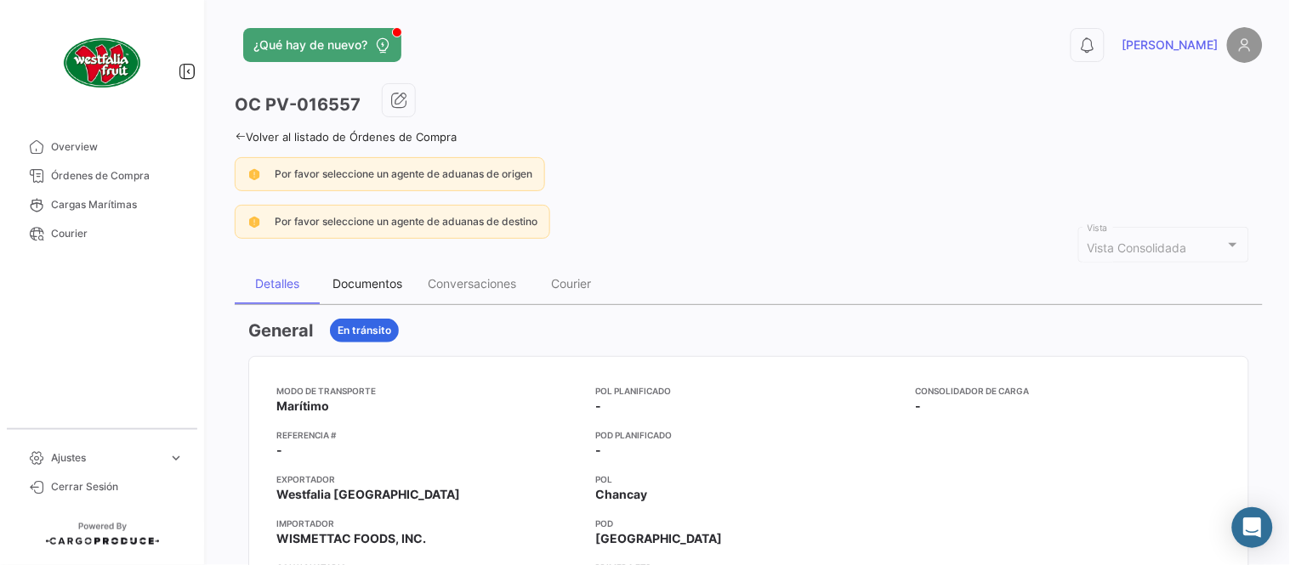
click at [360, 284] on div "Documentos" at bounding box center [367, 283] width 70 height 14
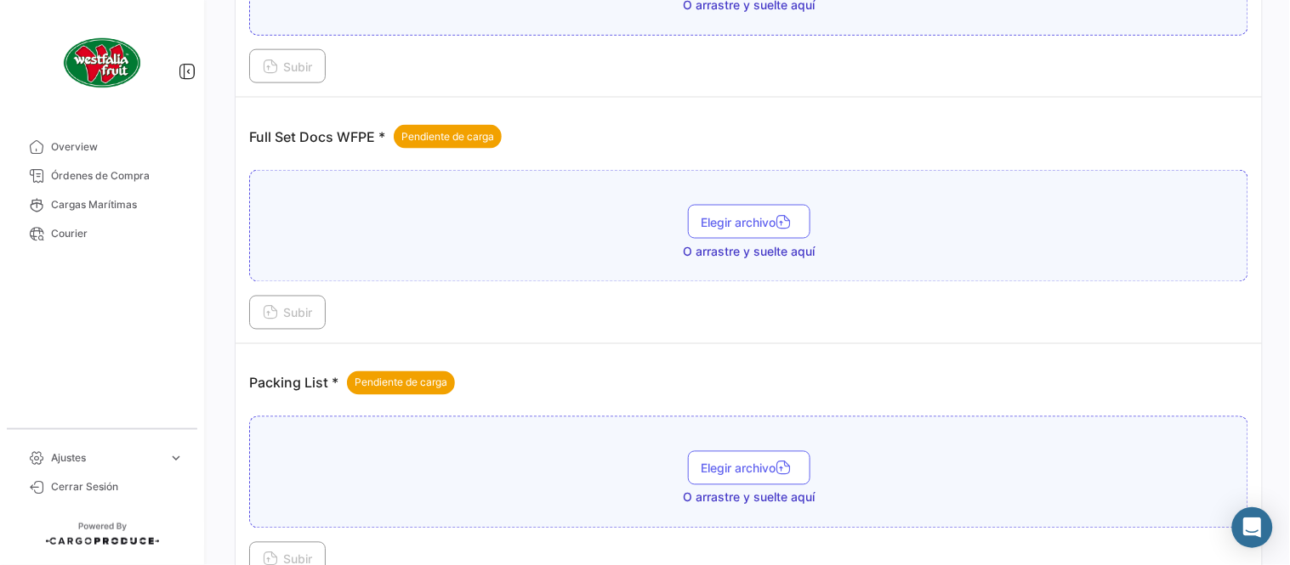
scroll to position [685, 0]
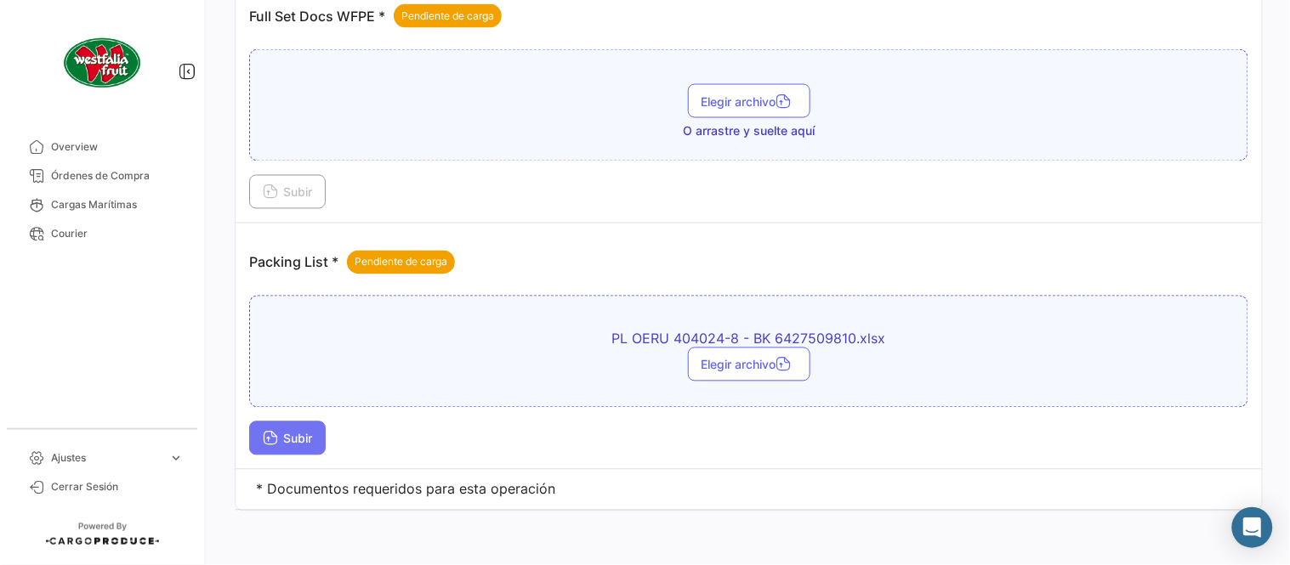
click at [303, 443] on span "Subir" at bounding box center [287, 439] width 49 height 14
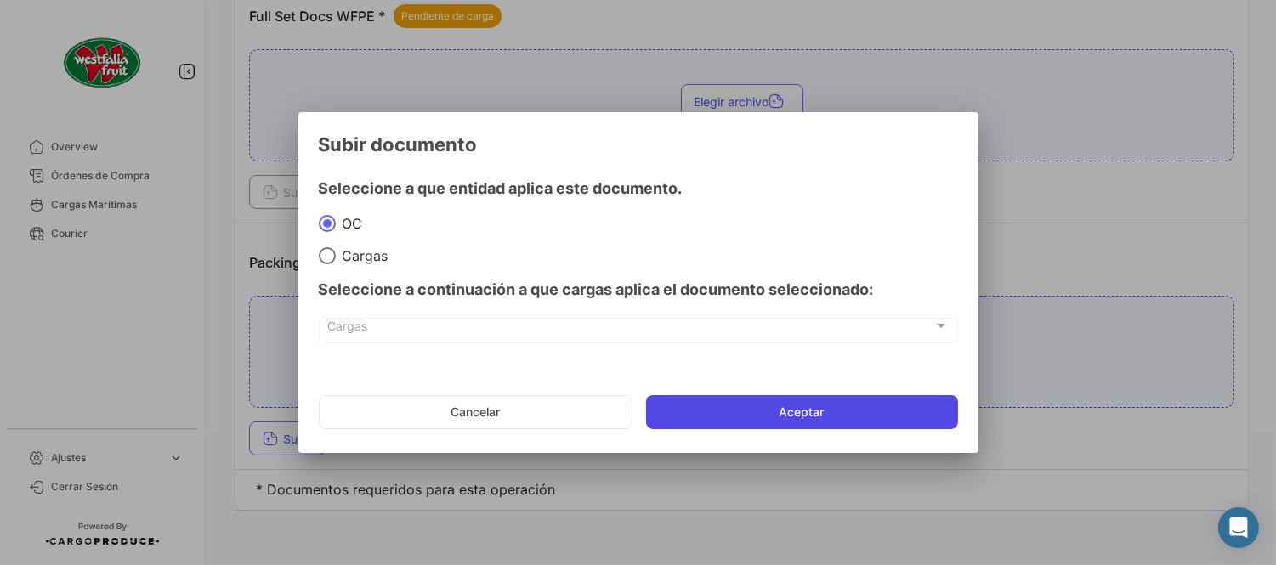
click at [805, 408] on button "Aceptar" at bounding box center [802, 412] width 312 height 34
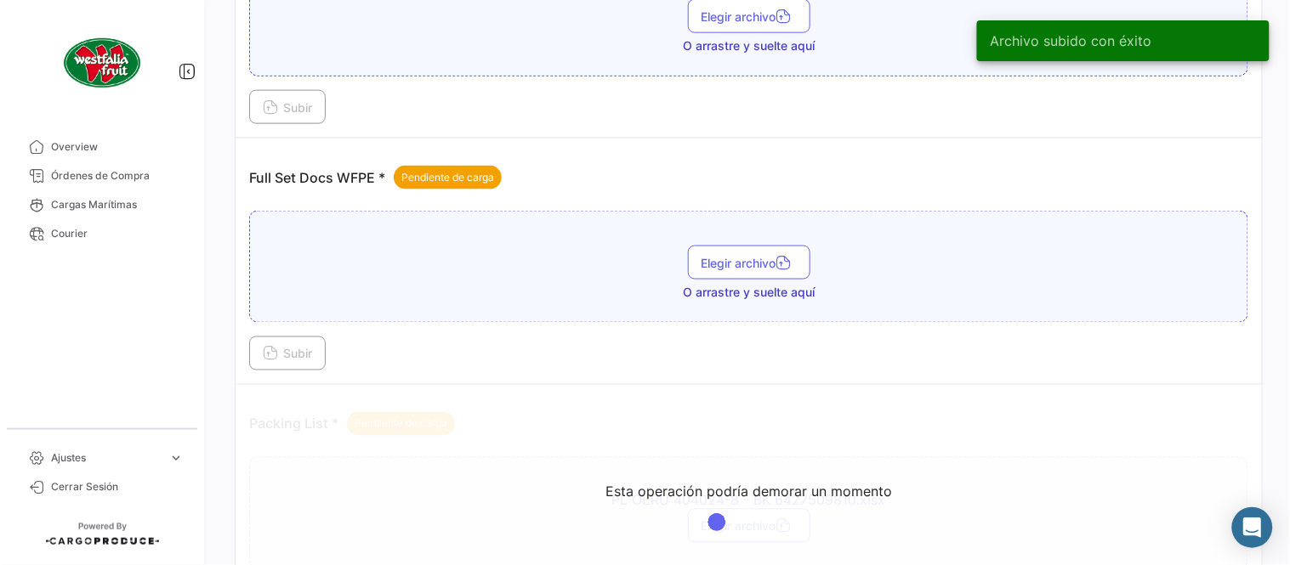
scroll to position [496, 0]
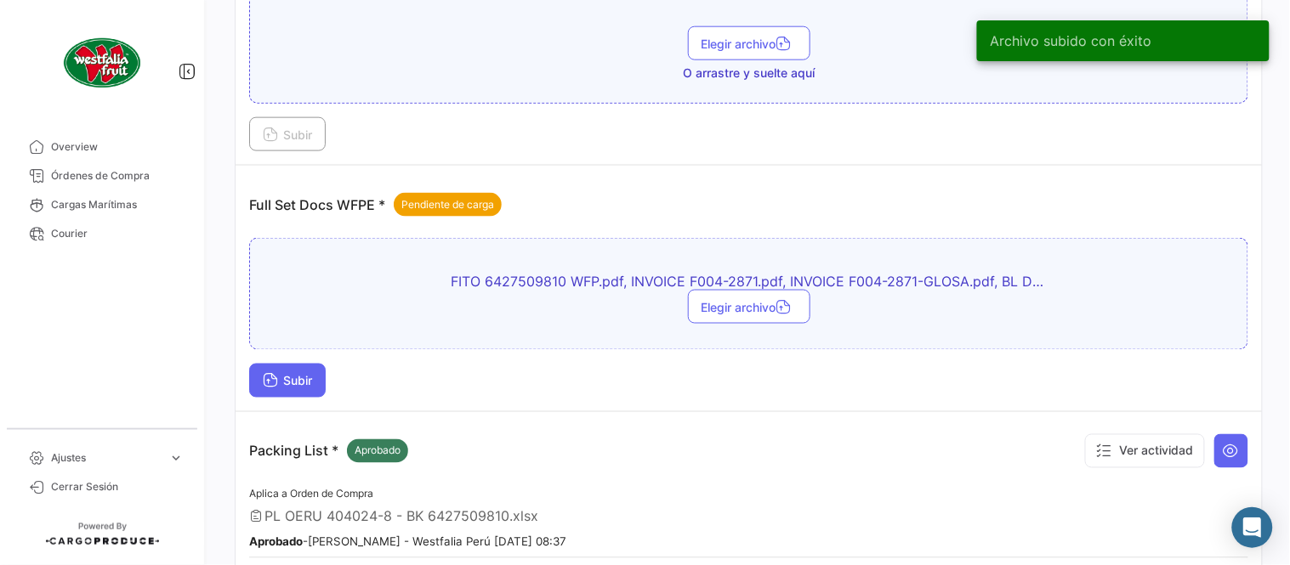
click at [320, 371] on button "Subir" at bounding box center [287, 381] width 77 height 34
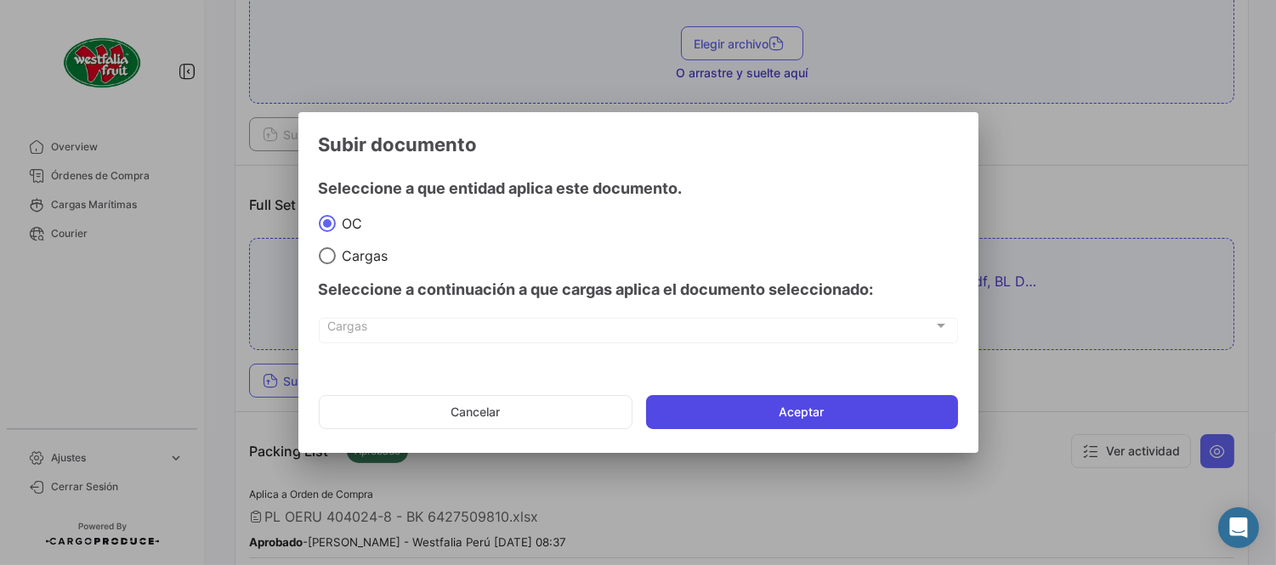
click at [770, 411] on button "Aceptar" at bounding box center [802, 412] width 312 height 34
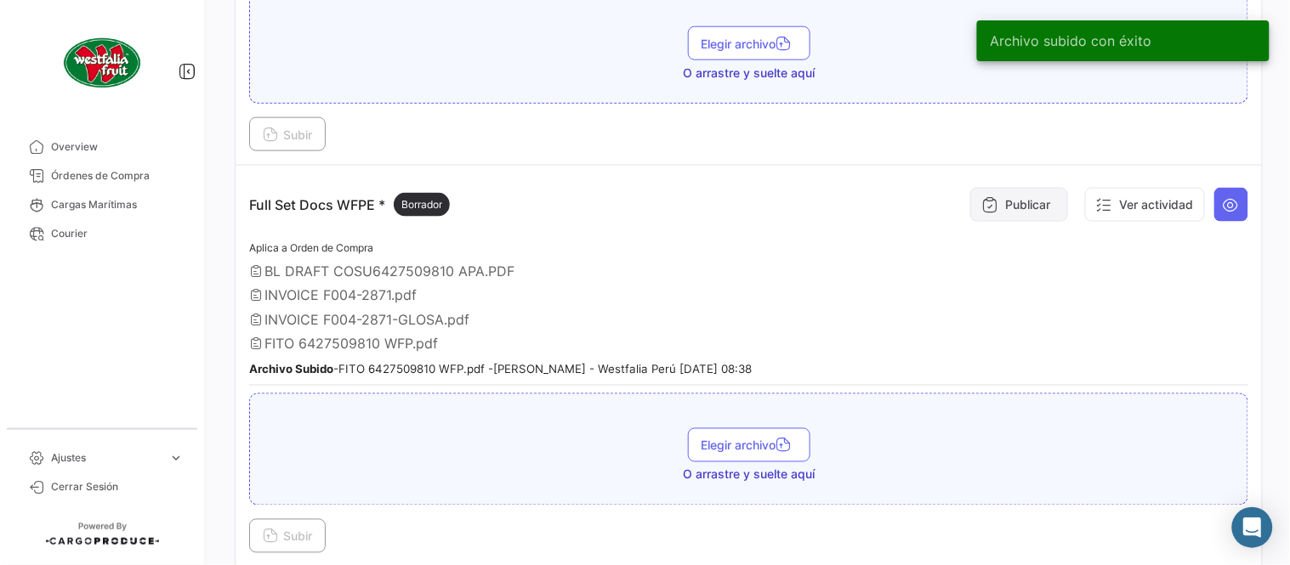
click at [962, 206] on div "Publicar Ver actividad" at bounding box center [1105, 204] width 286 height 51
click at [981, 204] on icon at bounding box center [989, 204] width 17 height 17
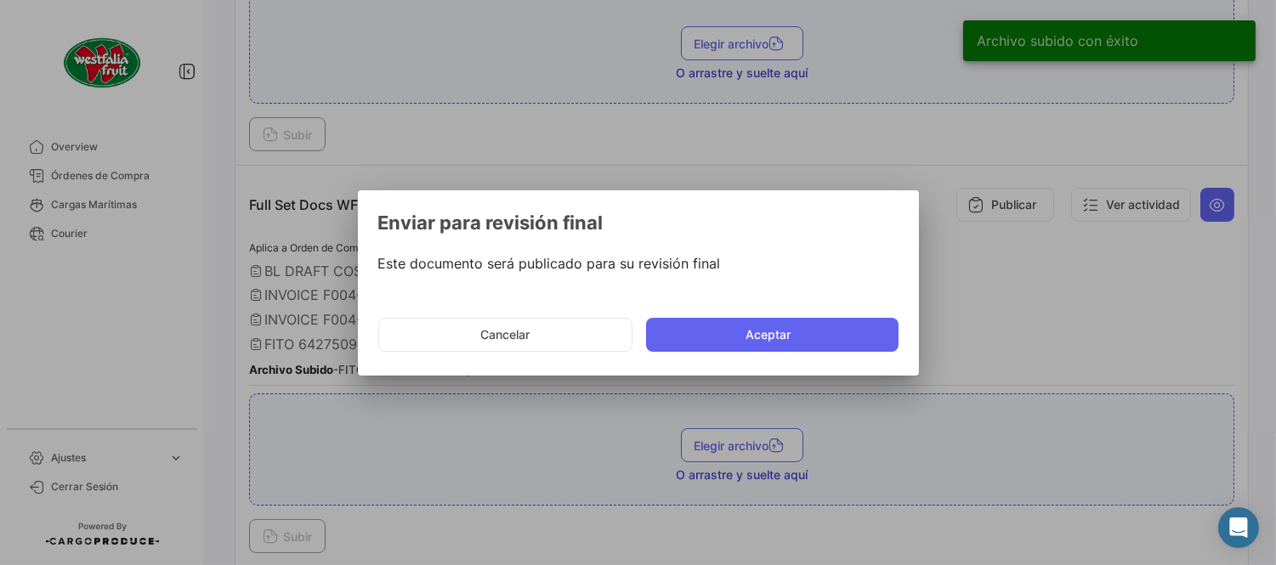
drag, startPoint x: 819, startPoint y: 311, endPoint x: 810, endPoint y: 315, distance: 9.5
click at [817, 315] on mat-dialog-actions "Cancelar Aceptar" at bounding box center [638, 335] width 520 height 58
click at [806, 337] on button "Aceptar" at bounding box center [772, 335] width 252 height 34
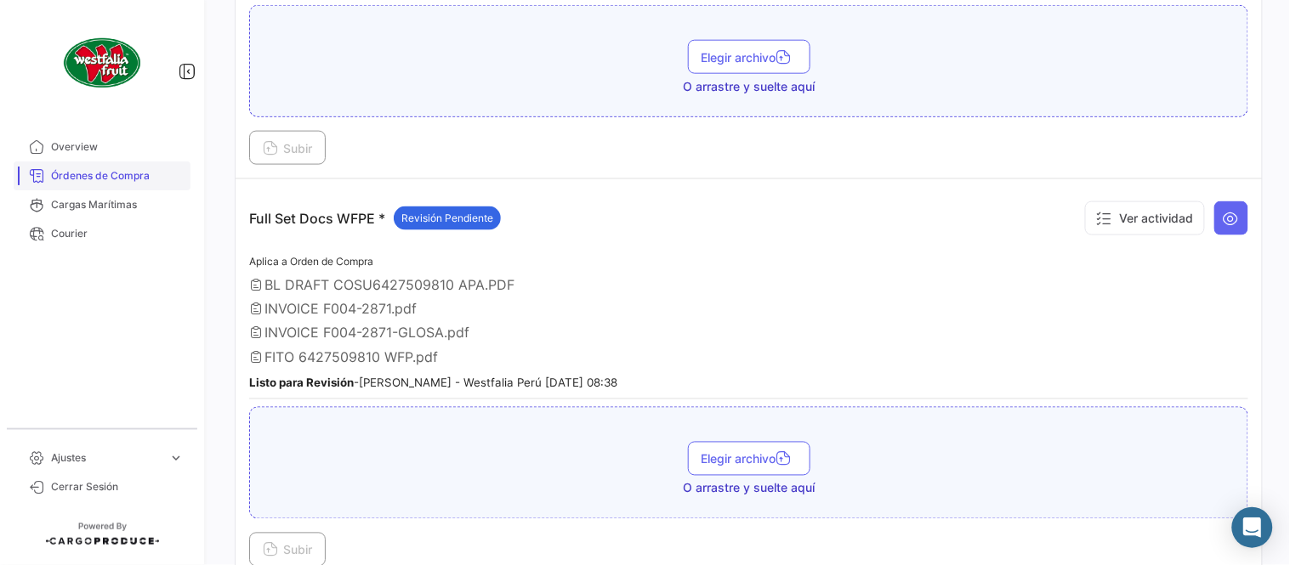
click at [121, 179] on span "Órdenes de Compra" at bounding box center [117, 175] width 133 height 15
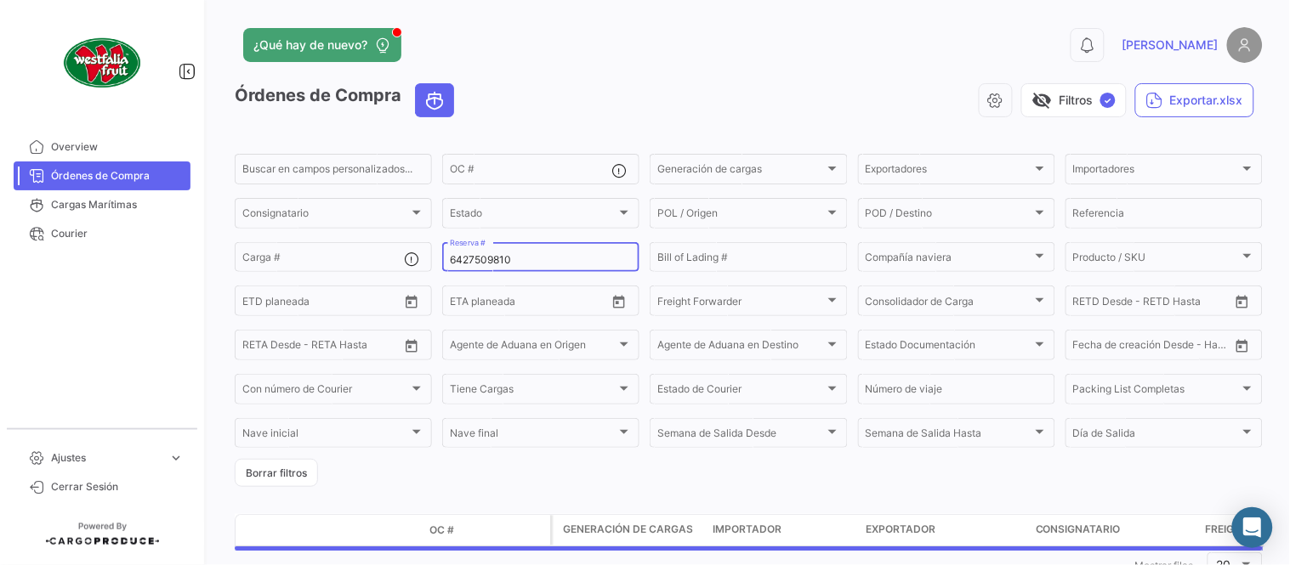
click at [513, 257] on input "6427509810" at bounding box center [541, 260] width 182 height 12
paste input "61212"
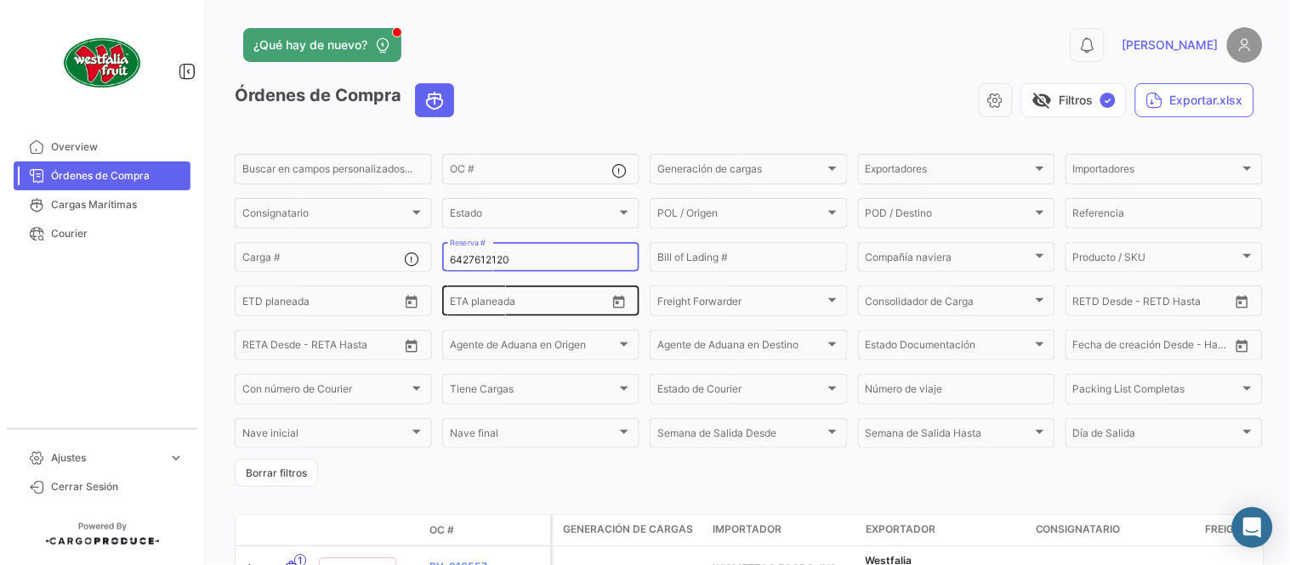
type input "6427612120"
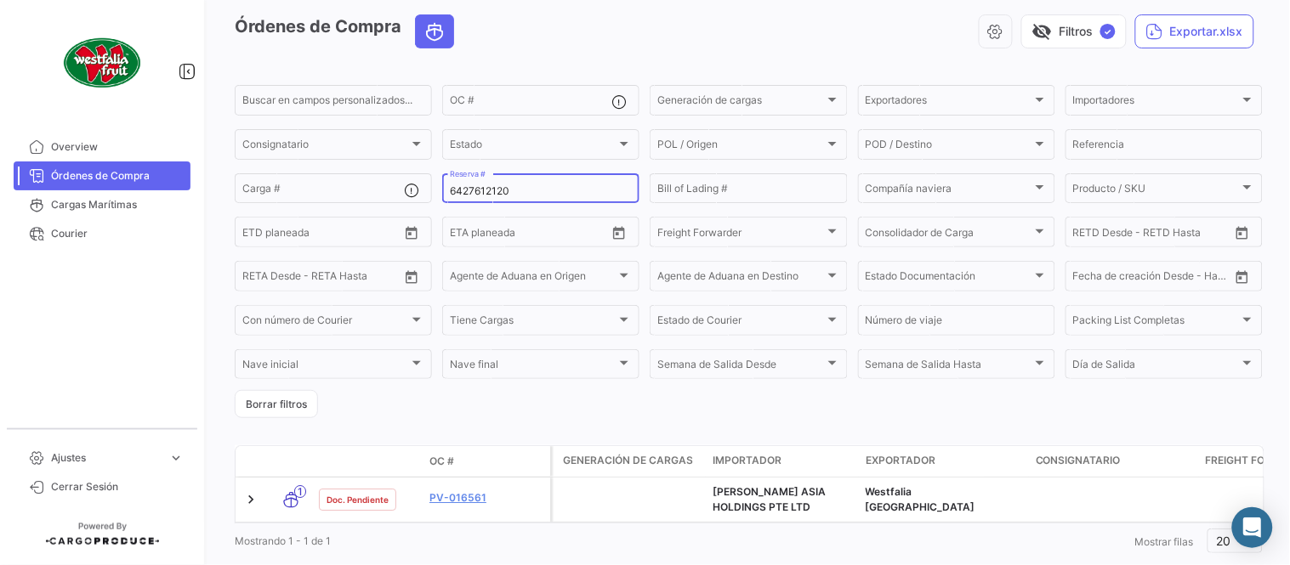
scroll to position [109, 0]
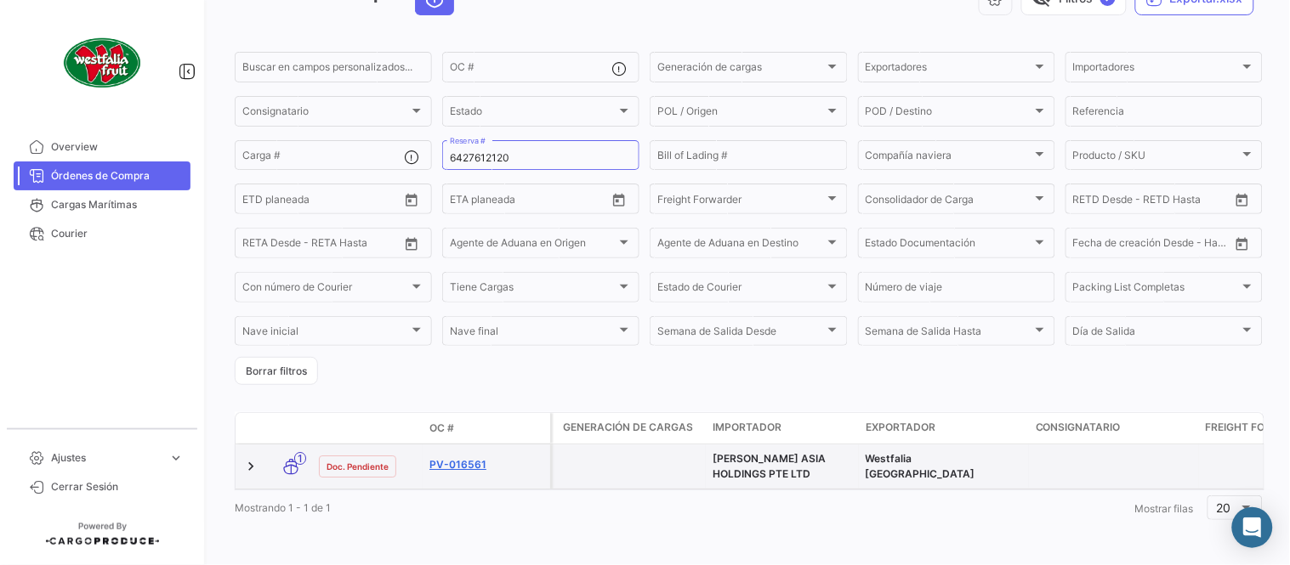
click at [478, 457] on link "PV-016561" at bounding box center [486, 464] width 114 height 15
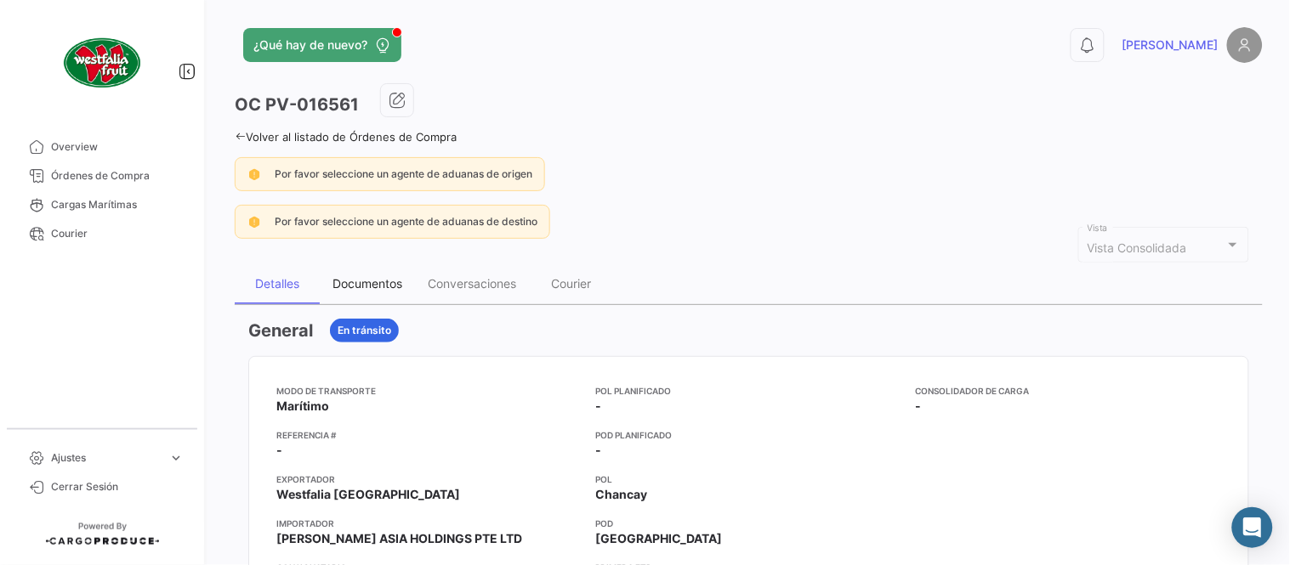
click at [361, 270] on div "Documentos" at bounding box center [367, 284] width 95 height 41
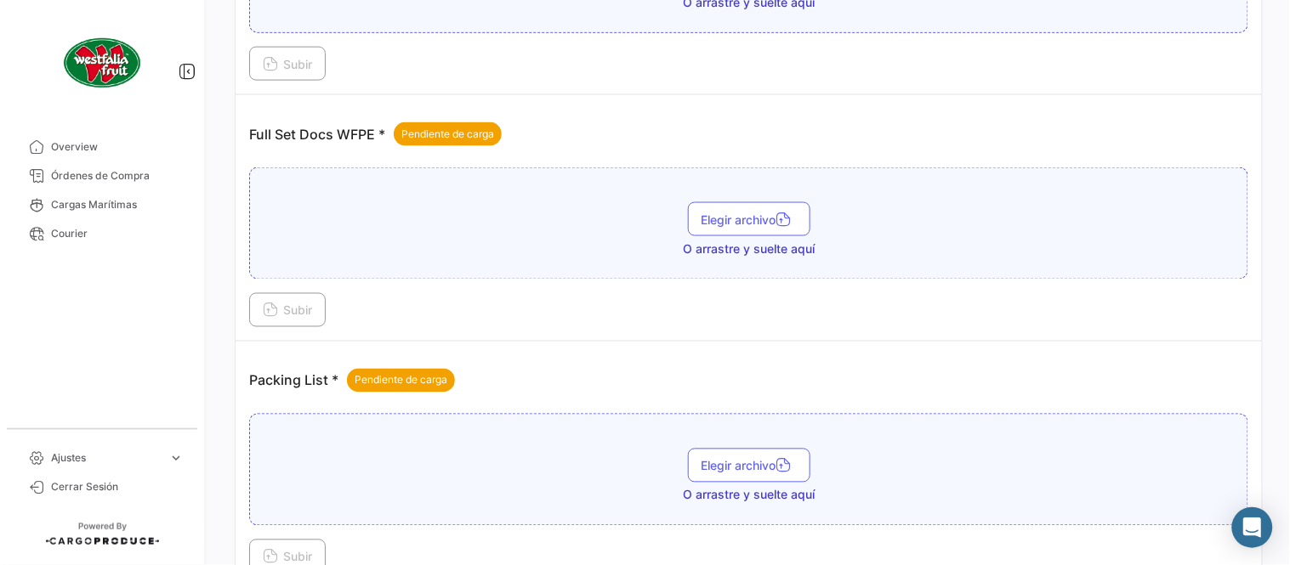
scroll to position [685, 0]
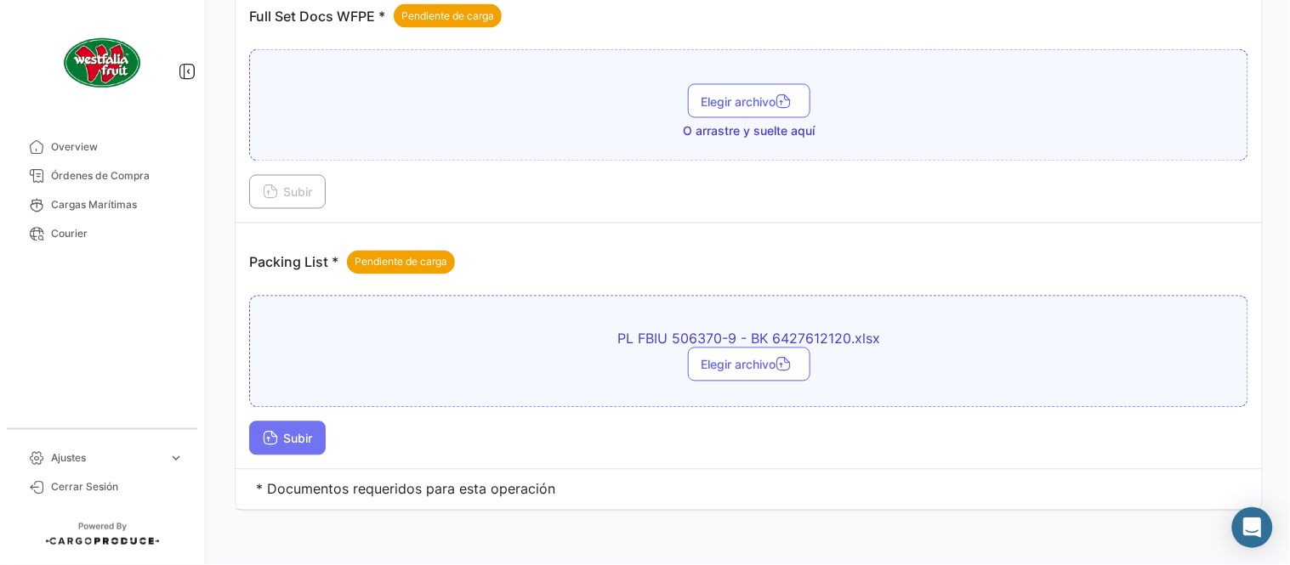
click at [292, 437] on span "Subir" at bounding box center [287, 439] width 49 height 14
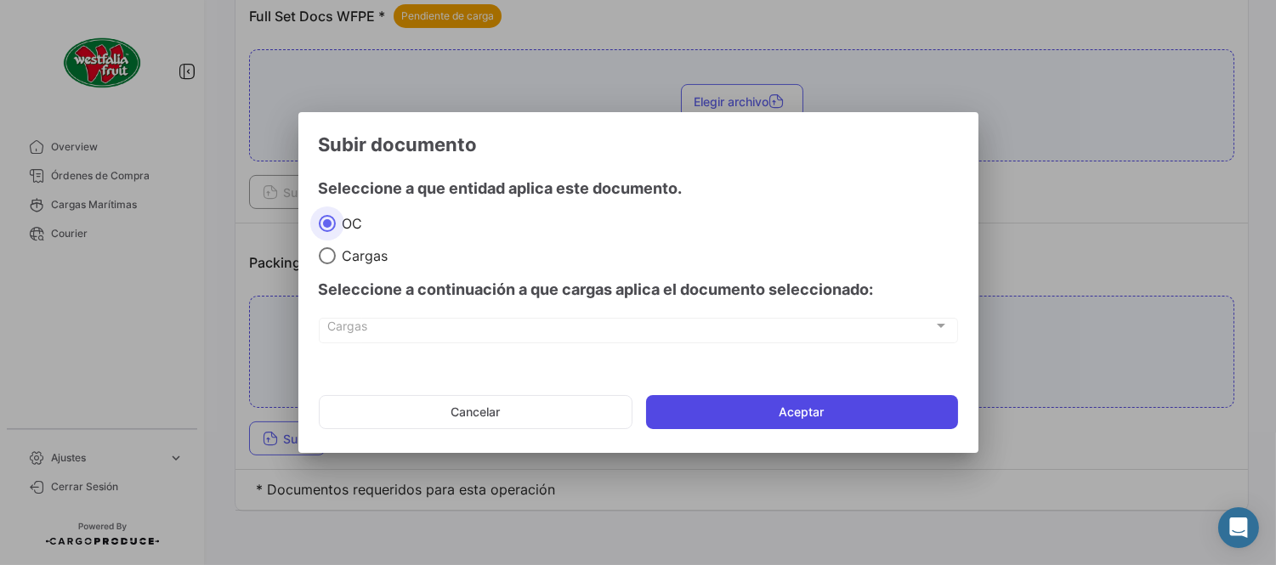
click at [701, 409] on button "Aceptar" at bounding box center [802, 412] width 312 height 34
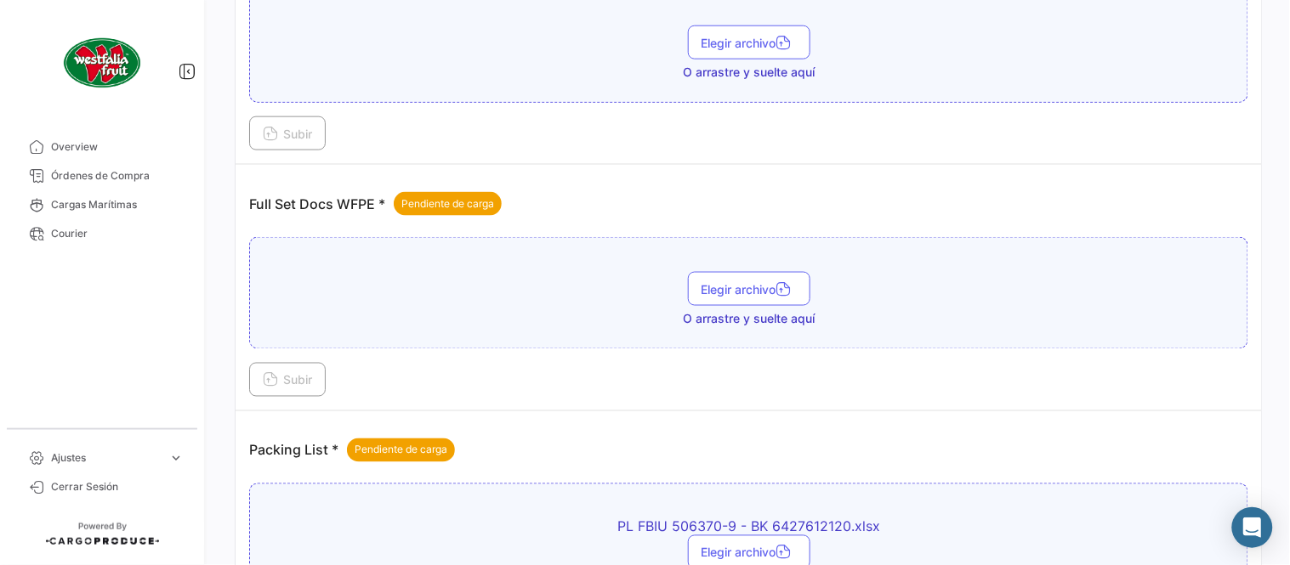
scroll to position [496, 0]
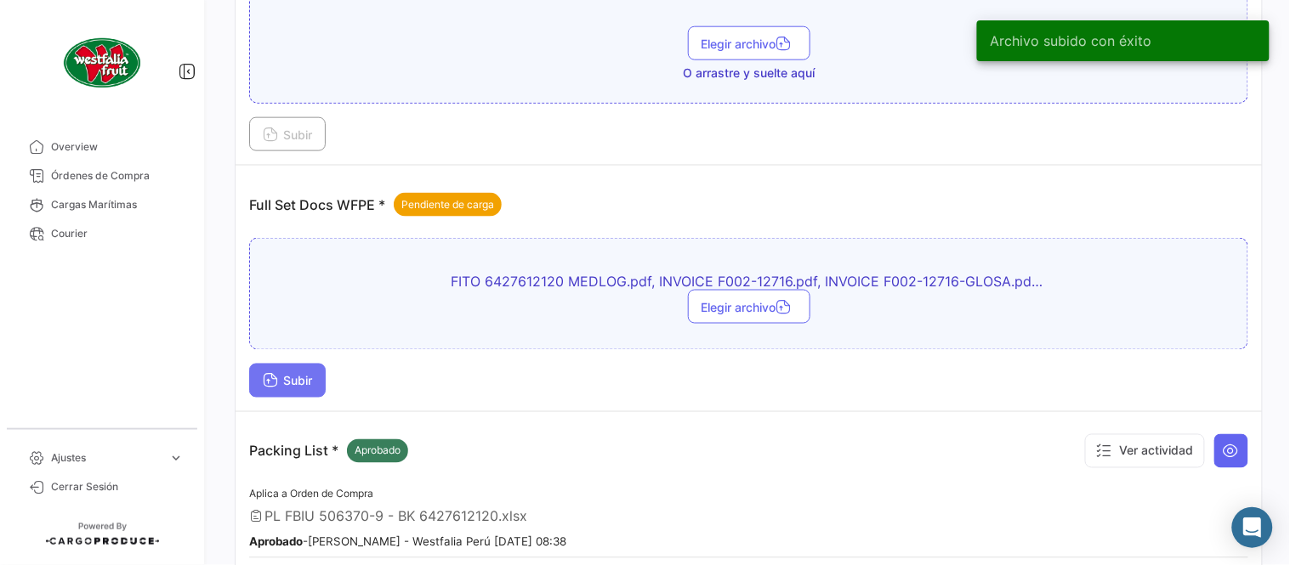
click at [304, 375] on span "Subir" at bounding box center [287, 381] width 49 height 14
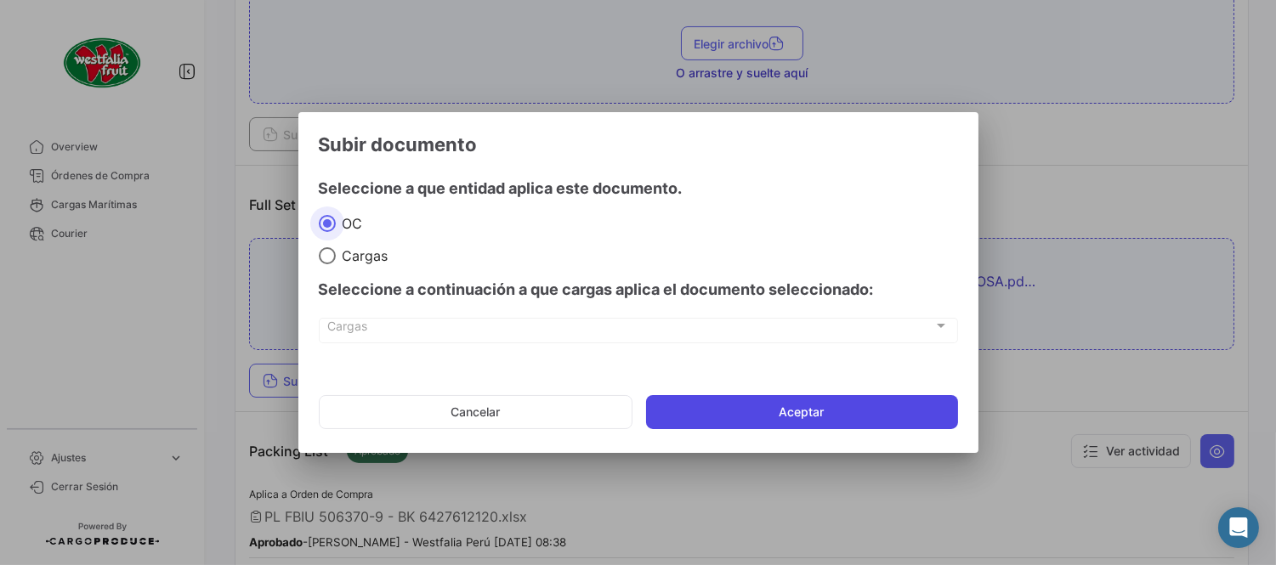
click at [760, 398] on button "Aceptar" at bounding box center [802, 412] width 312 height 34
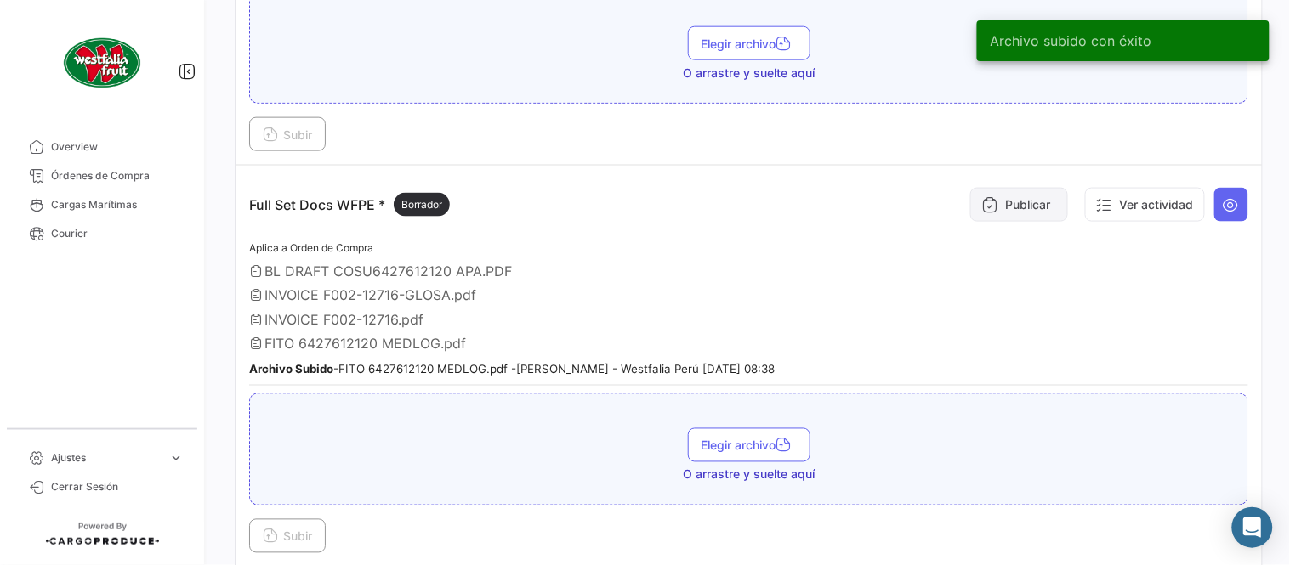
click at [995, 208] on button "Publicar" at bounding box center [1019, 205] width 98 height 34
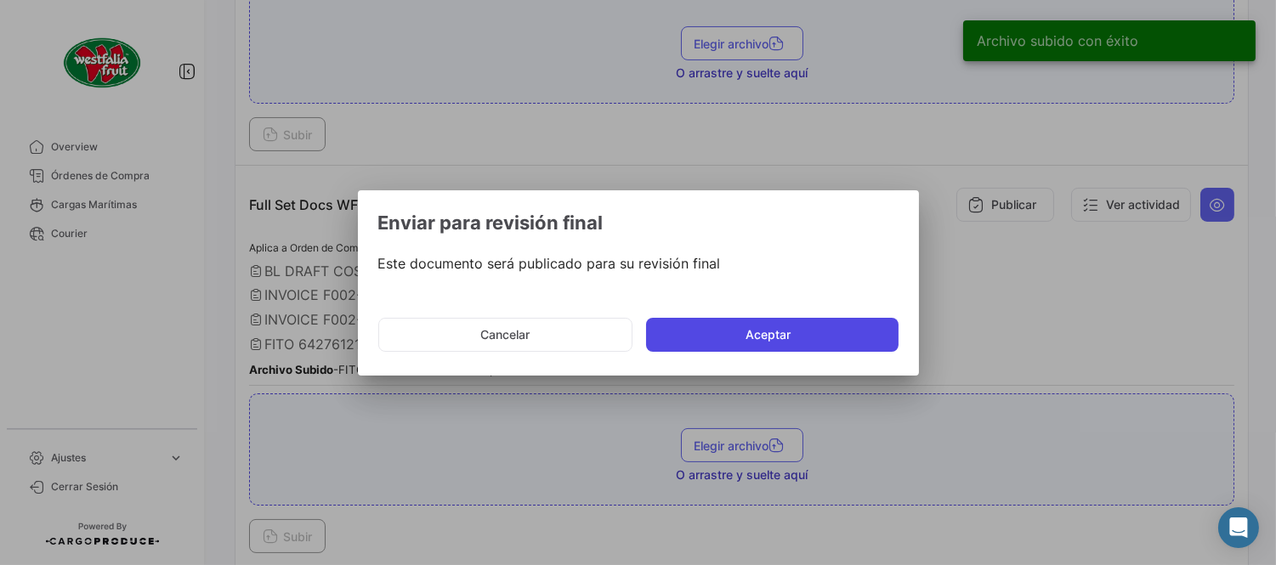
click at [812, 330] on button "Aceptar" at bounding box center [772, 335] width 252 height 34
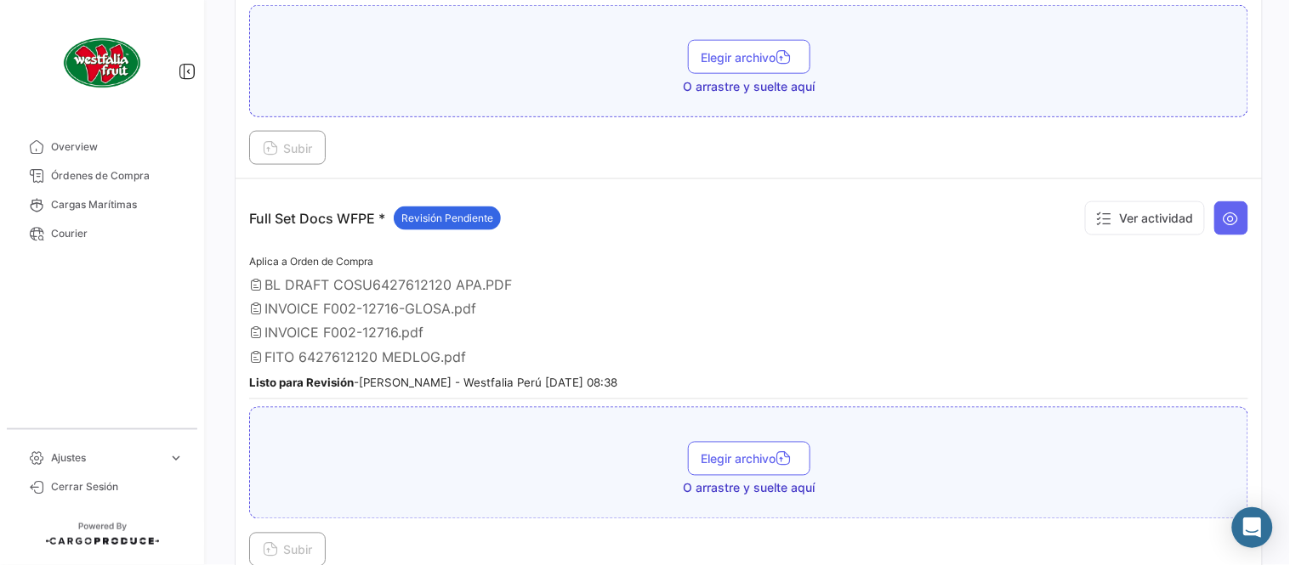
click at [491, 277] on span "BL DRAFT COSU6427612120 APA.PDF" at bounding box center [387, 284] width 247 height 17
click at [136, 168] on span "Órdenes de Compra" at bounding box center [117, 175] width 133 height 15
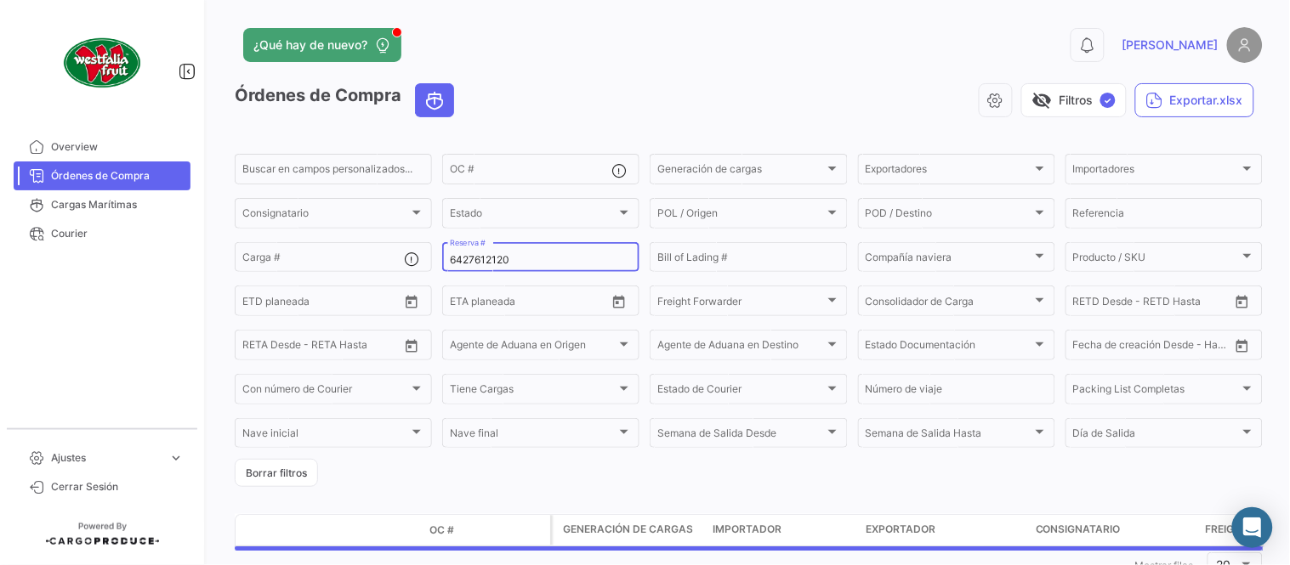
click at [498, 255] on input "6427612120" at bounding box center [541, 260] width 182 height 12
paste input "7"
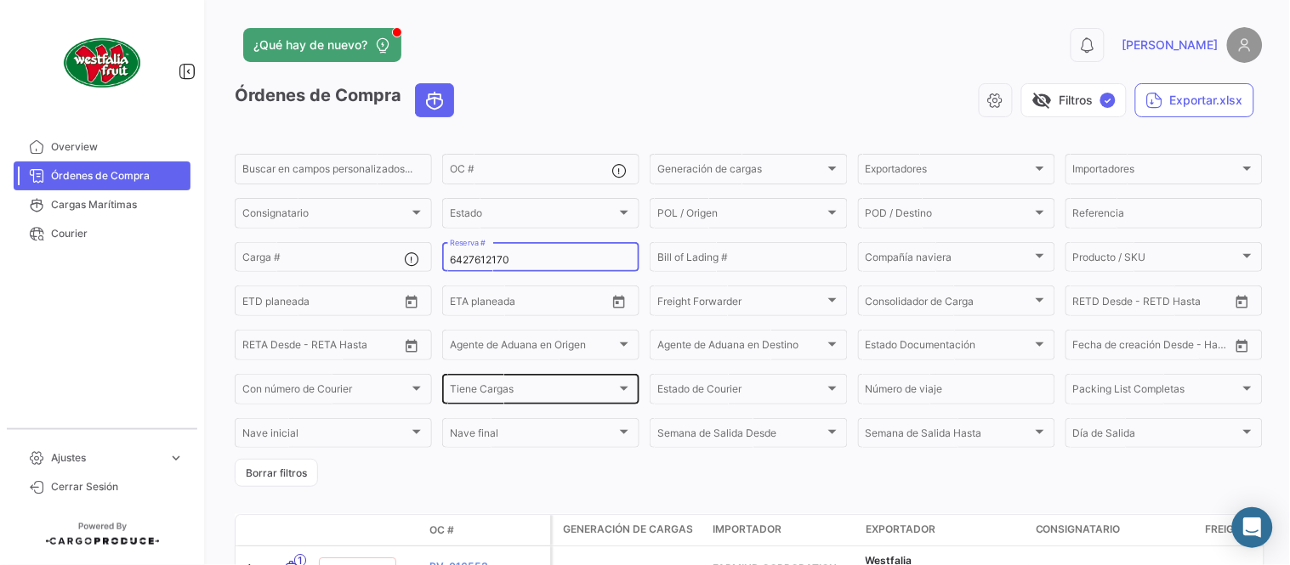
scroll to position [109, 0]
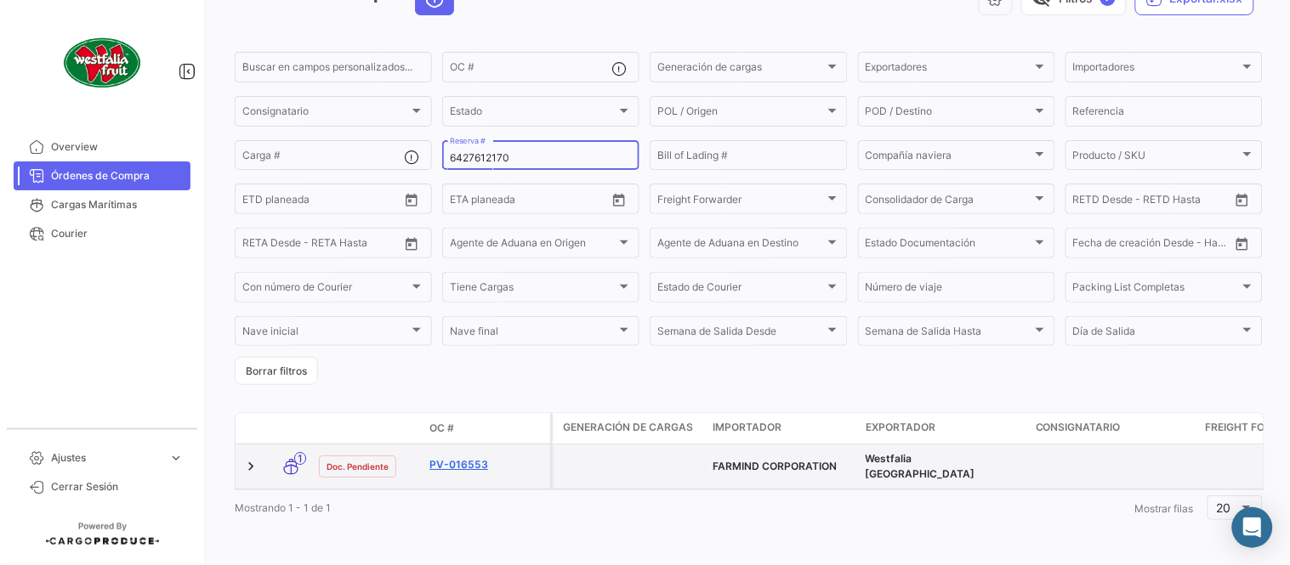
type input "6427612170"
click at [462, 460] on link "PV-016553" at bounding box center [486, 464] width 114 height 15
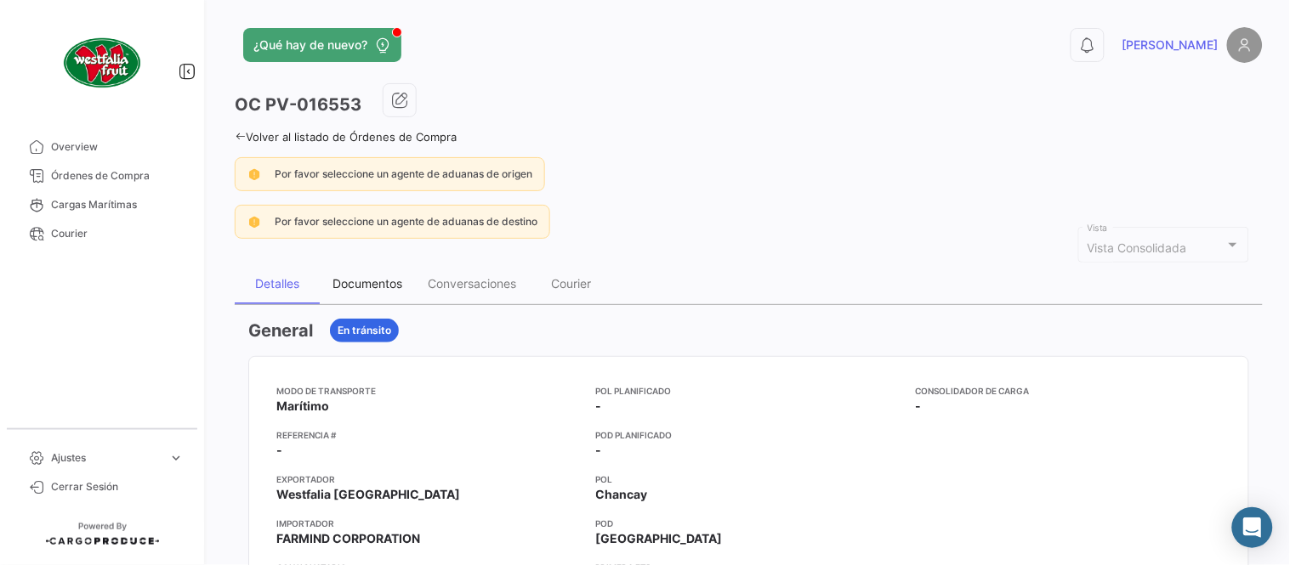
click at [375, 279] on div "Documentos" at bounding box center [367, 283] width 70 height 14
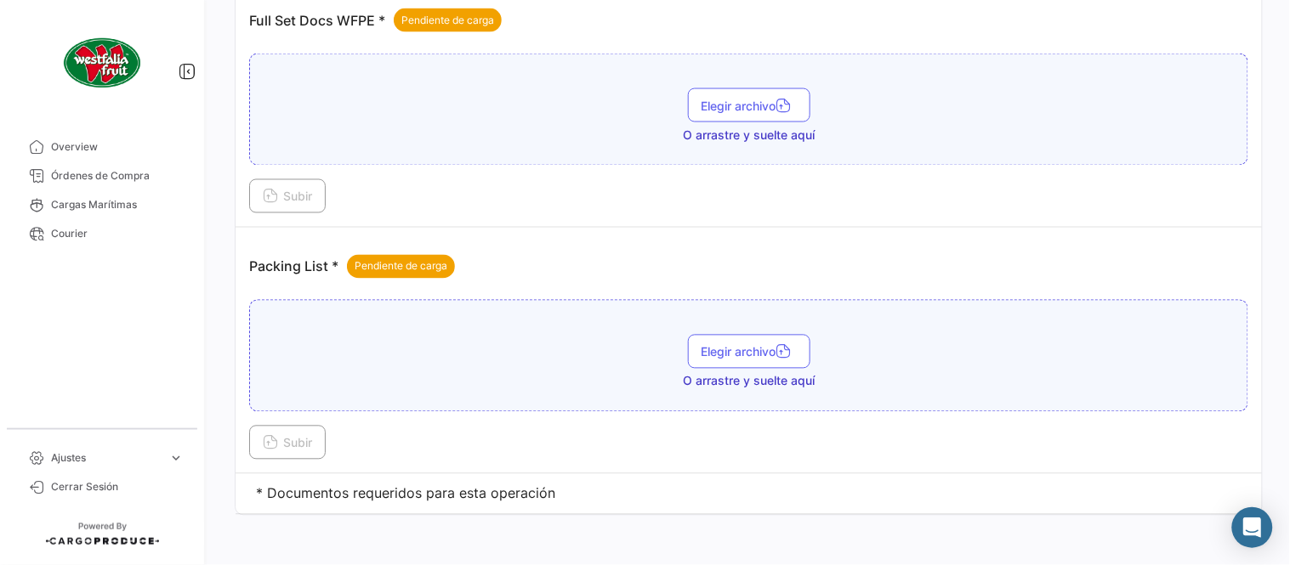
scroll to position [685, 0]
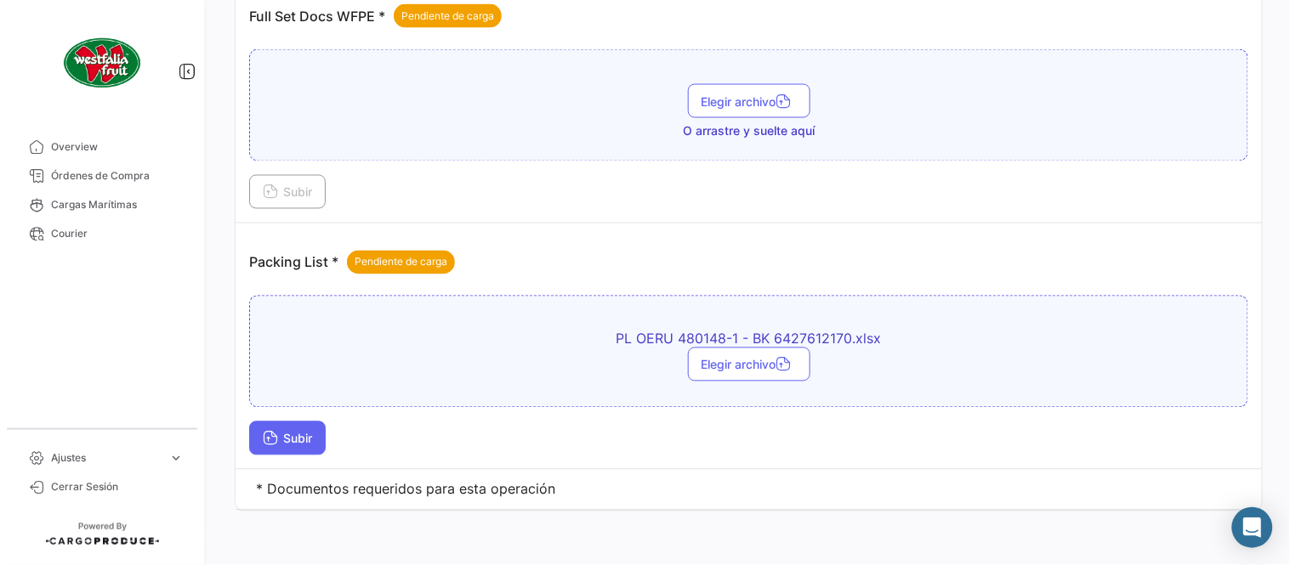
click at [311, 444] on span "Subir" at bounding box center [287, 439] width 49 height 14
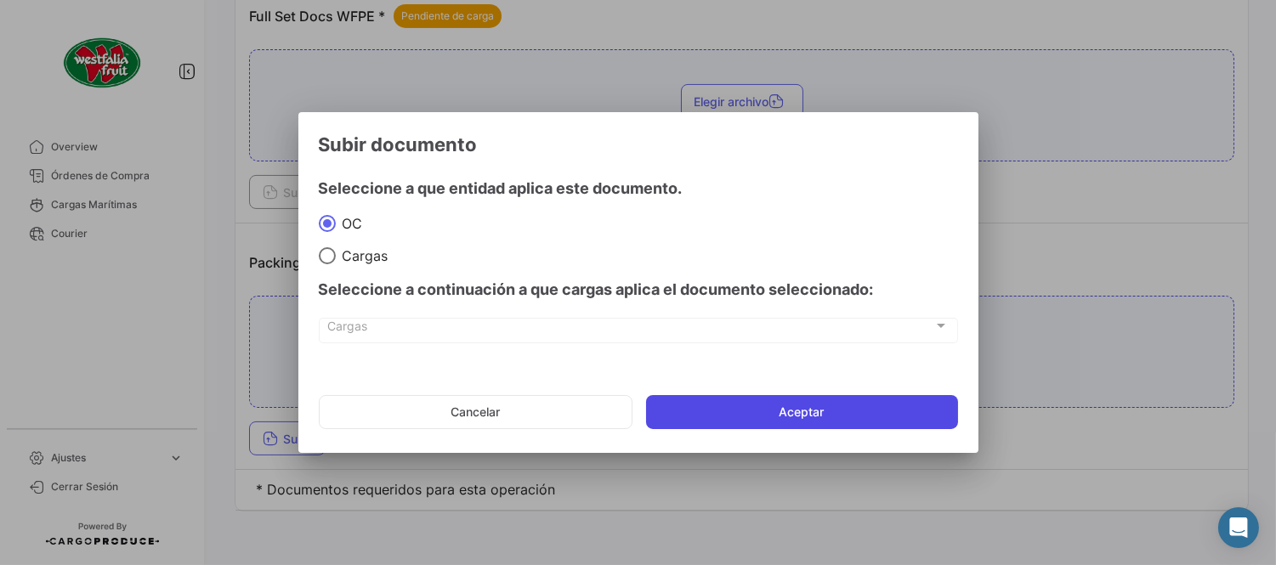
click at [742, 418] on button "Aceptar" at bounding box center [802, 412] width 312 height 34
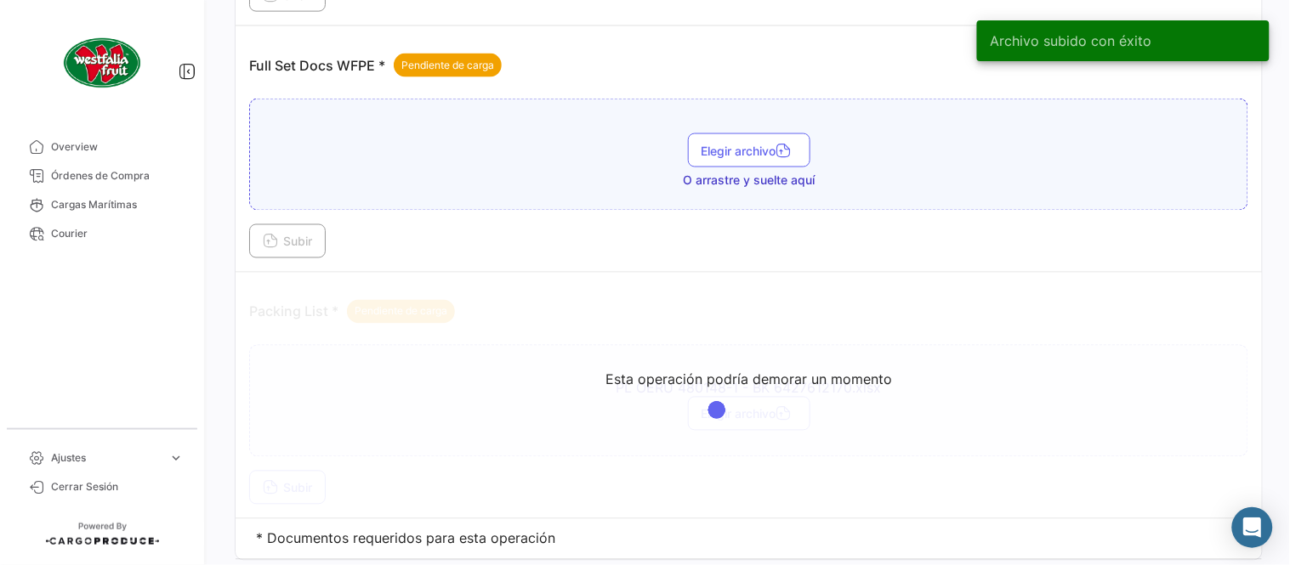
scroll to position [591, 0]
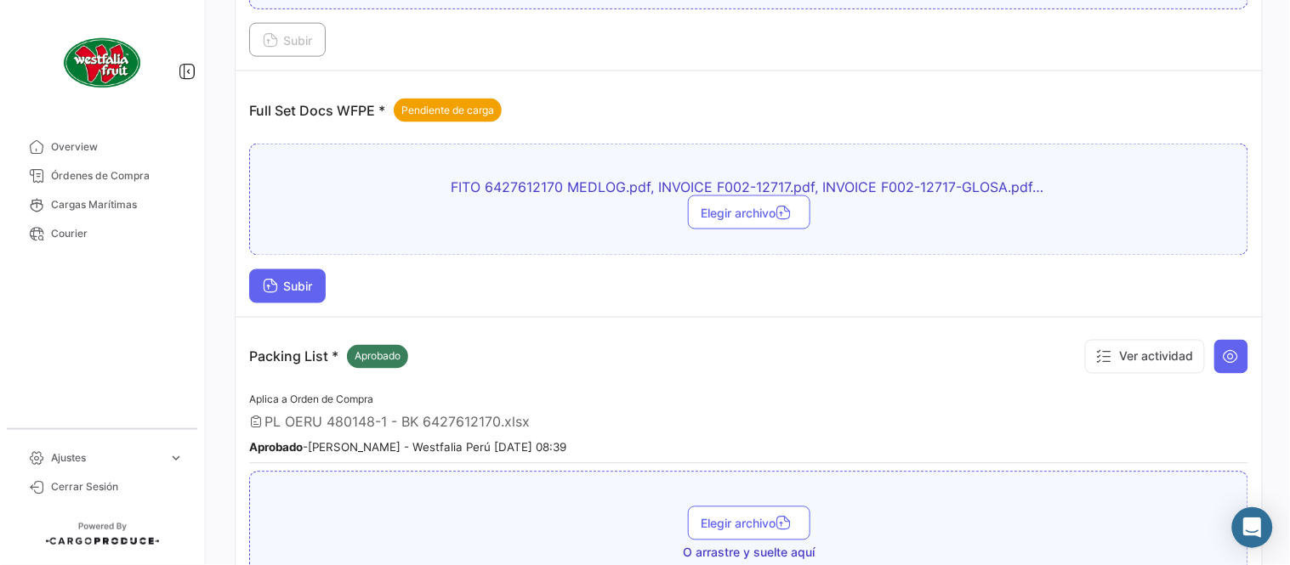
click at [258, 289] on button "Subir" at bounding box center [287, 286] width 77 height 34
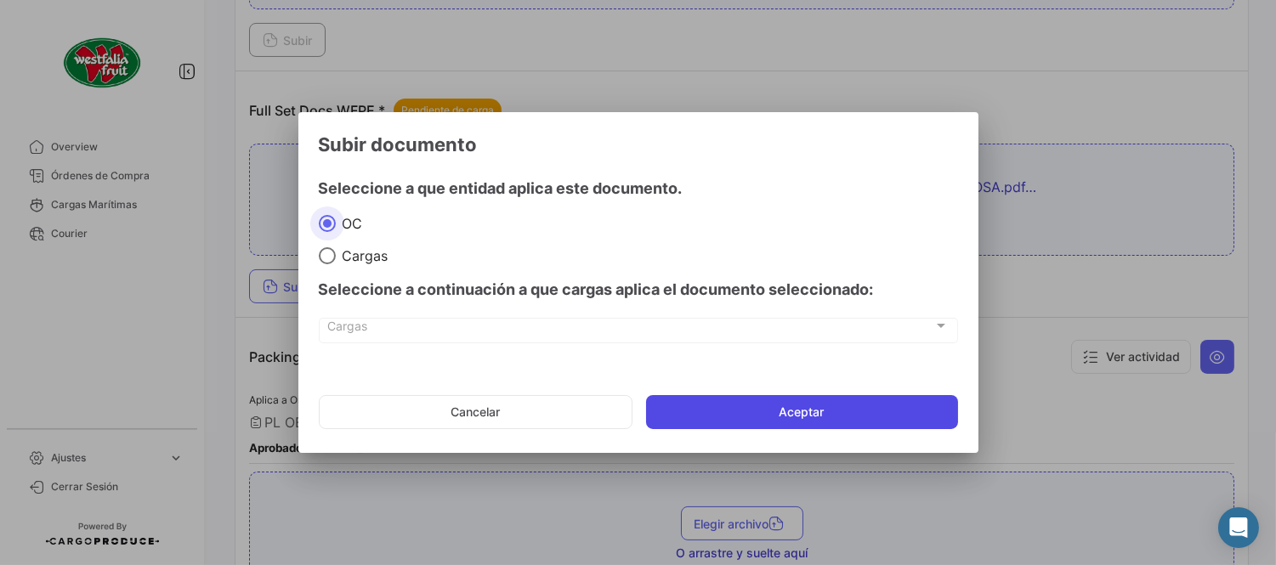
click at [777, 411] on button "Aceptar" at bounding box center [802, 412] width 312 height 34
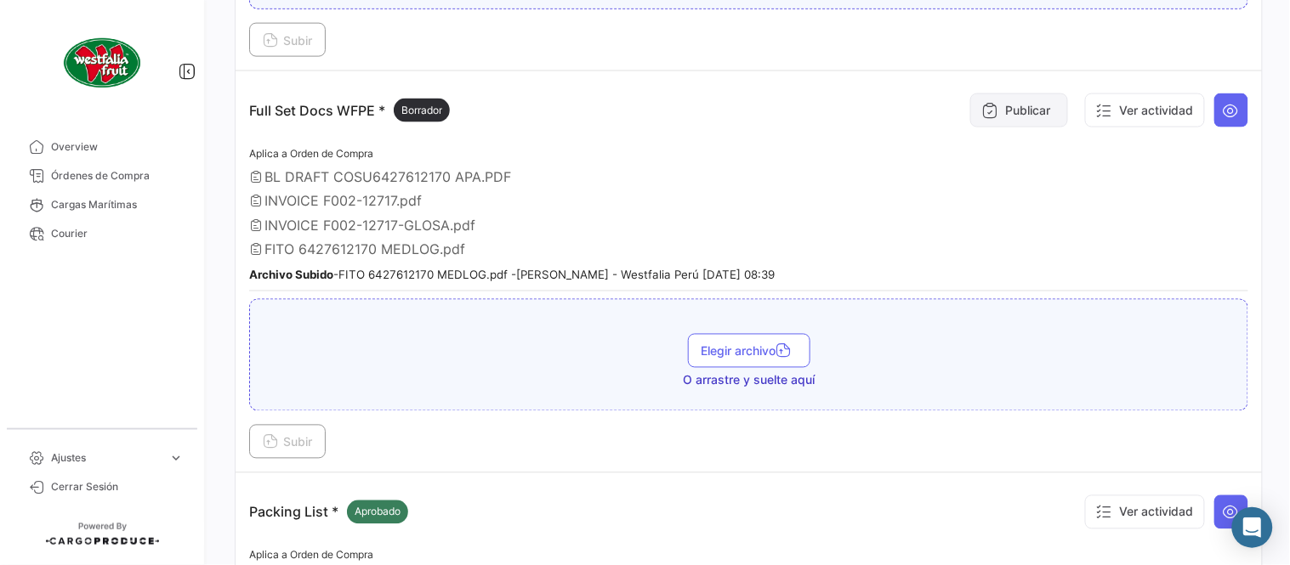
click at [981, 102] on icon at bounding box center [989, 110] width 17 height 17
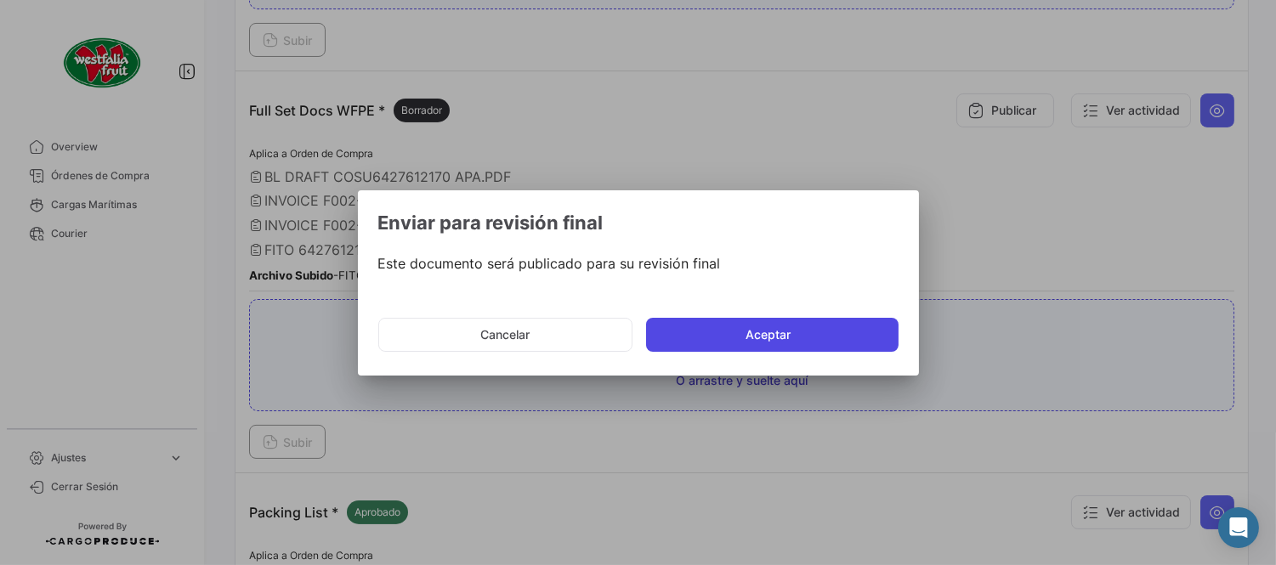
click at [738, 334] on button "Aceptar" at bounding box center [772, 335] width 252 height 34
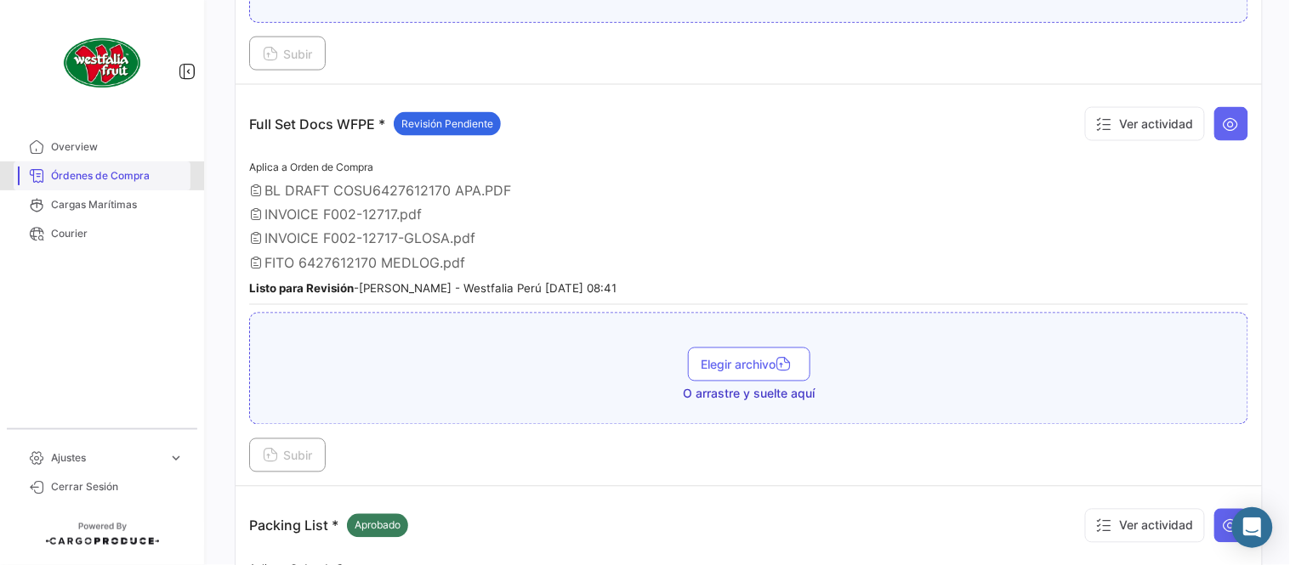
click at [149, 170] on span "Órdenes de Compra" at bounding box center [117, 175] width 133 height 15
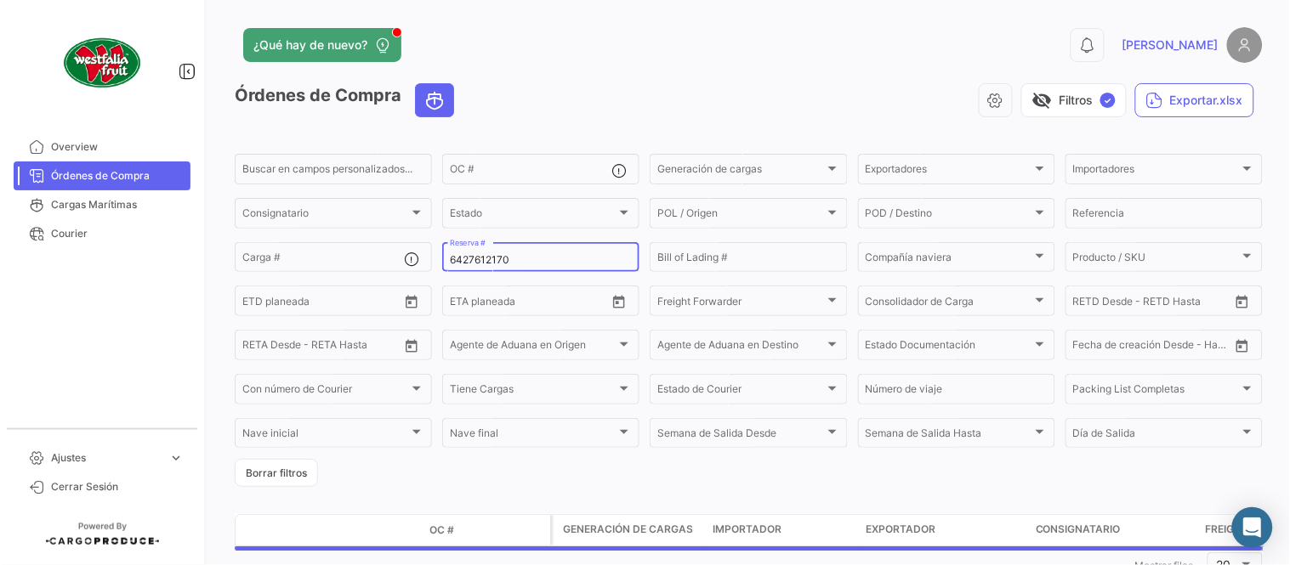
click at [504, 258] on input "6427612170" at bounding box center [541, 260] width 182 height 12
paste input "PER8708330A"
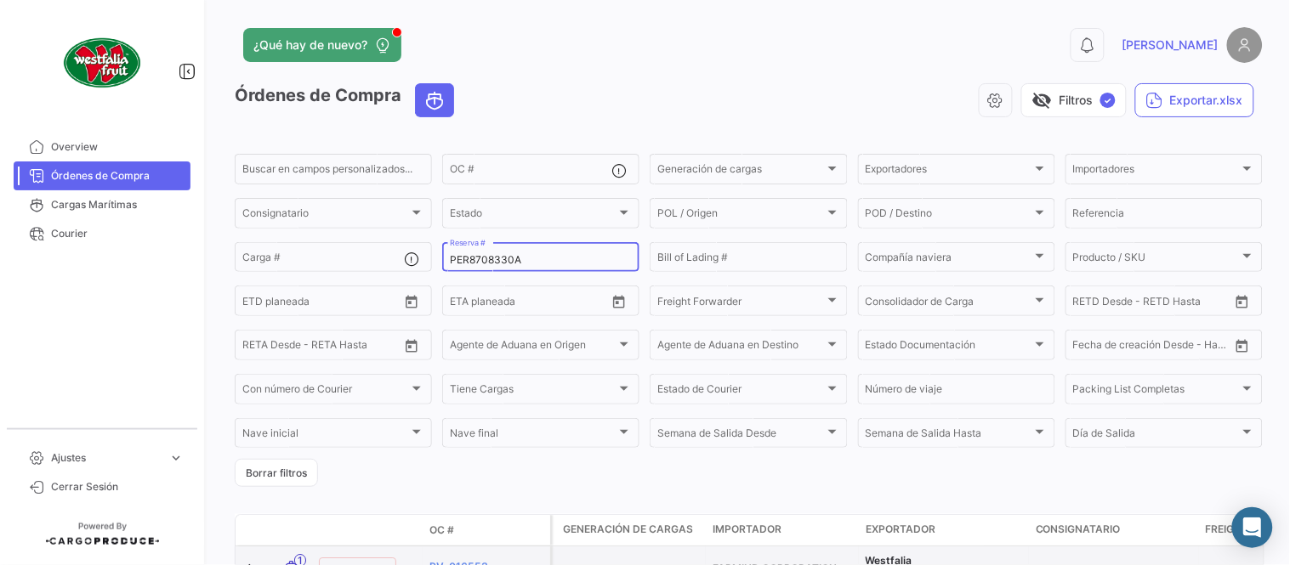
type input "PER8708330A"
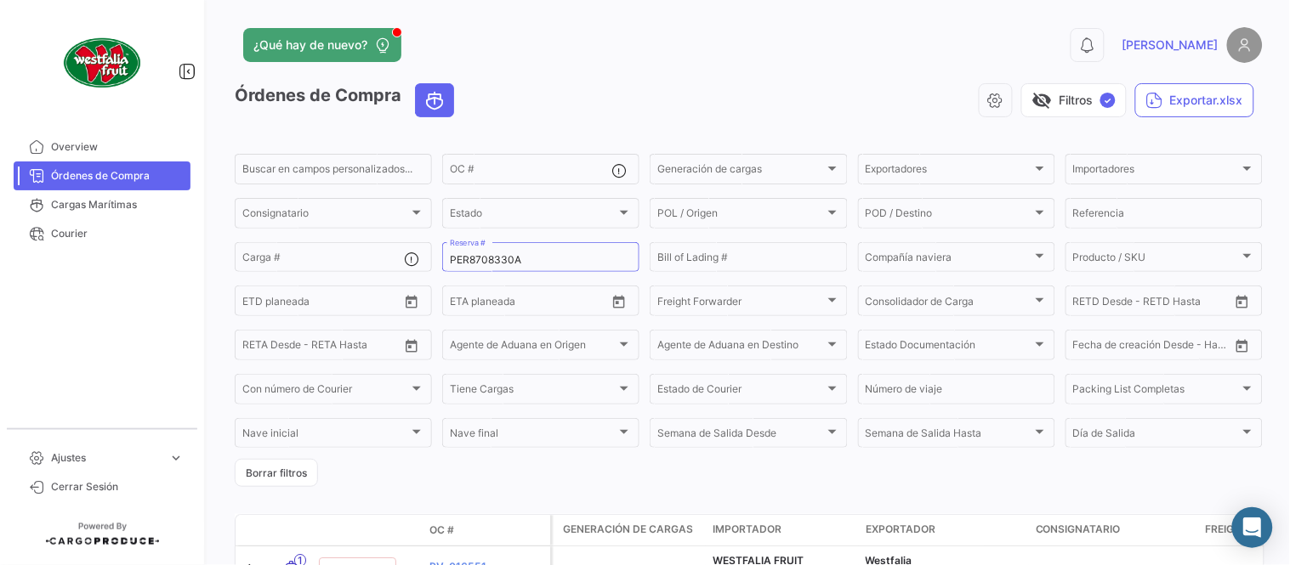
click at [521, 80] on app-header "¿Qué hay de nuevo? 0 [PERSON_NAME]" at bounding box center [749, 55] width 1028 height 56
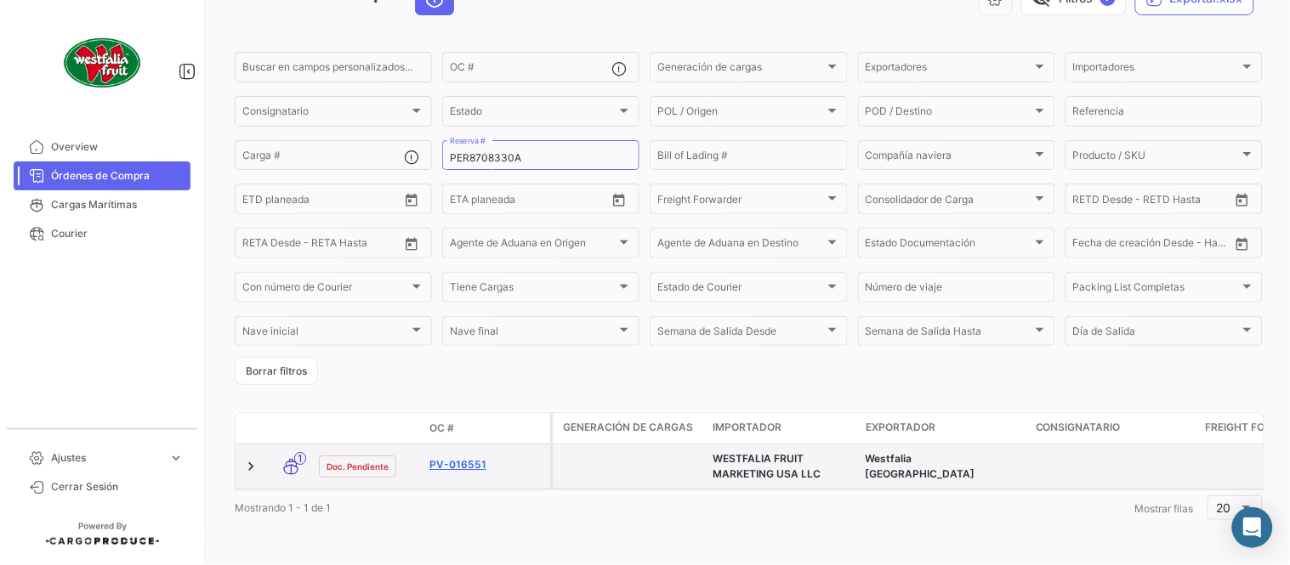
scroll to position [116, 0]
click at [466, 457] on link "PV-016551" at bounding box center [486, 464] width 114 height 15
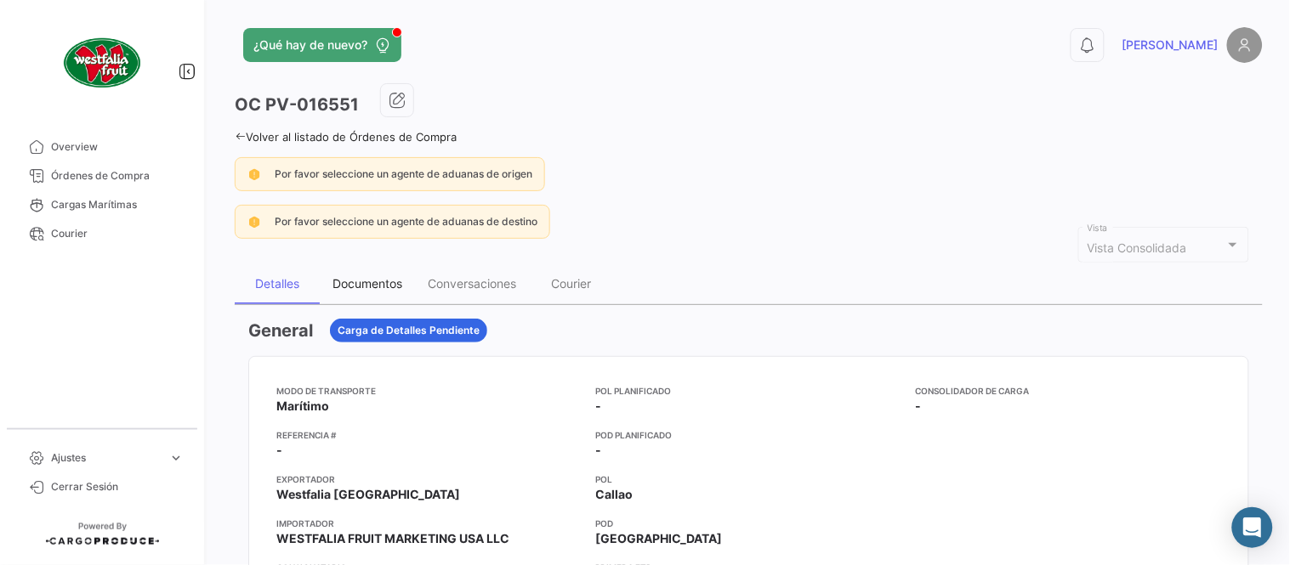
click at [383, 281] on div "Documentos" at bounding box center [367, 283] width 70 height 14
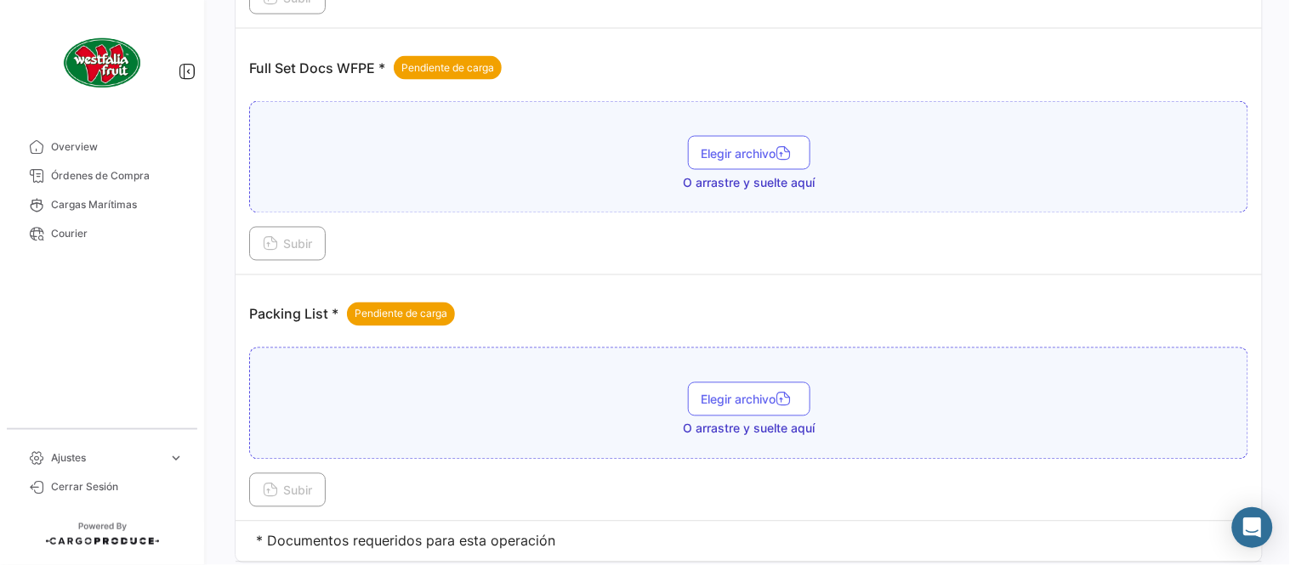
scroll to position [685, 0]
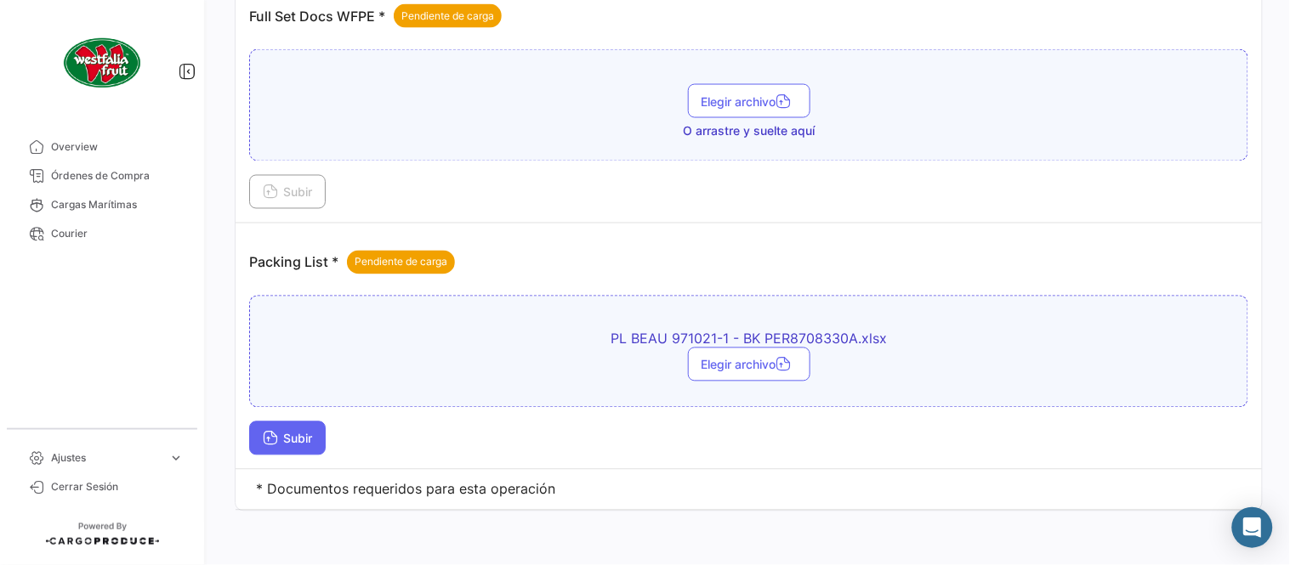
click at [304, 436] on span "Subir" at bounding box center [287, 439] width 49 height 14
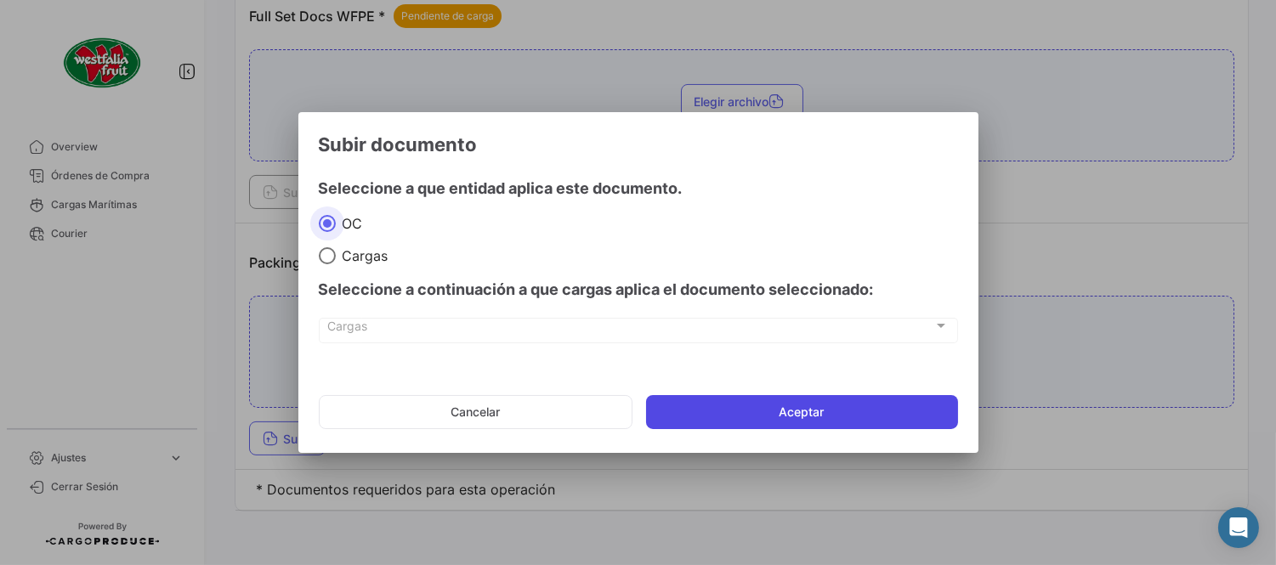
click at [746, 412] on button "Aceptar" at bounding box center [802, 412] width 312 height 34
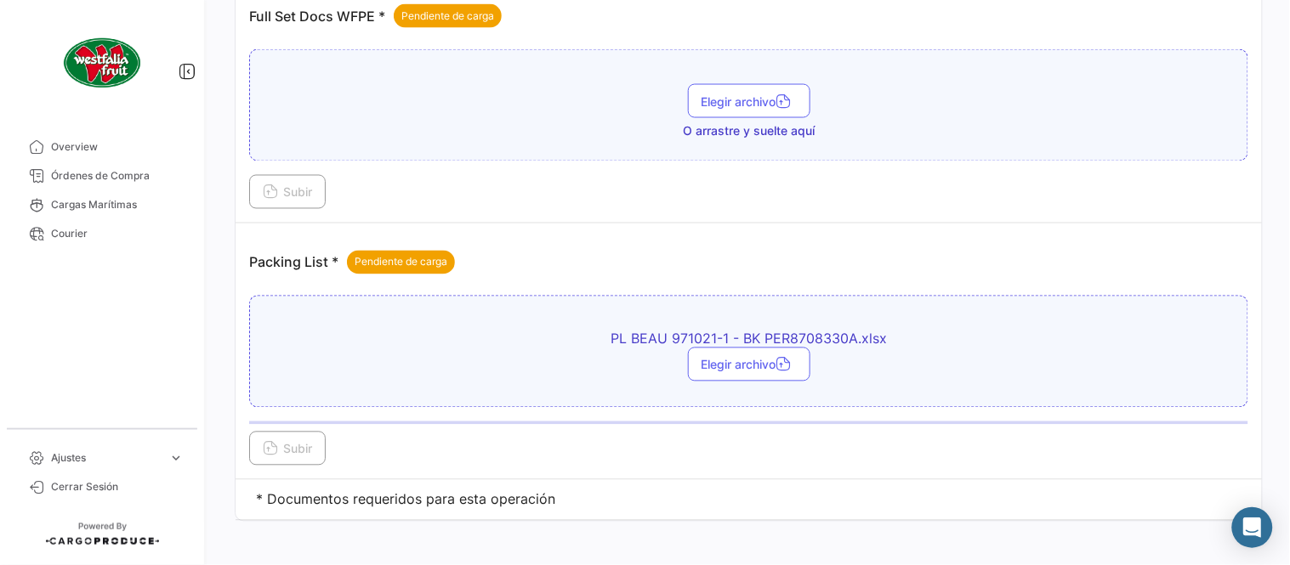
scroll to position [496, 0]
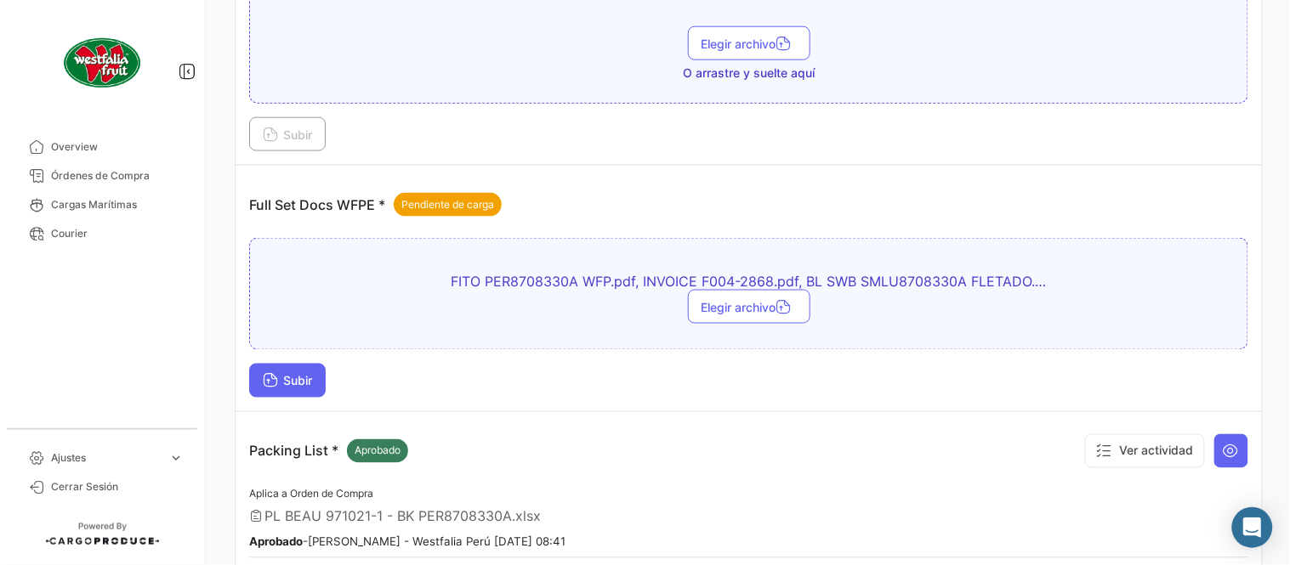
click at [293, 376] on span "Subir" at bounding box center [287, 381] width 49 height 14
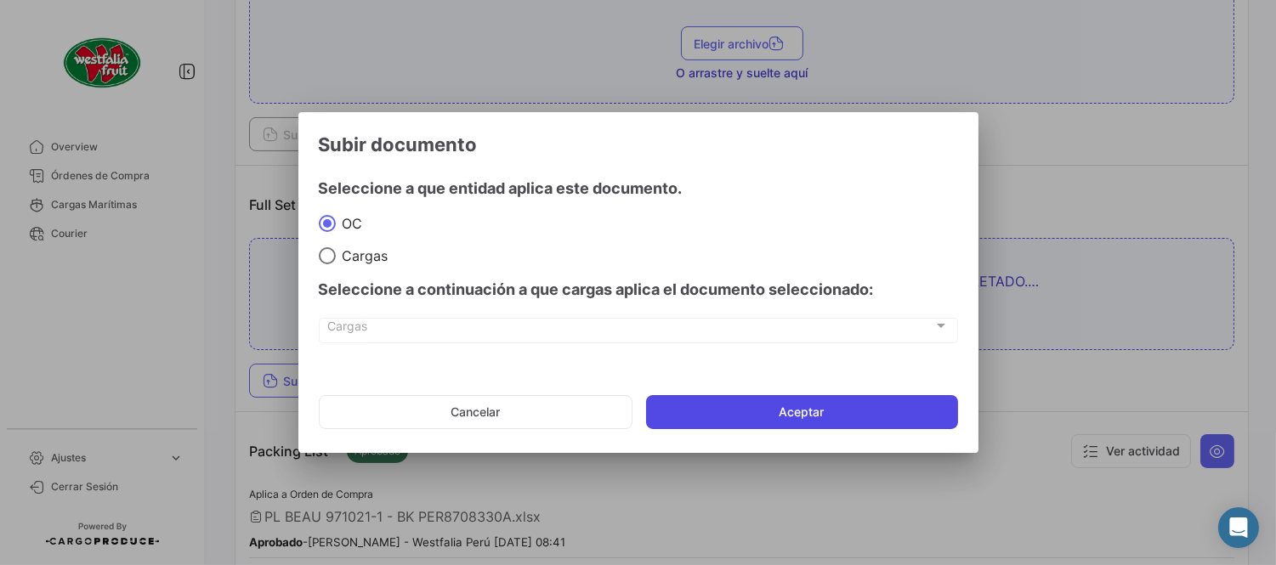
click at [760, 411] on button "Aceptar" at bounding box center [802, 412] width 312 height 34
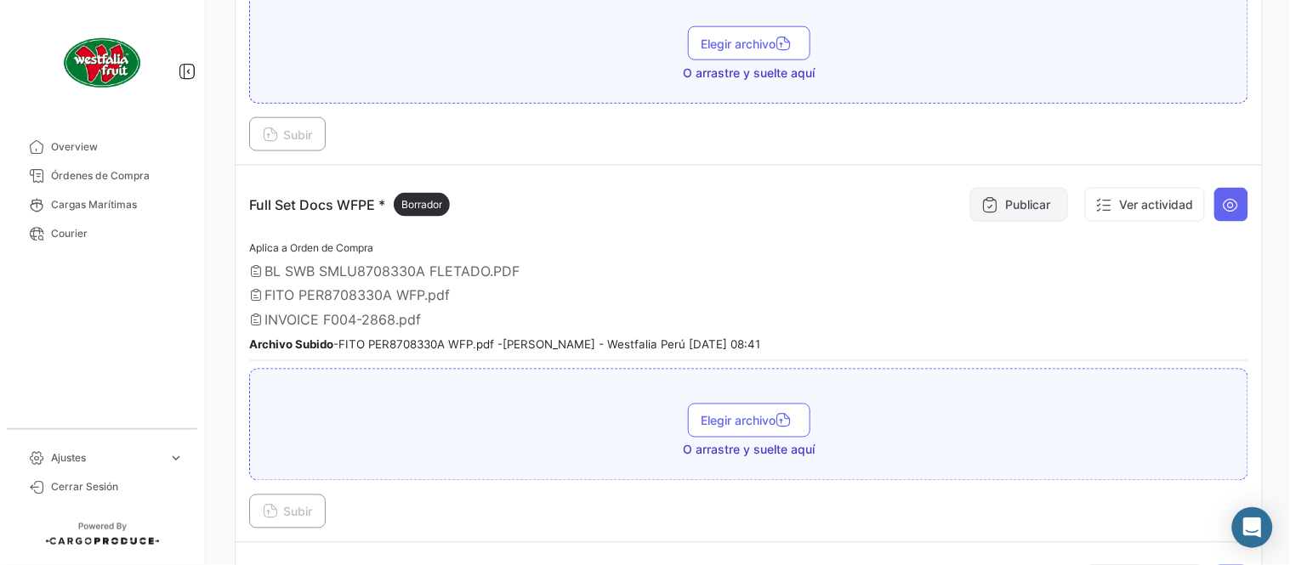
click at [1035, 190] on button "Publicar" at bounding box center [1019, 205] width 98 height 34
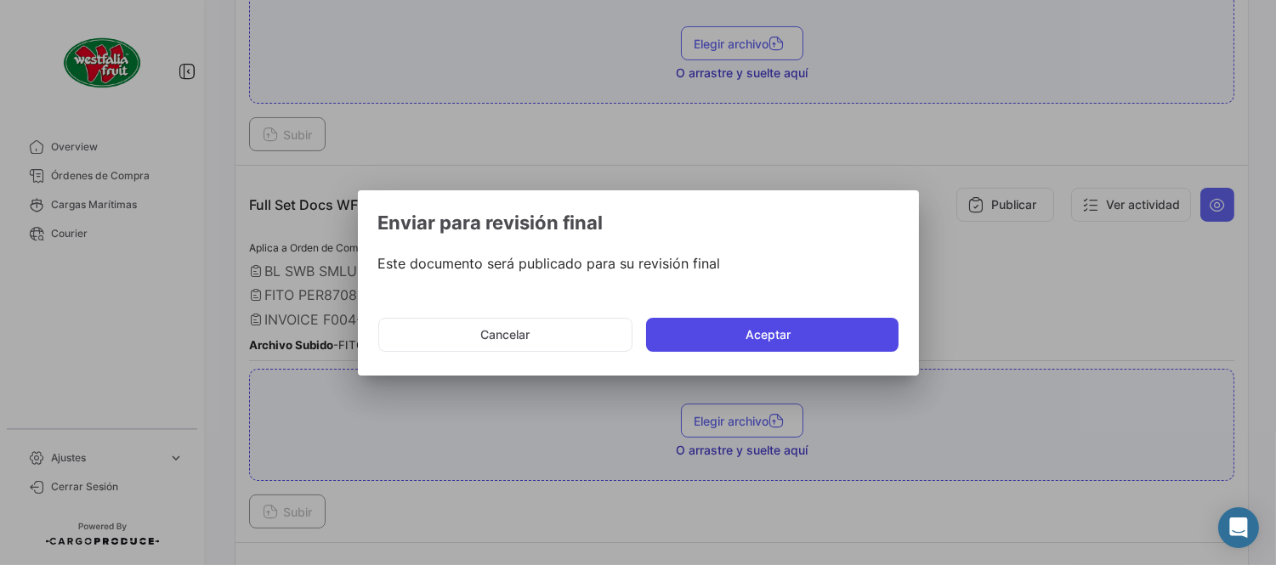
click at [789, 332] on button "Aceptar" at bounding box center [772, 335] width 252 height 34
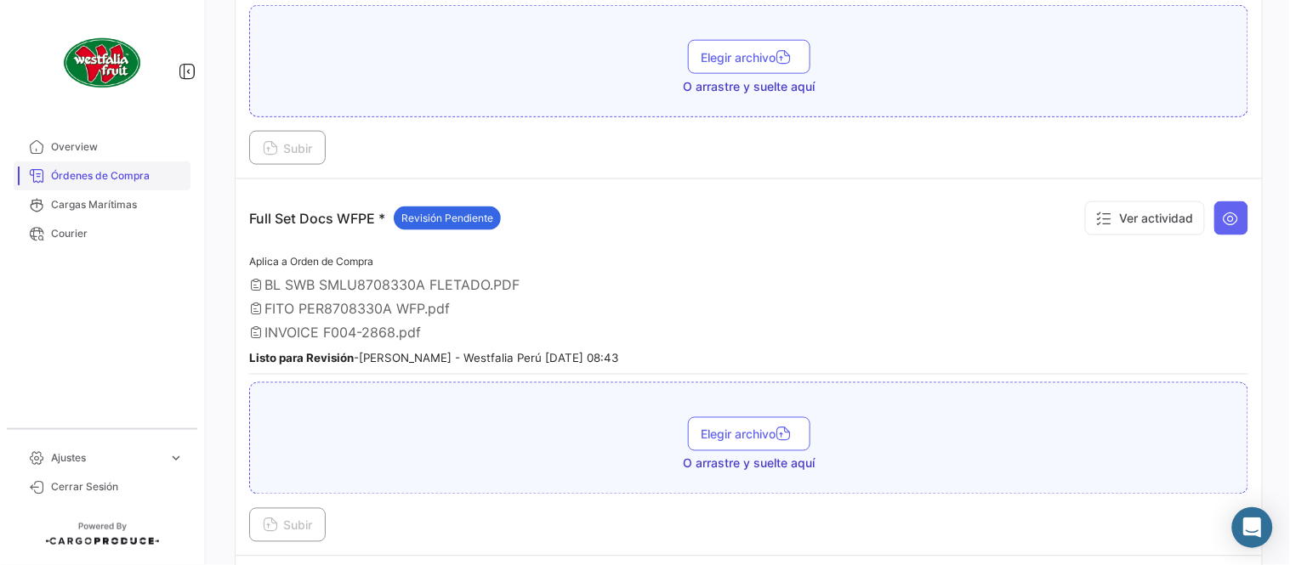
click at [107, 177] on span "Órdenes de Compra" at bounding box center [117, 175] width 133 height 15
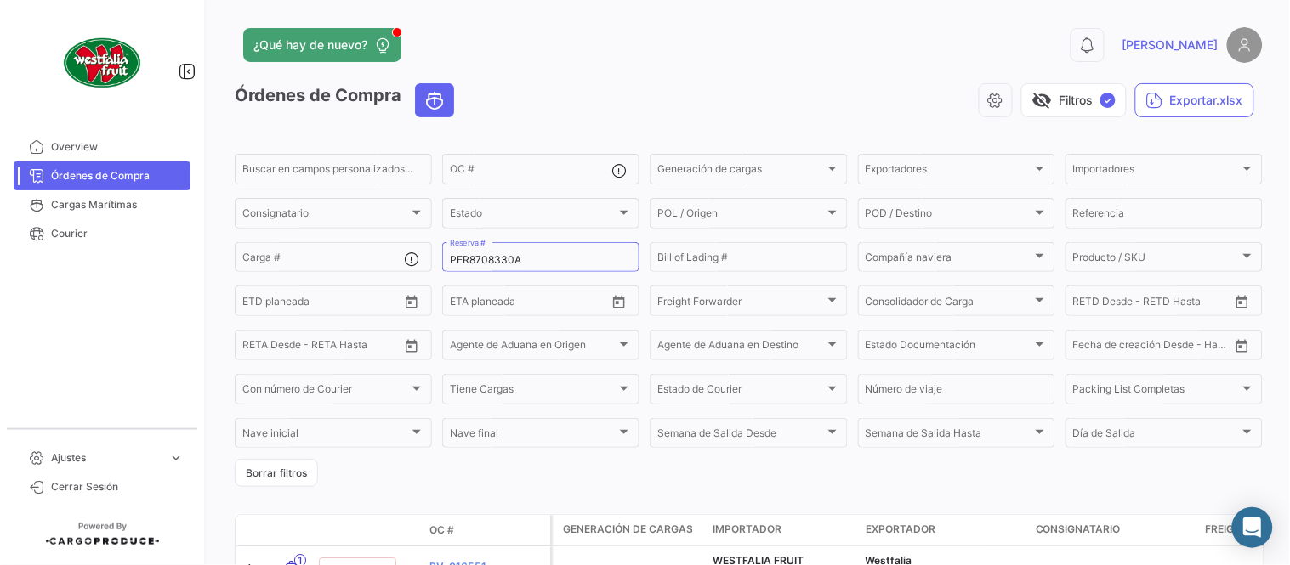
click at [745, 103] on div "visibility_off Filtros ✓ Exportar.xlsx" at bounding box center [865, 100] width 795 height 34
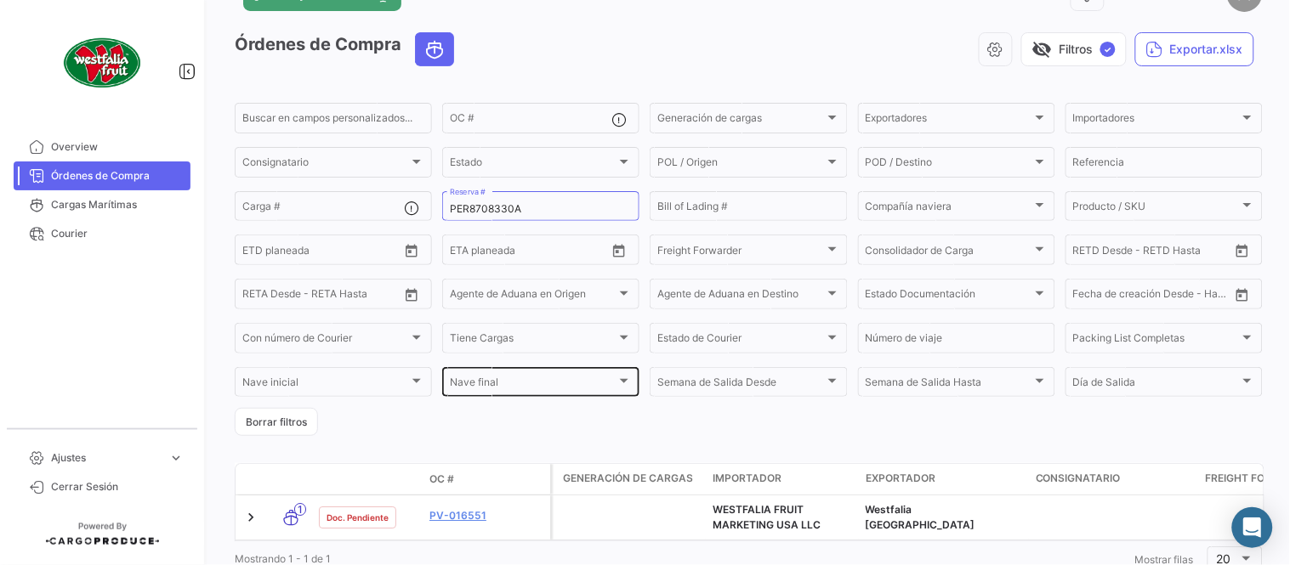
scroll to position [94, 0]
